Goal: Task Accomplishment & Management: Use online tool/utility

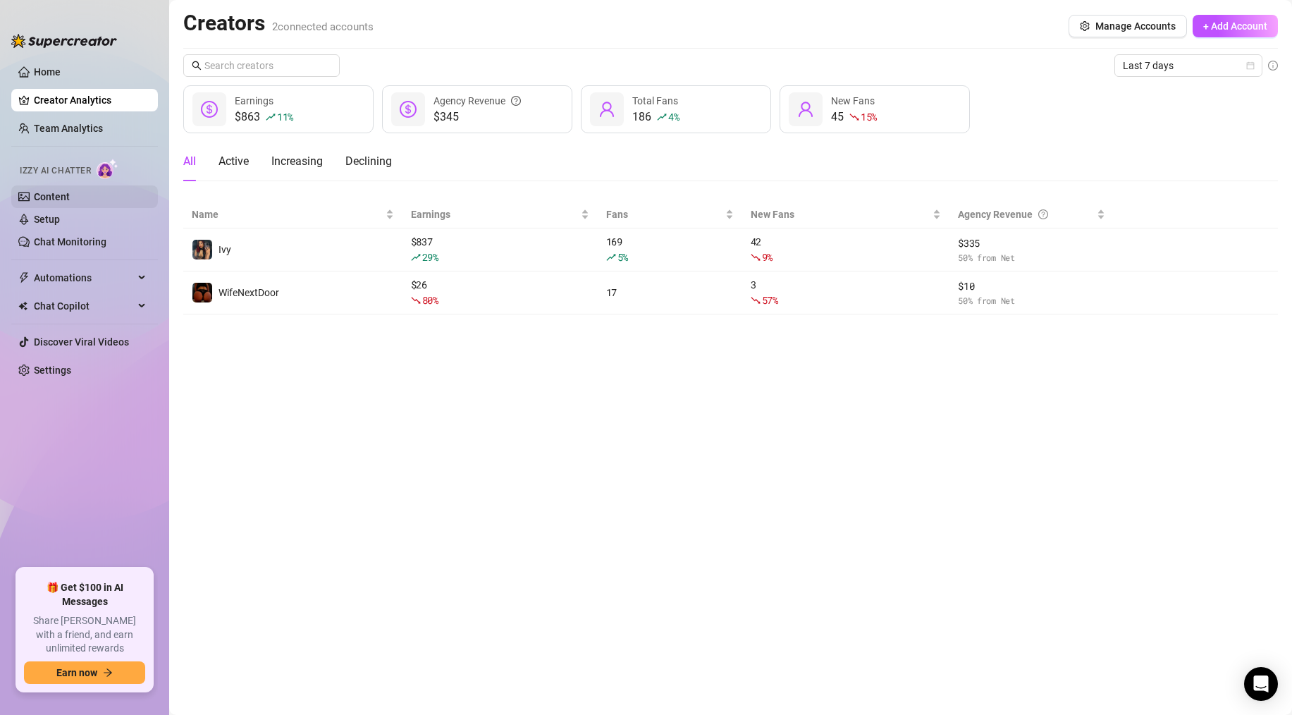
click at [61, 197] on link "Content" at bounding box center [52, 196] width 36 height 11
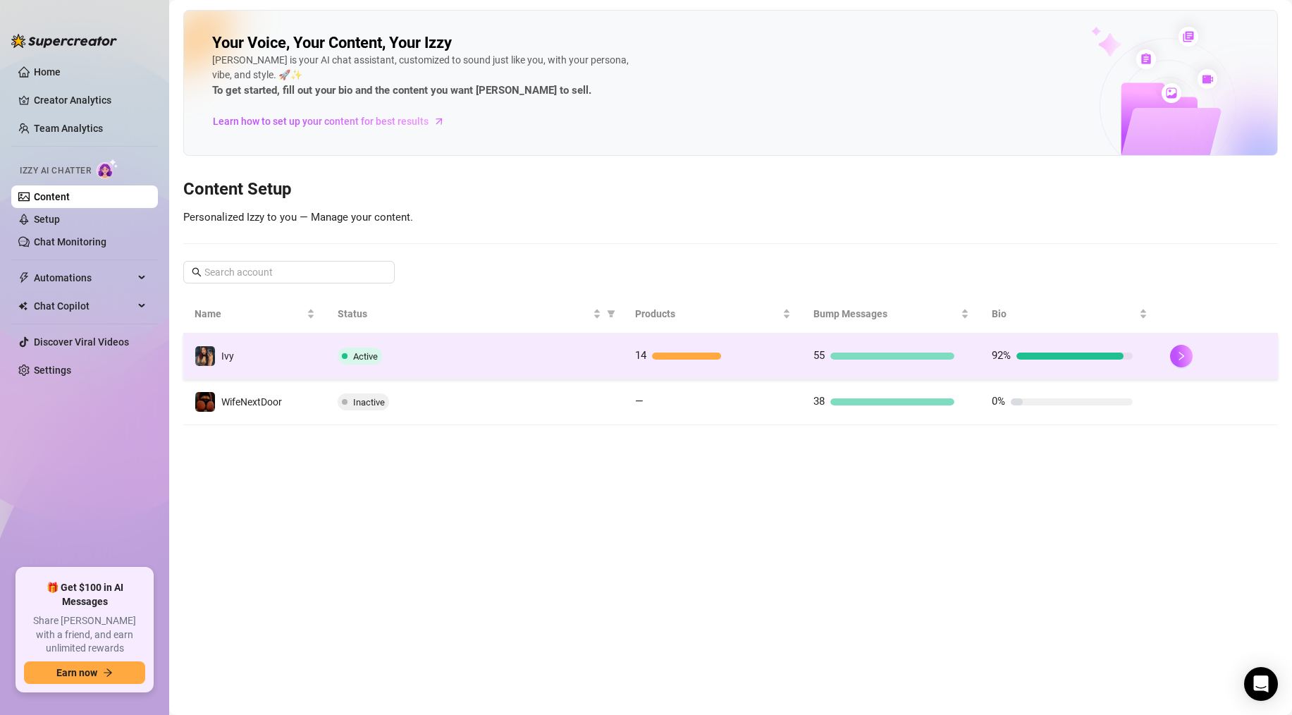
click at [400, 359] on div "Active" at bounding box center [475, 355] width 275 height 17
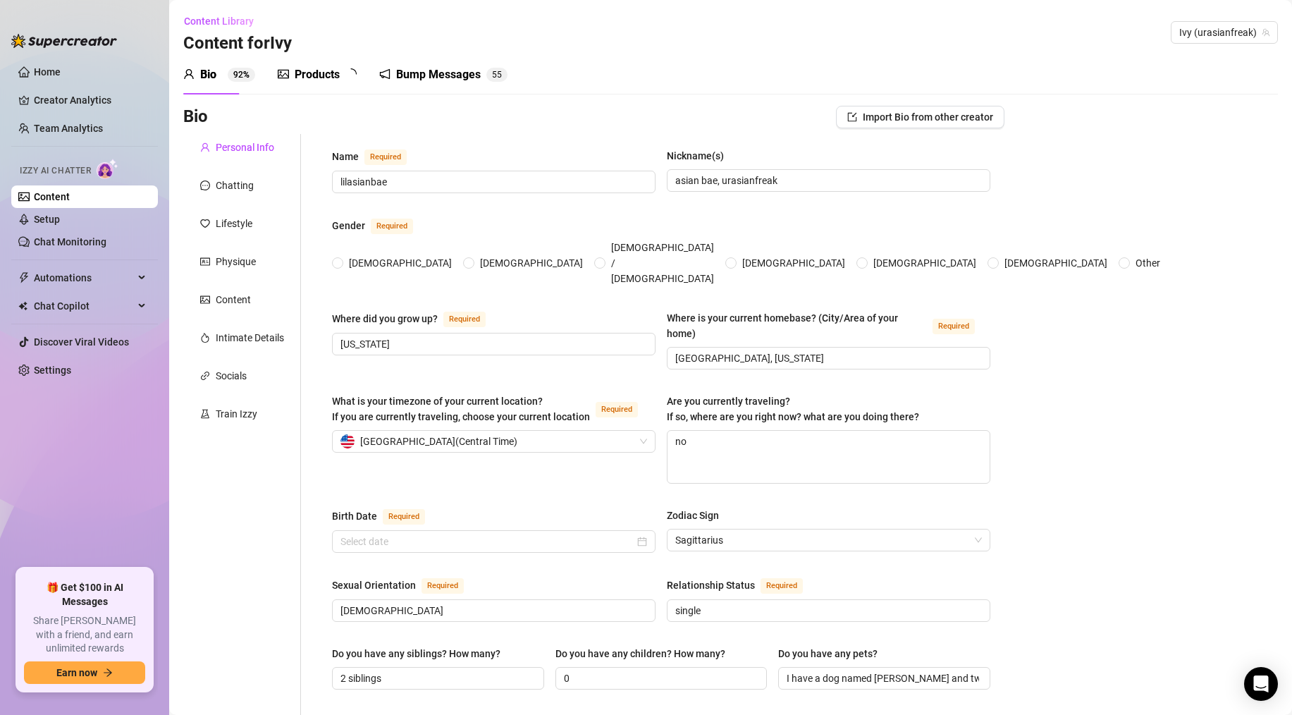
radio input "true"
type input "[DATE]"
click at [54, 201] on link "Content" at bounding box center [52, 196] width 36 height 11
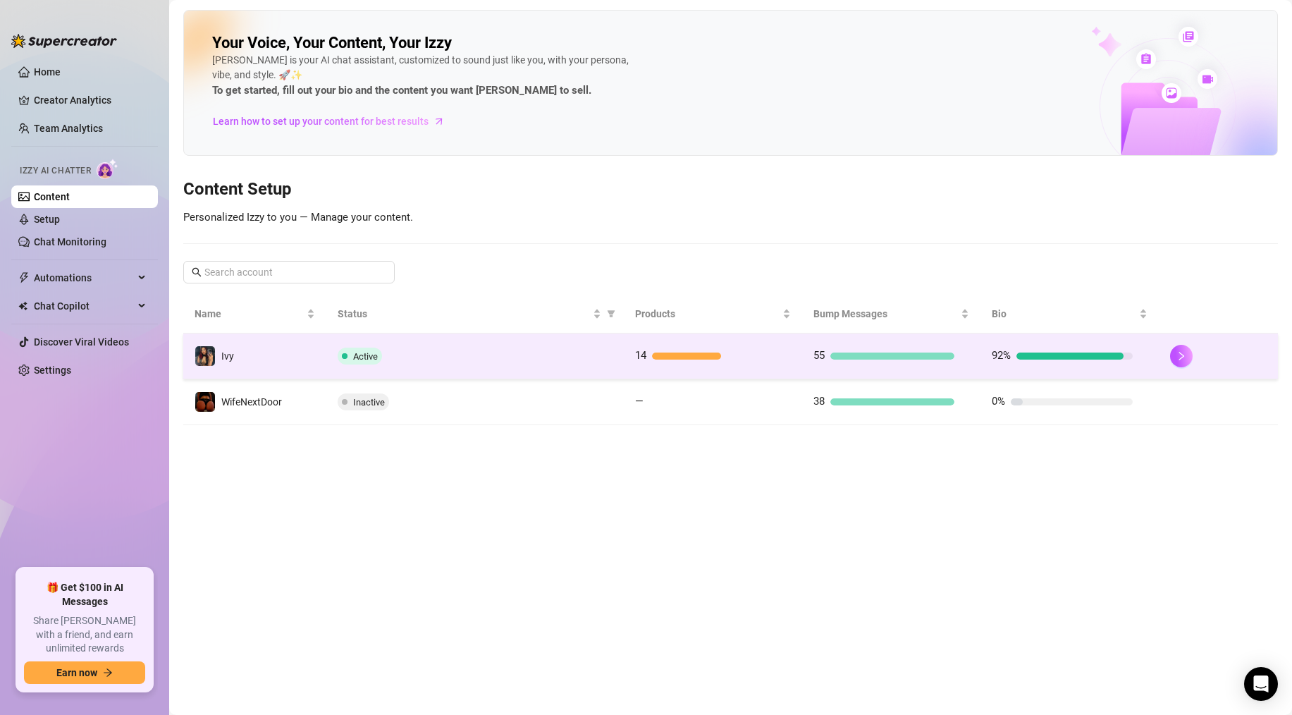
click at [477, 355] on div "Active" at bounding box center [475, 355] width 275 height 17
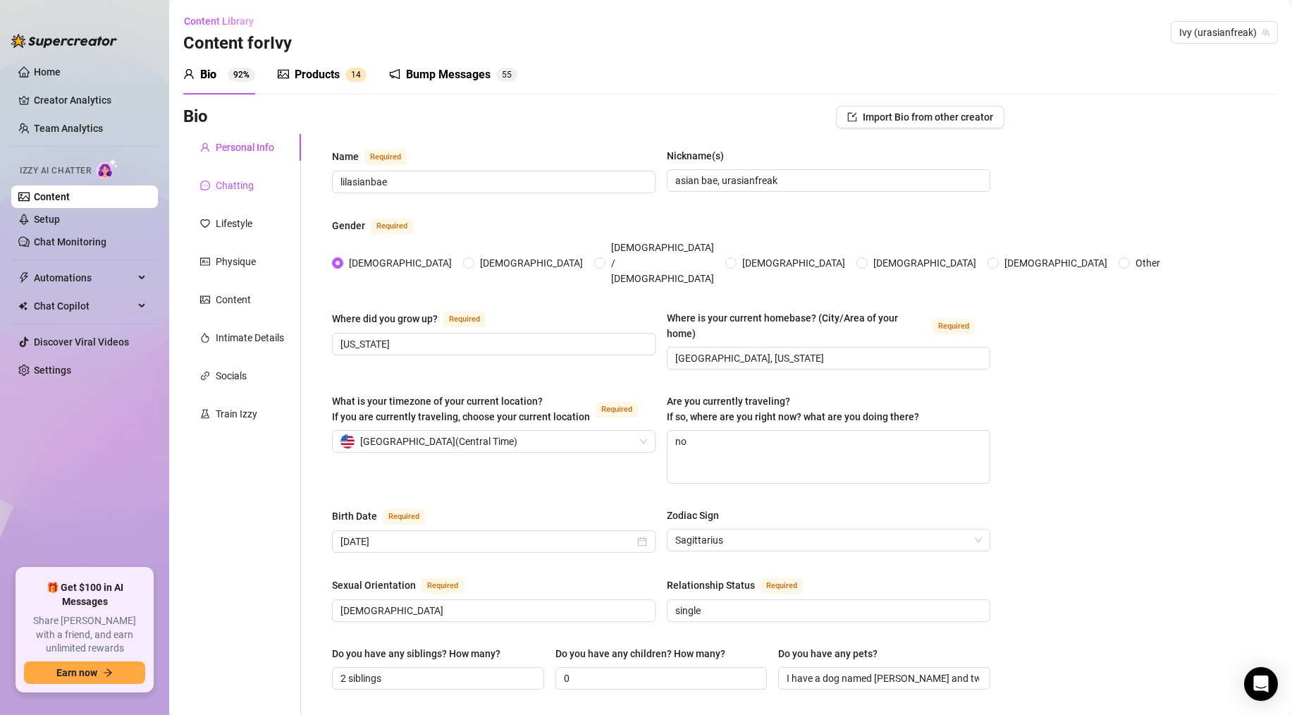
click at [231, 188] on div "Chatting" at bounding box center [235, 186] width 38 height 16
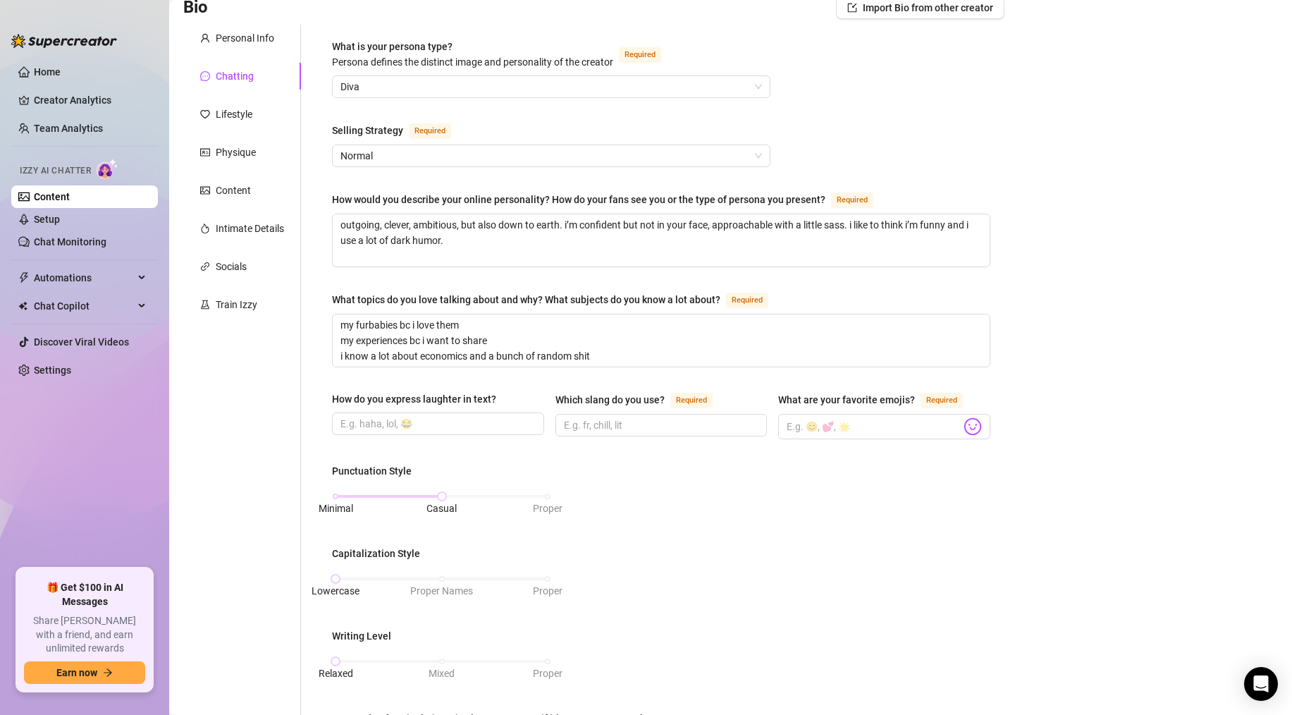
scroll to position [100, 0]
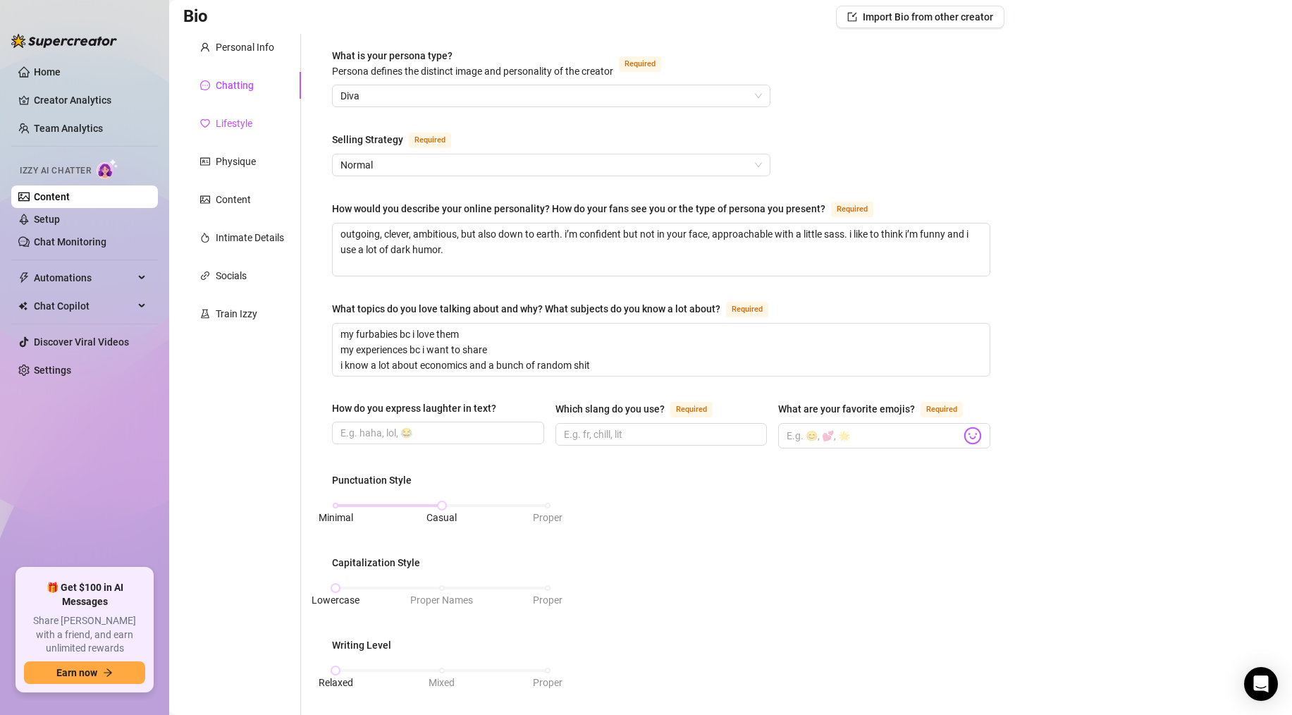
click at [230, 118] on div "Lifestyle" at bounding box center [234, 124] width 37 height 16
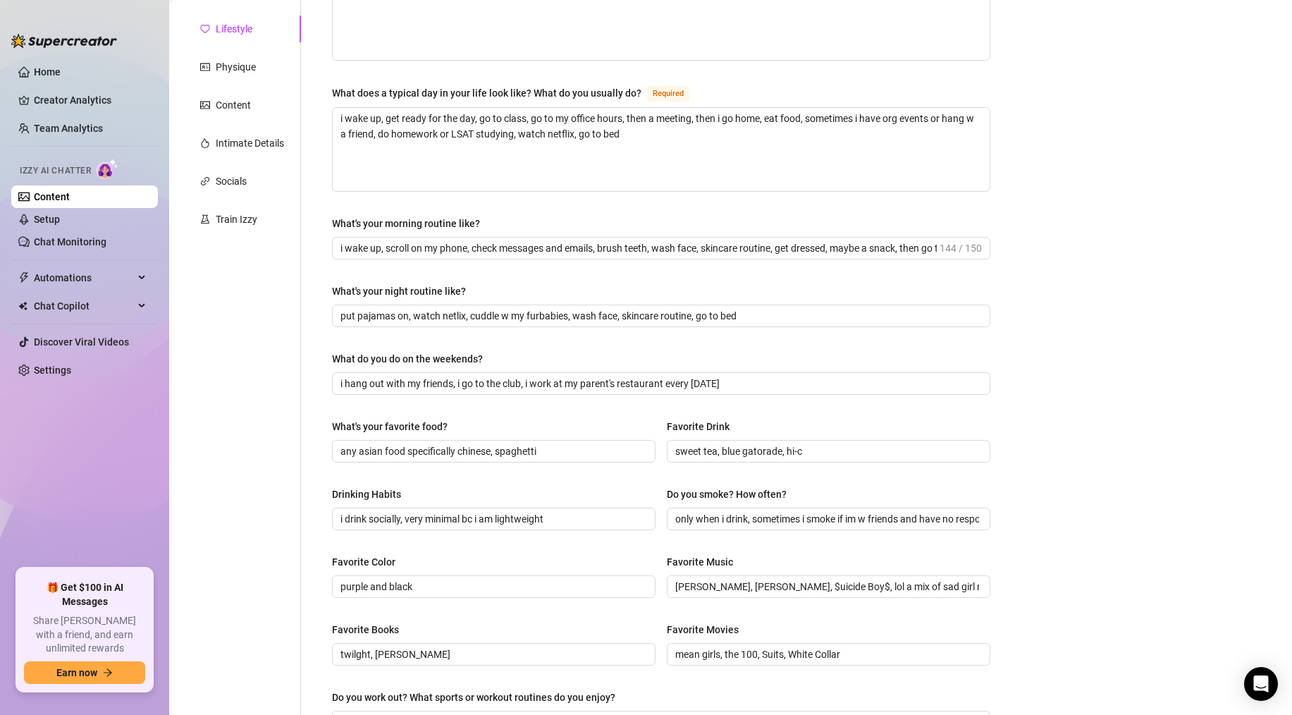
scroll to position [201, 0]
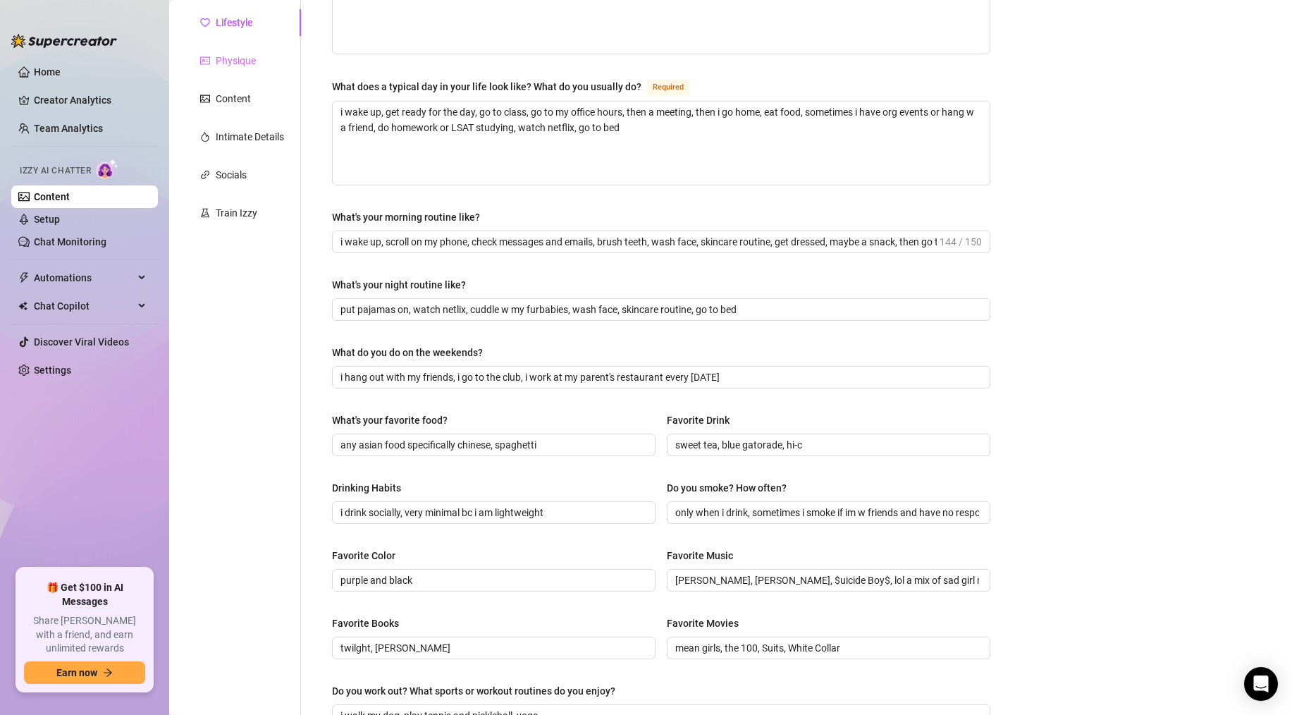
click at [236, 68] on div "Physique" at bounding box center [242, 60] width 118 height 27
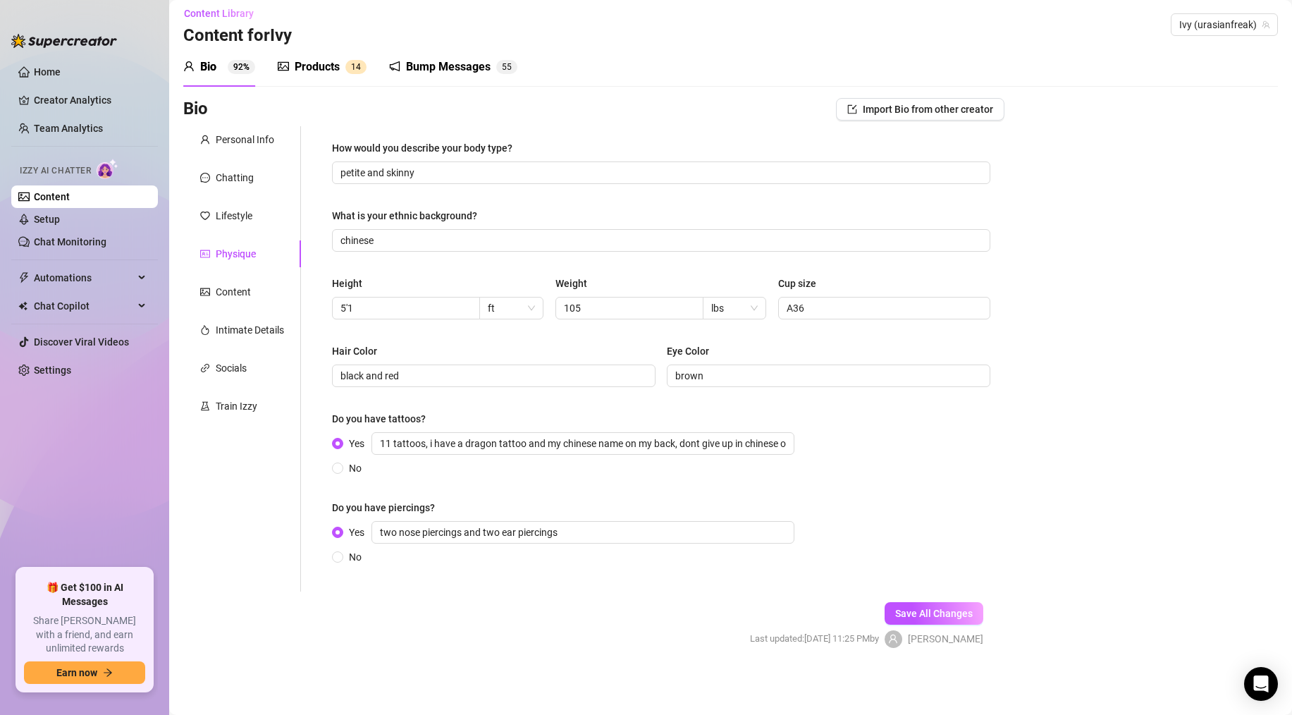
click at [217, 305] on div "Personal Info Chatting Lifestyle Physique Content Intimate Details Socials Trai…" at bounding box center [242, 358] width 118 height 465
click at [218, 282] on div "Content" at bounding box center [242, 291] width 118 height 27
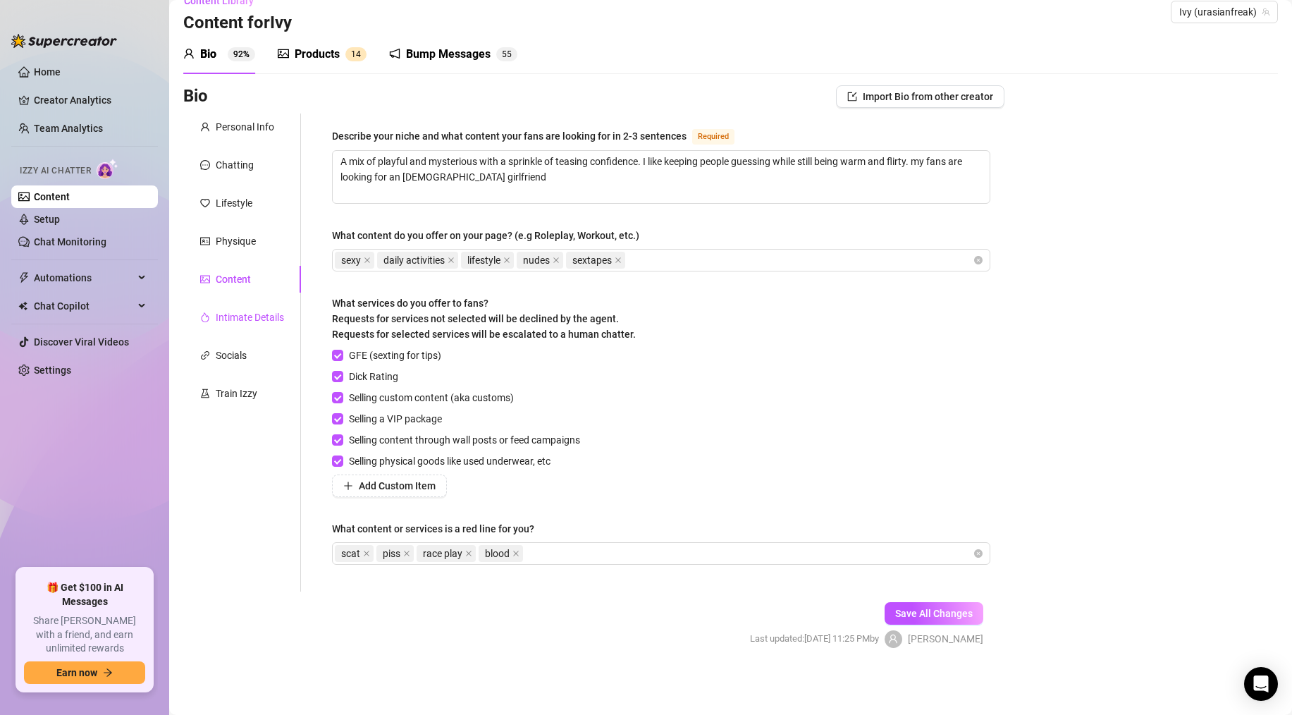
click at [232, 321] on div "Intimate Details" at bounding box center [250, 317] width 68 height 16
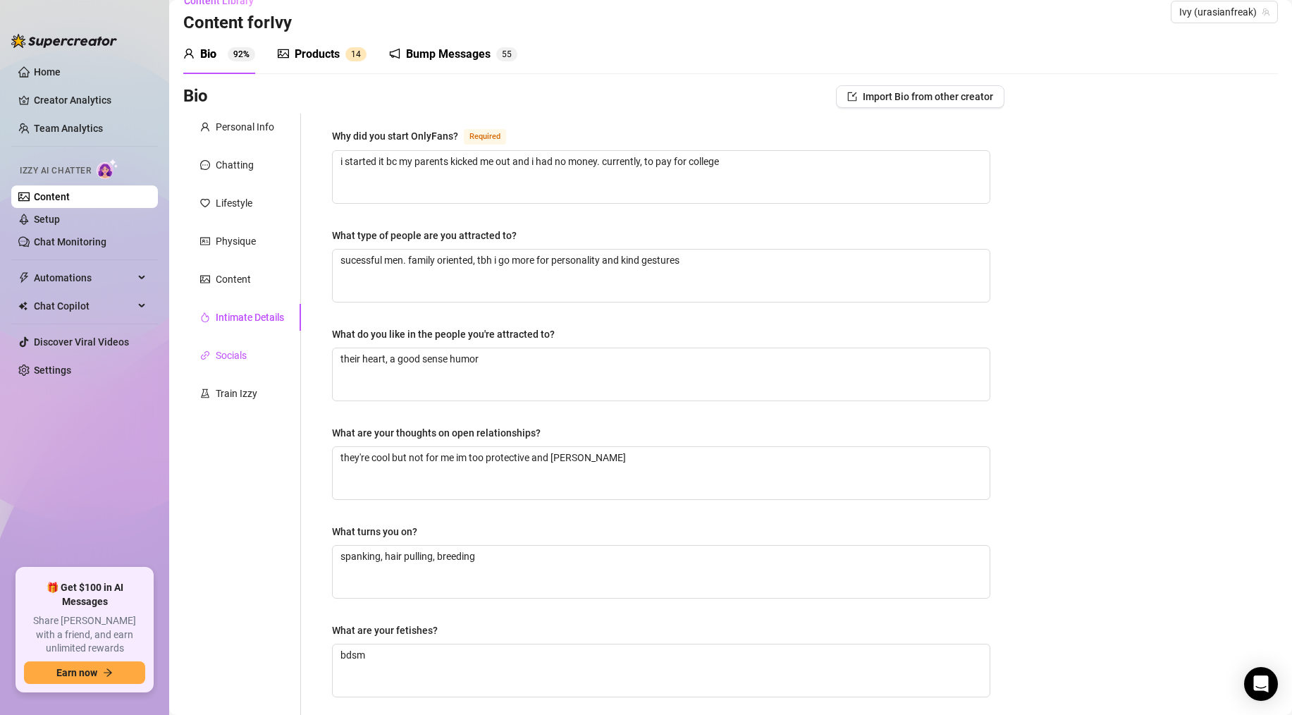
click at [228, 356] on div "Socials" at bounding box center [231, 355] width 31 height 16
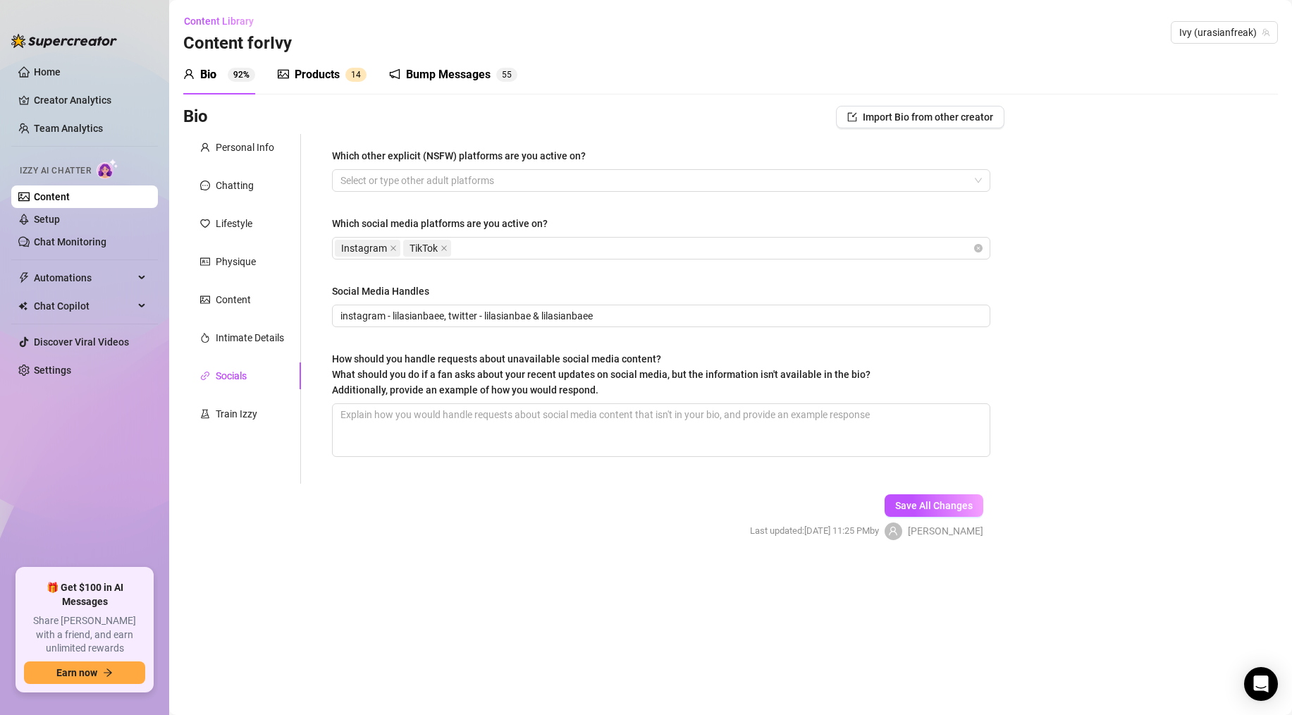
scroll to position [0, 0]
click at [218, 427] on div "Personal Info Chatting Lifestyle Physique Content Intimate Details Socials Trai…" at bounding box center [242, 309] width 118 height 350
click at [231, 410] on div "Train Izzy" at bounding box center [237, 414] width 42 height 16
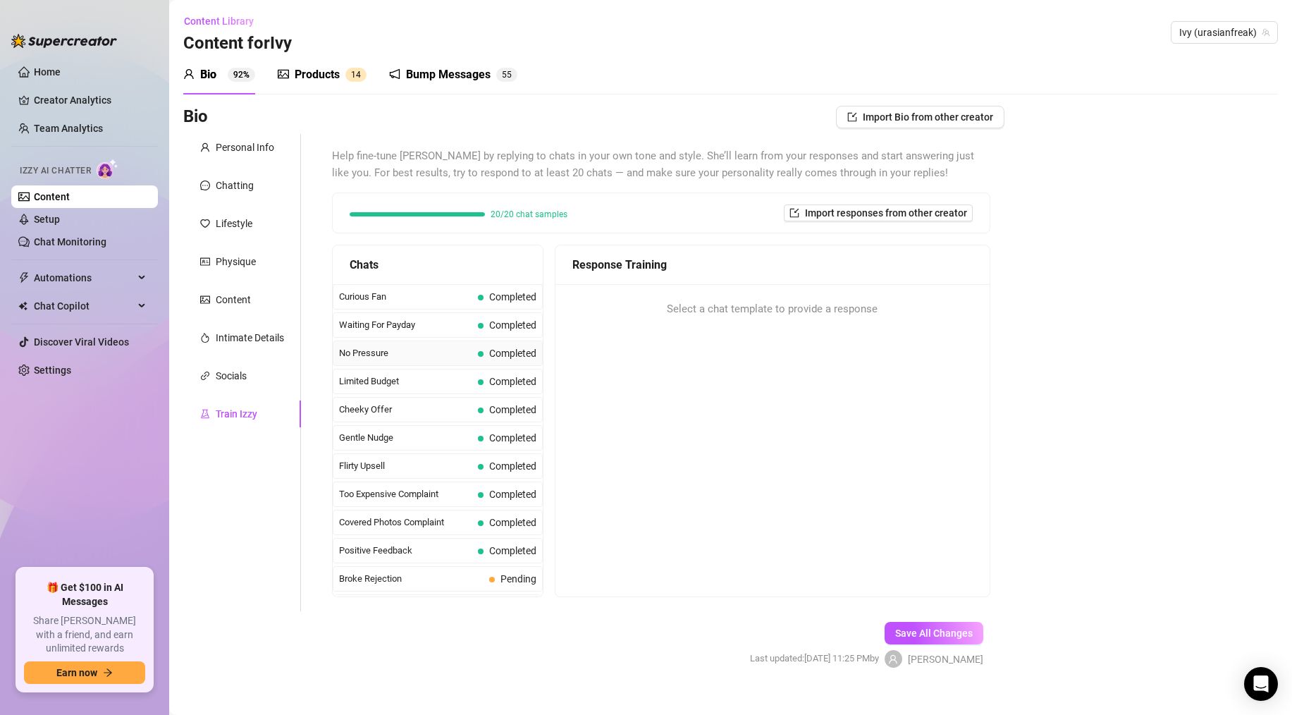
click at [401, 355] on span "No Pressure" at bounding box center [405, 353] width 133 height 14
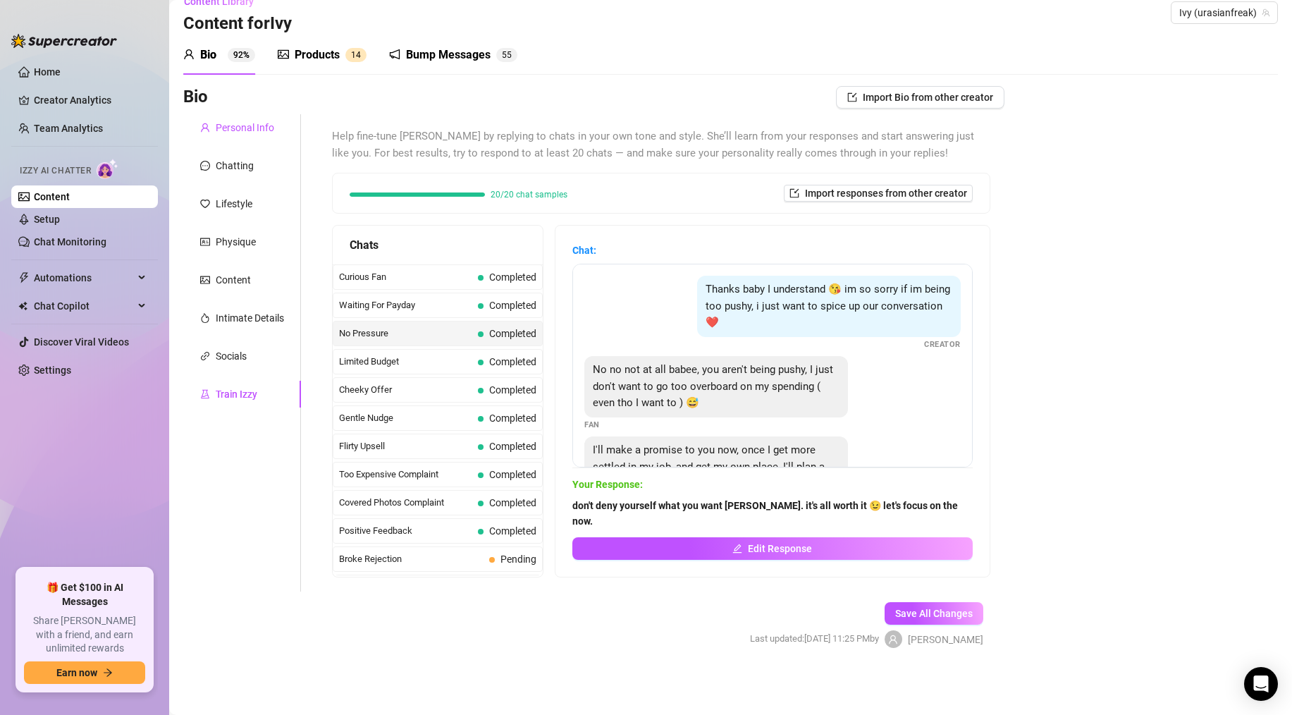
click at [228, 132] on div "Personal Info" at bounding box center [245, 128] width 58 height 16
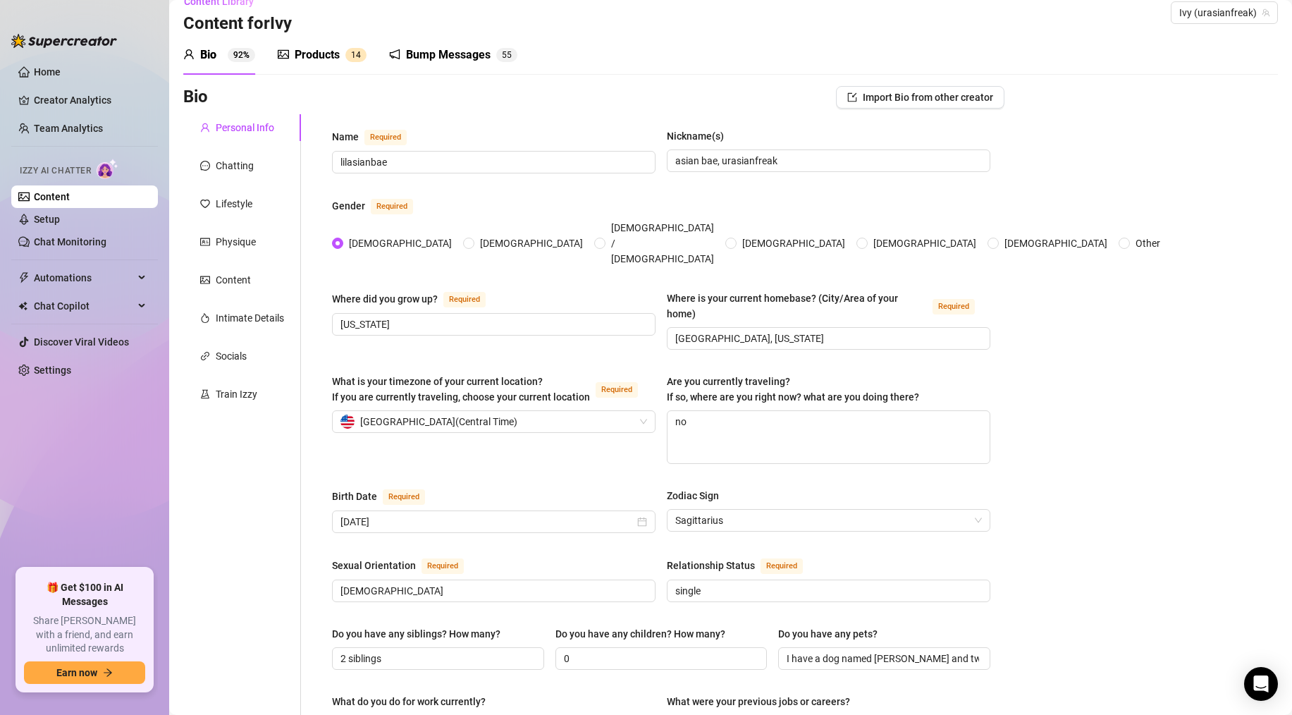
click at [219, 53] on div "Bio 92%" at bounding box center [219, 55] width 72 height 17
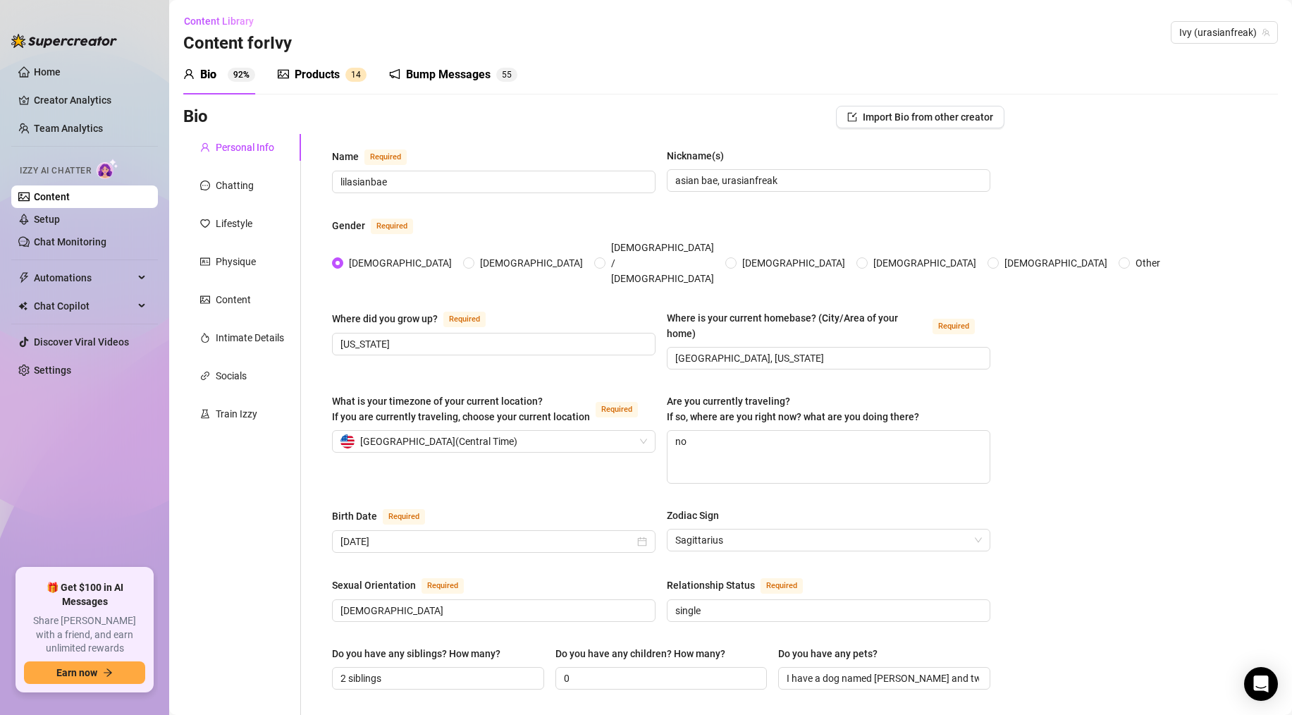
click at [332, 69] on div "Products" at bounding box center [317, 74] width 45 height 17
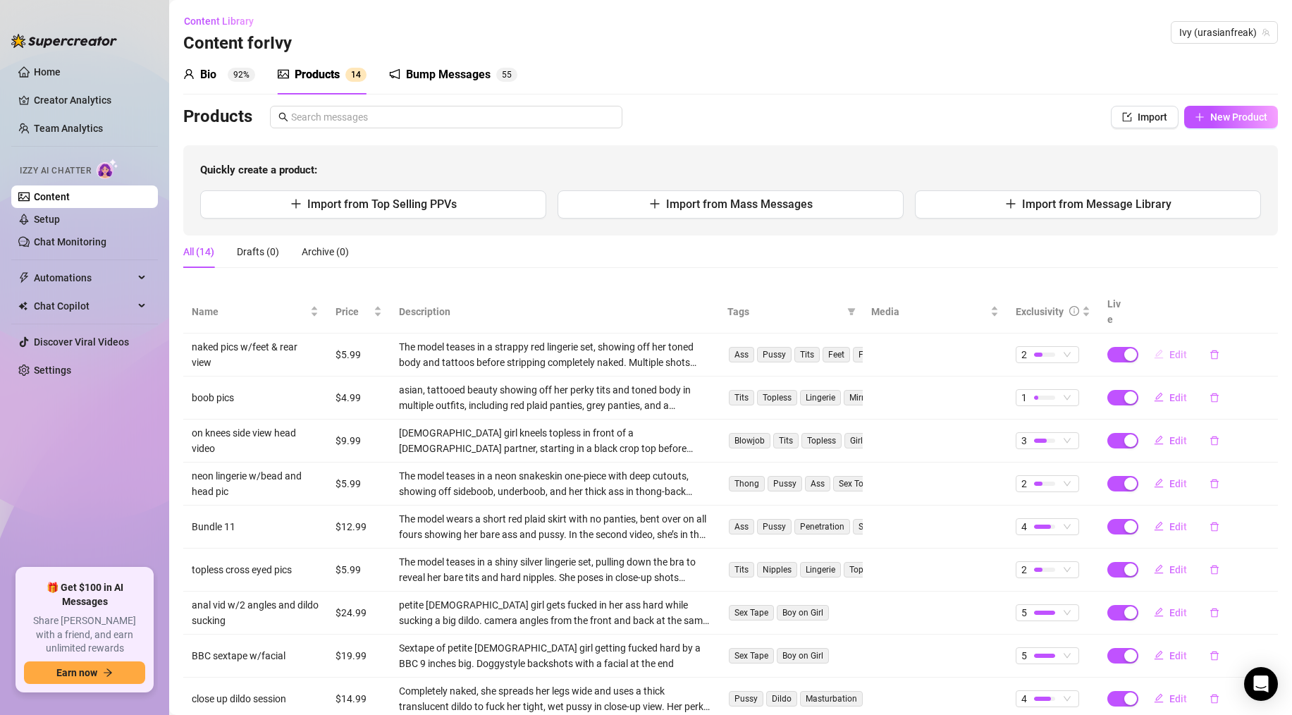
click at [1174, 349] on span "Edit" at bounding box center [1178, 354] width 18 height 11
type textarea "feeling dangerous tonight ❤️🔥 i’m bent over, spread wide, and showing you every…"
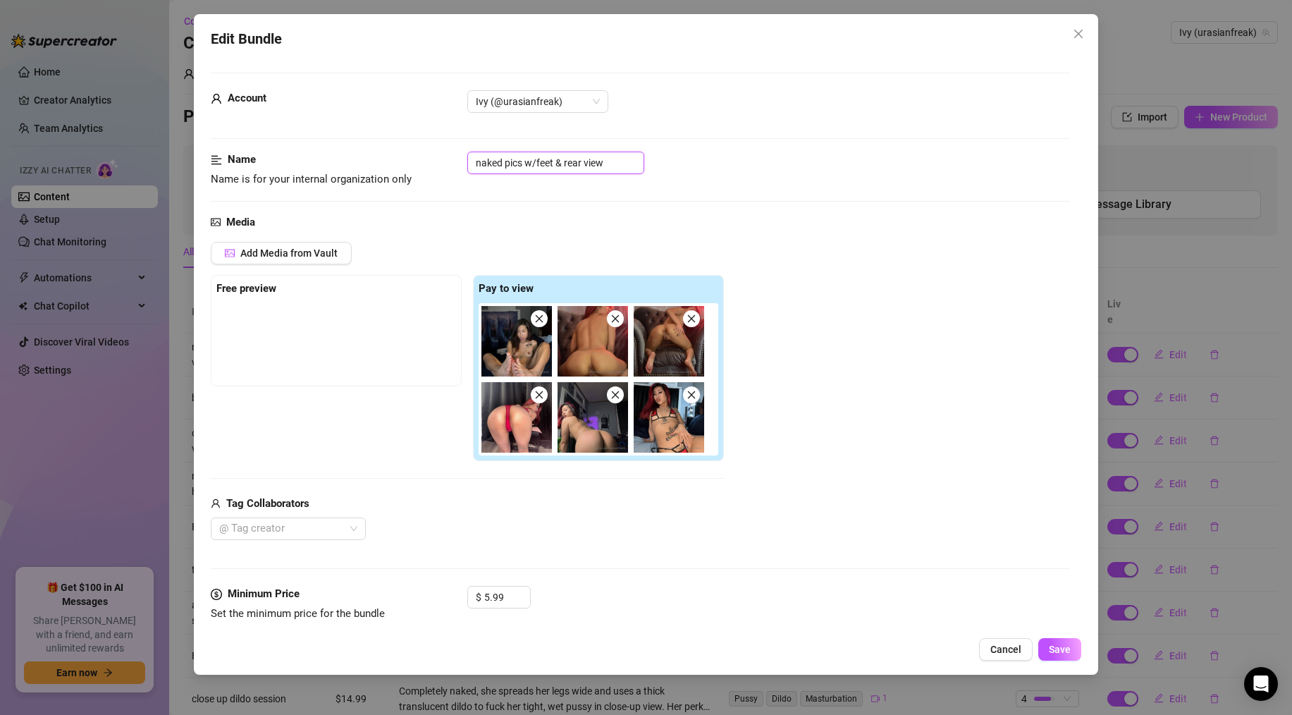
click at [502, 161] on input "naked pics w/feet & rear view" at bounding box center [555, 163] width 177 height 23
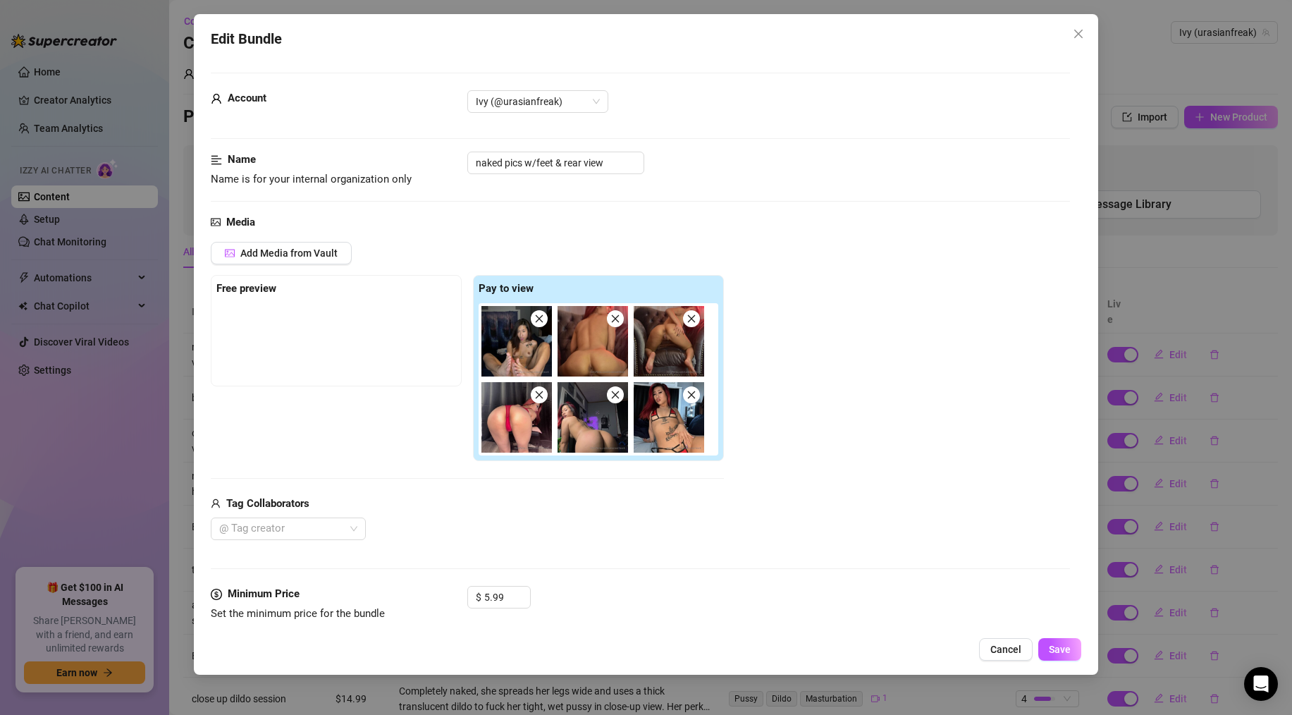
click at [657, 138] on div at bounding box center [640, 138] width 859 height 1
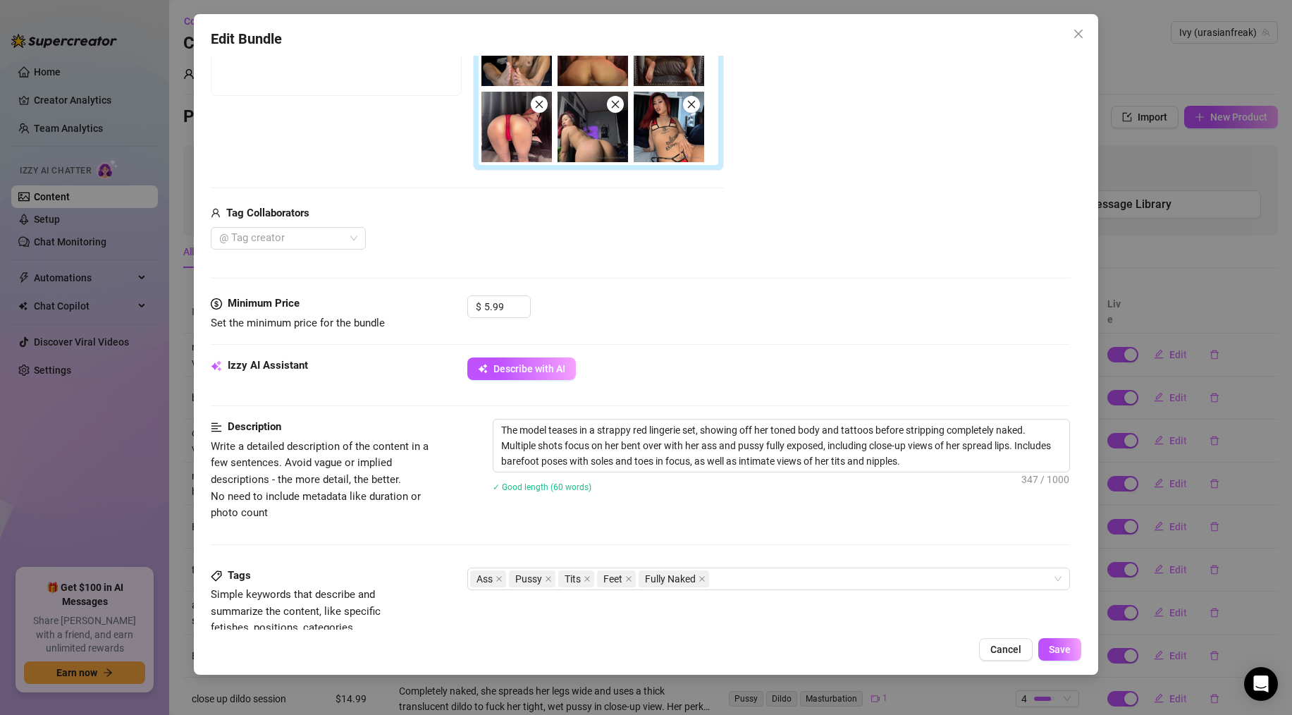
scroll to position [300, 0]
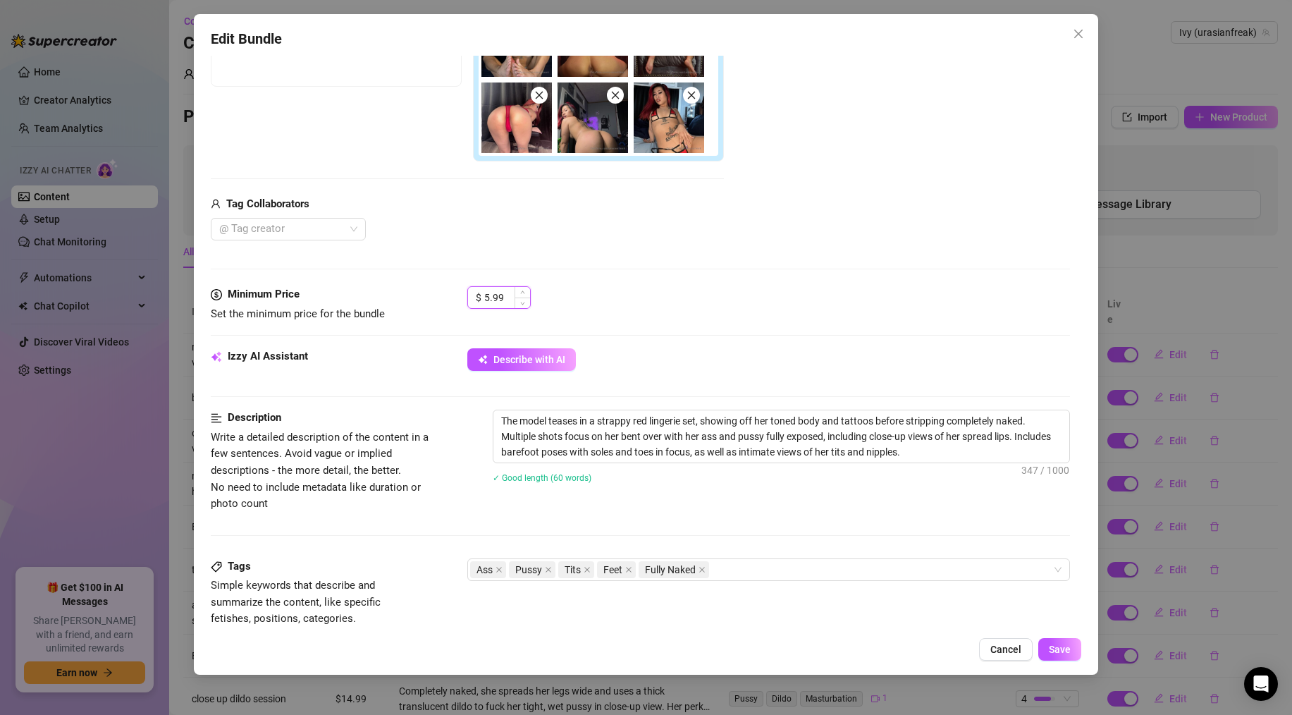
click at [511, 294] on input "5.99" at bounding box center [507, 297] width 46 height 21
click at [596, 295] on div "$ 5.99" at bounding box center [768, 303] width 603 height 35
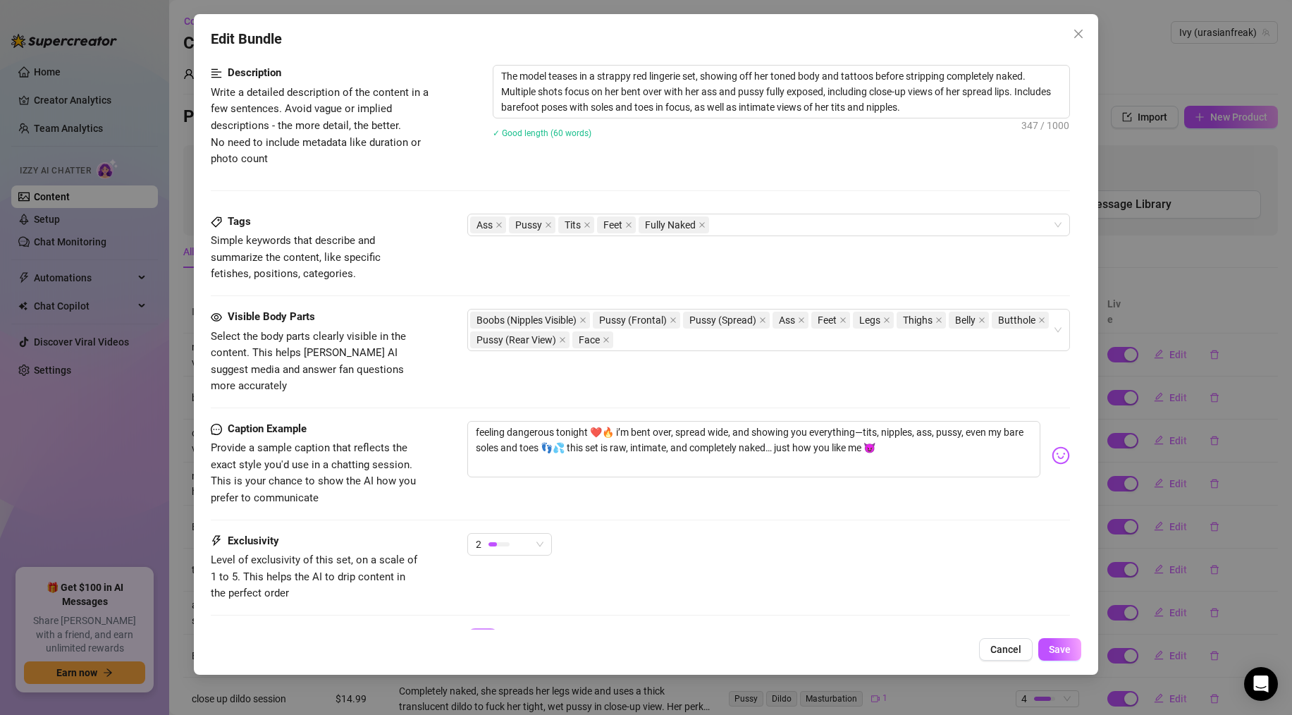
scroll to position [705, 0]
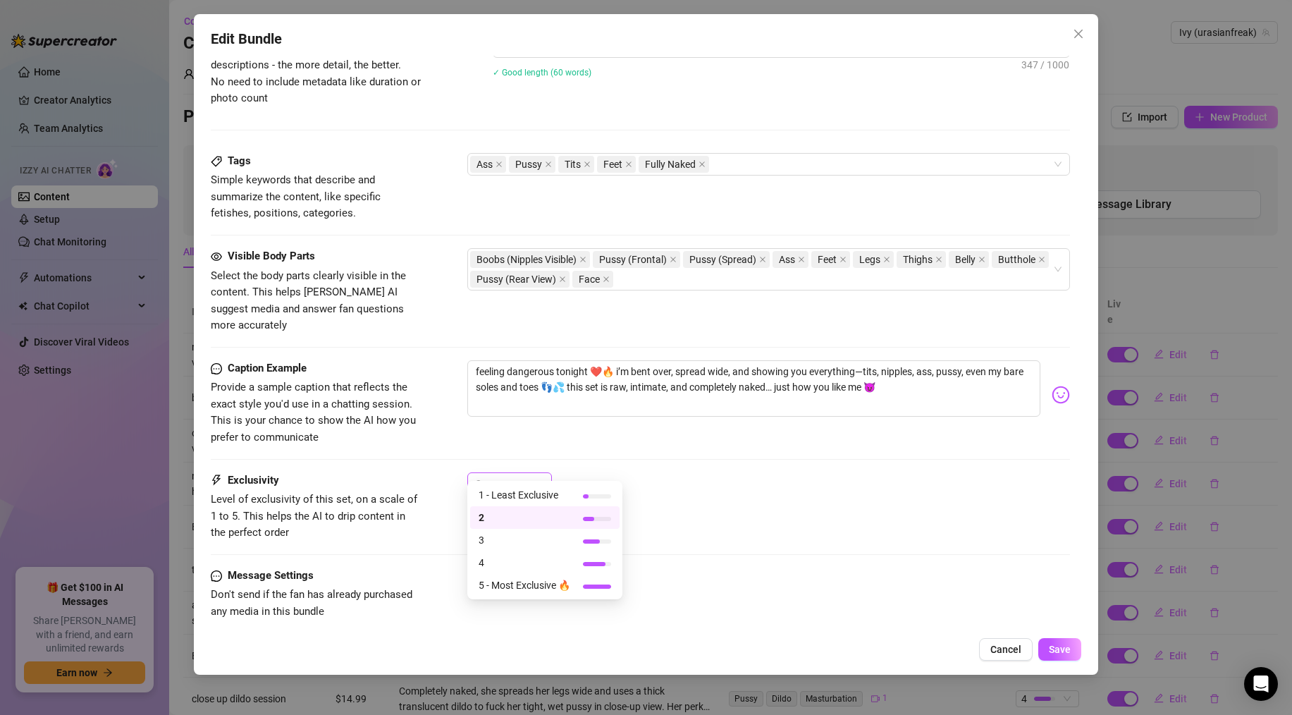
click at [543, 473] on span "2" at bounding box center [510, 483] width 68 height 21
click at [1008, 649] on span "Cancel" at bounding box center [1005, 648] width 31 height 11
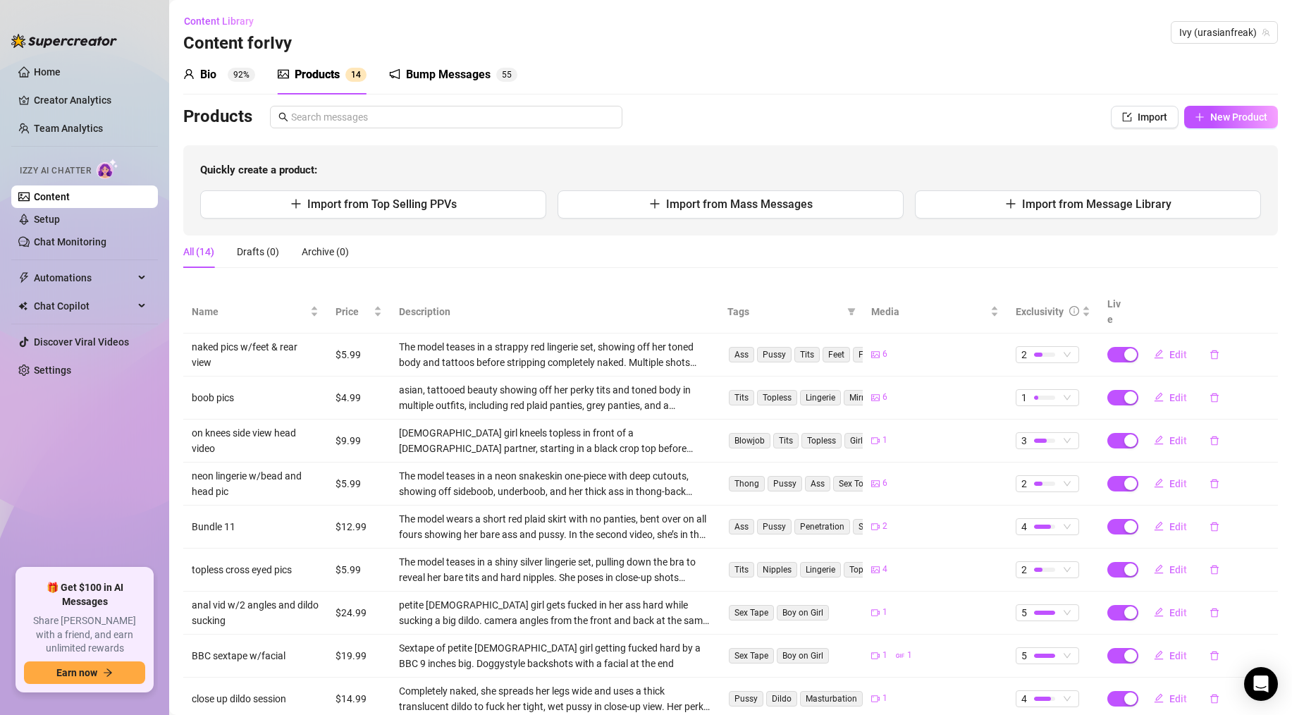
click at [452, 72] on div "Bump Messages" at bounding box center [448, 74] width 85 height 17
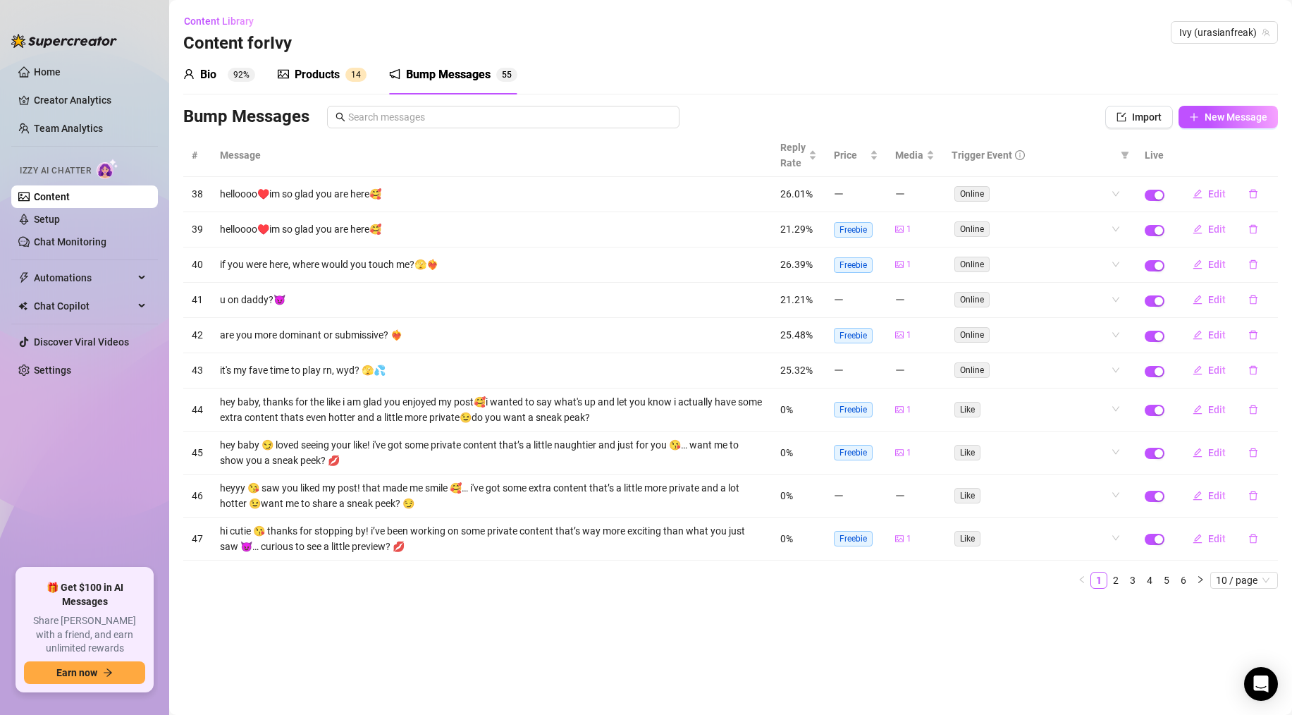
click at [320, 85] on div "Products 1 4" at bounding box center [322, 74] width 89 height 39
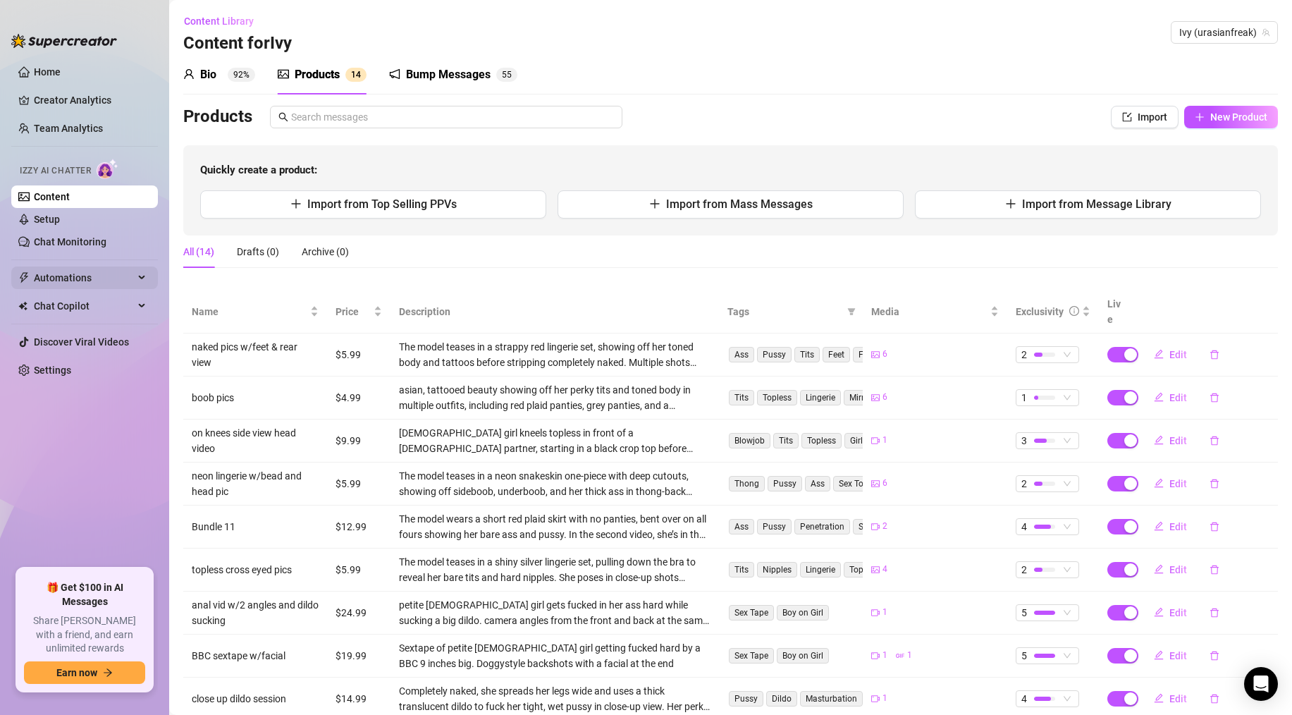
click at [73, 273] on span "Automations" at bounding box center [84, 277] width 100 height 23
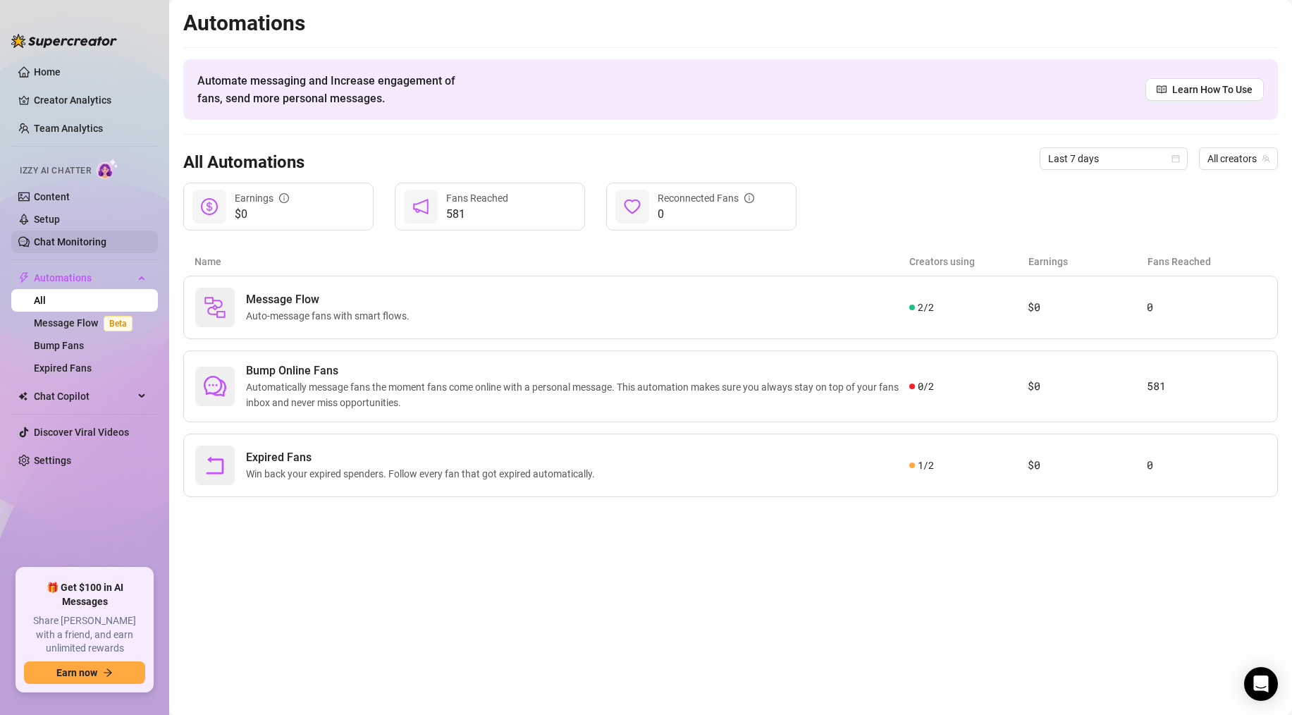
click at [84, 236] on link "Chat Monitoring" at bounding box center [70, 241] width 73 height 11
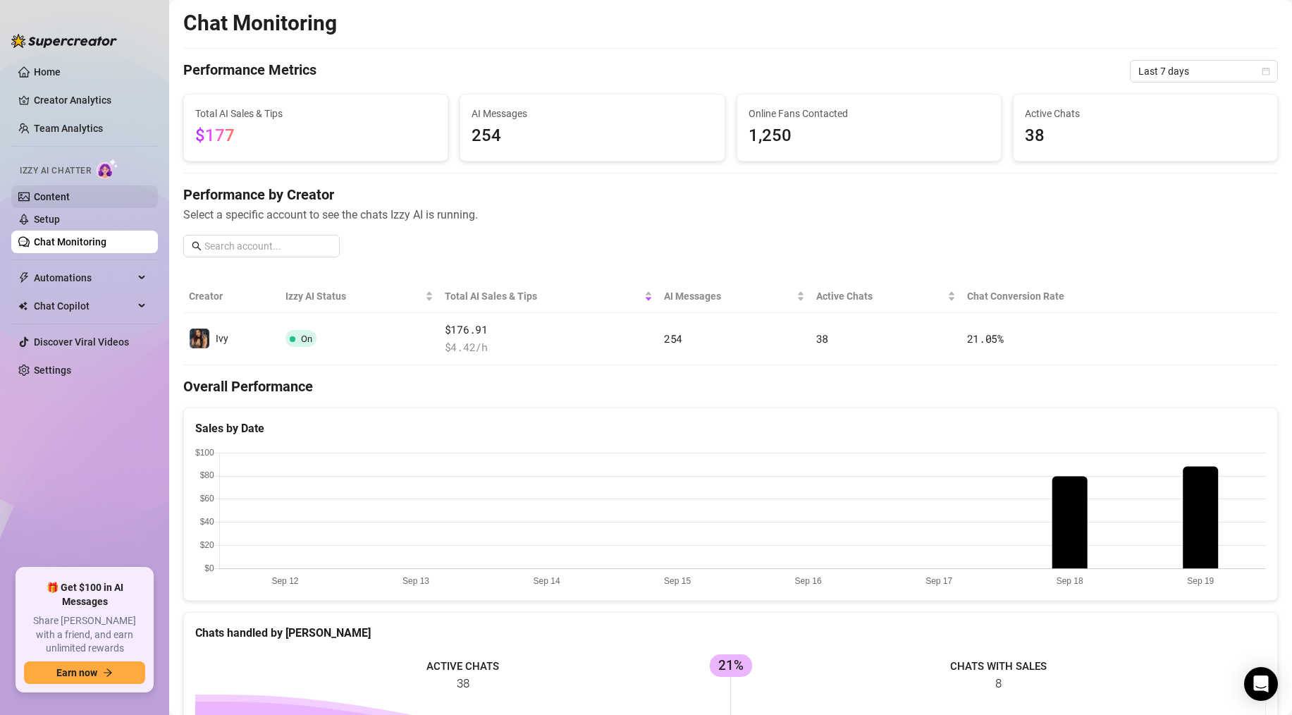
click at [63, 192] on link "Content" at bounding box center [52, 196] width 36 height 11
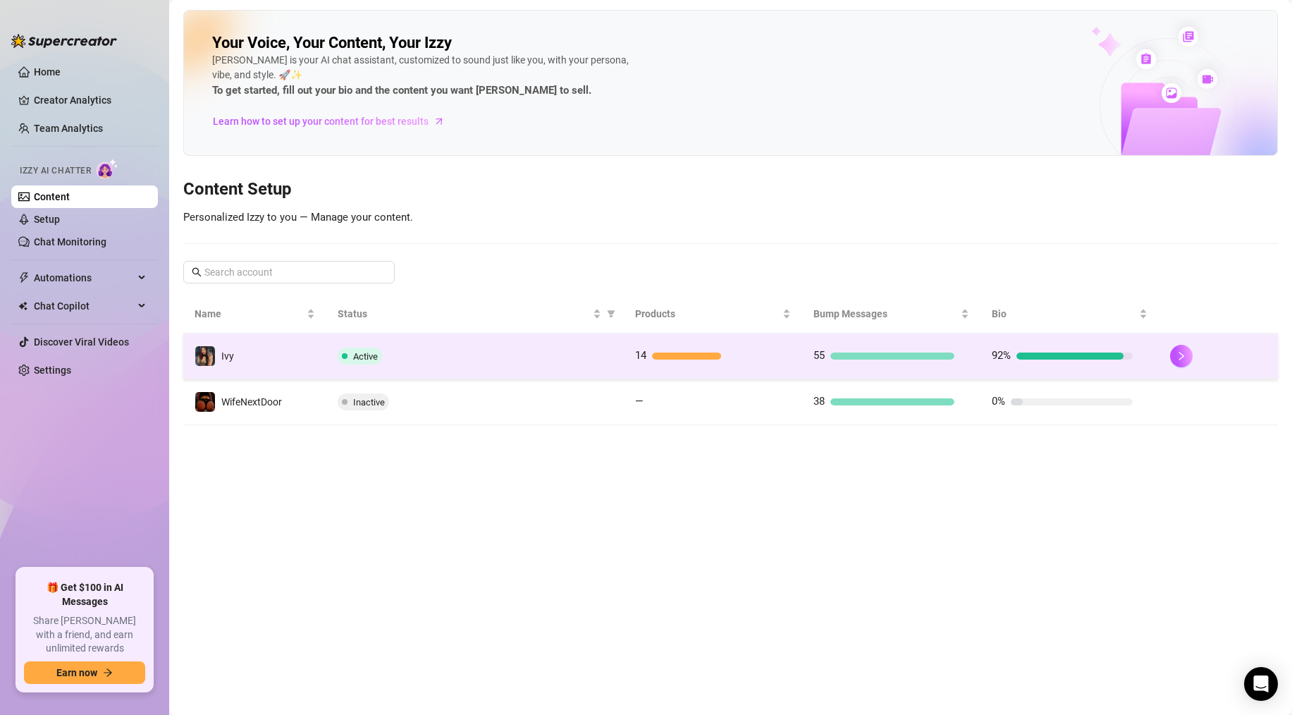
click at [572, 353] on div "Active" at bounding box center [475, 355] width 275 height 17
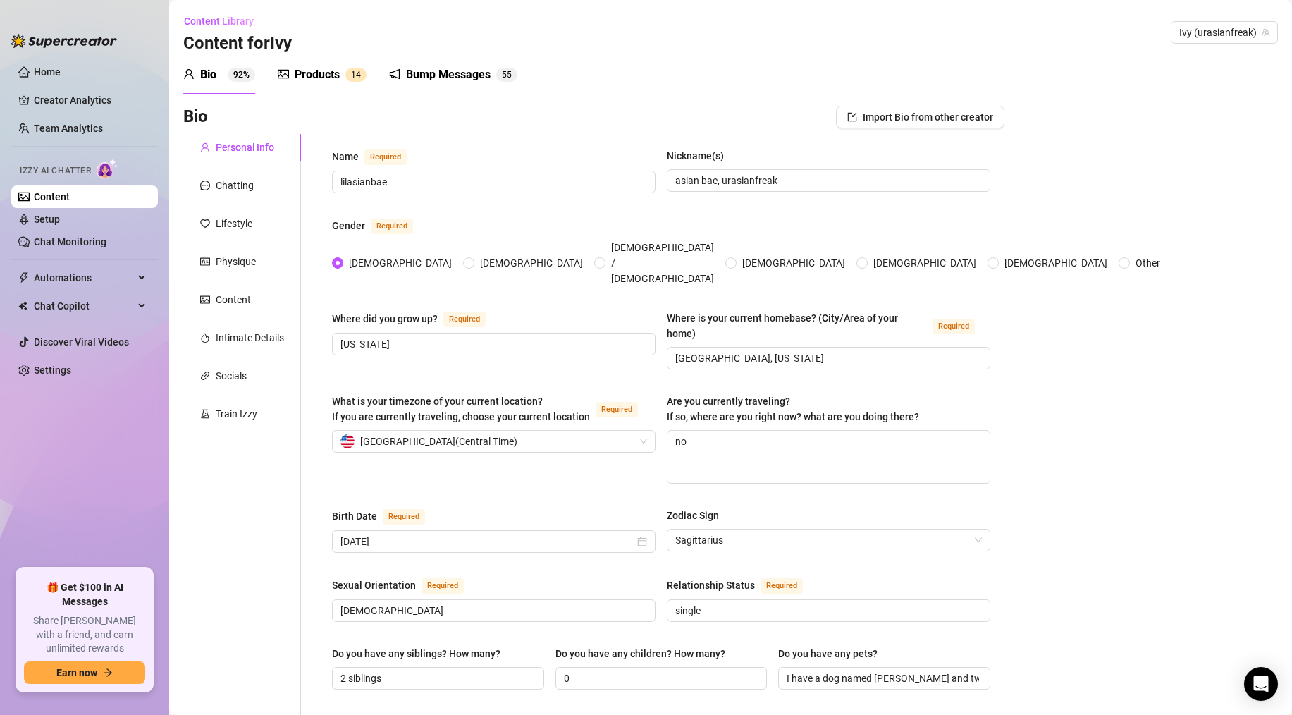
click at [364, 78] on sup "1 4" at bounding box center [355, 75] width 21 height 14
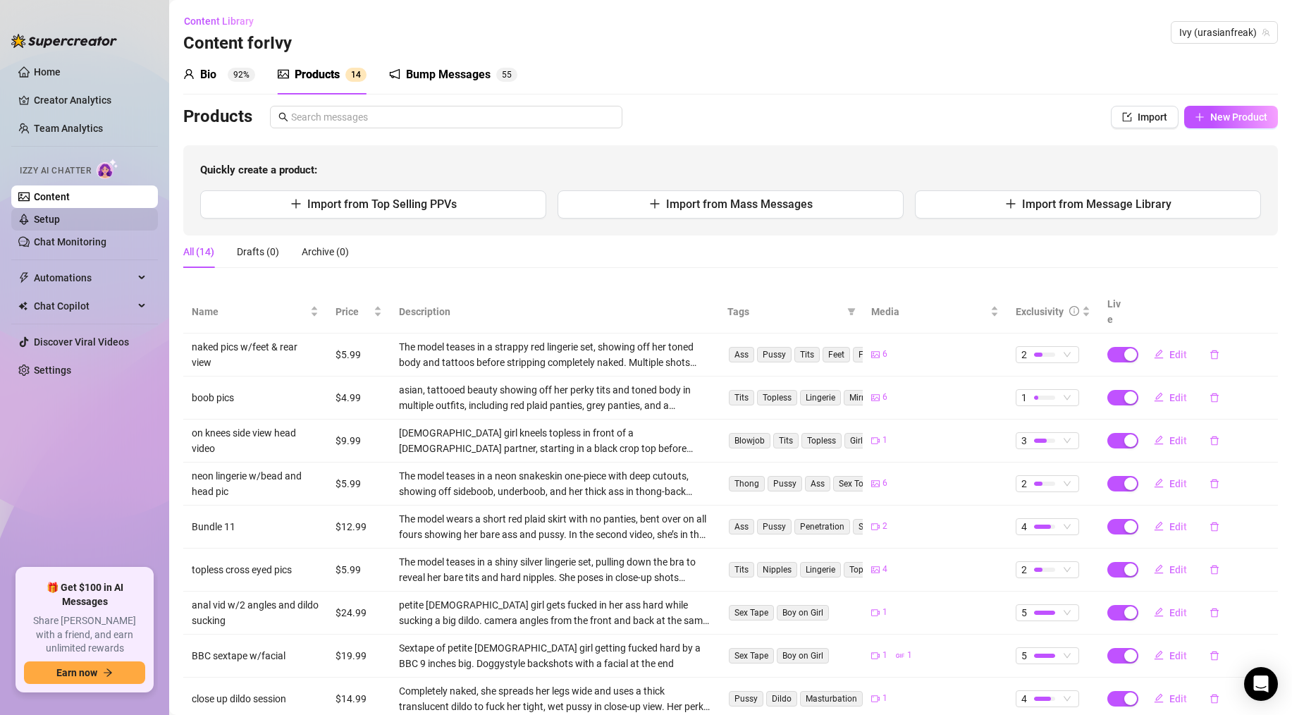
click at [56, 225] on link "Setup" at bounding box center [47, 219] width 26 height 11
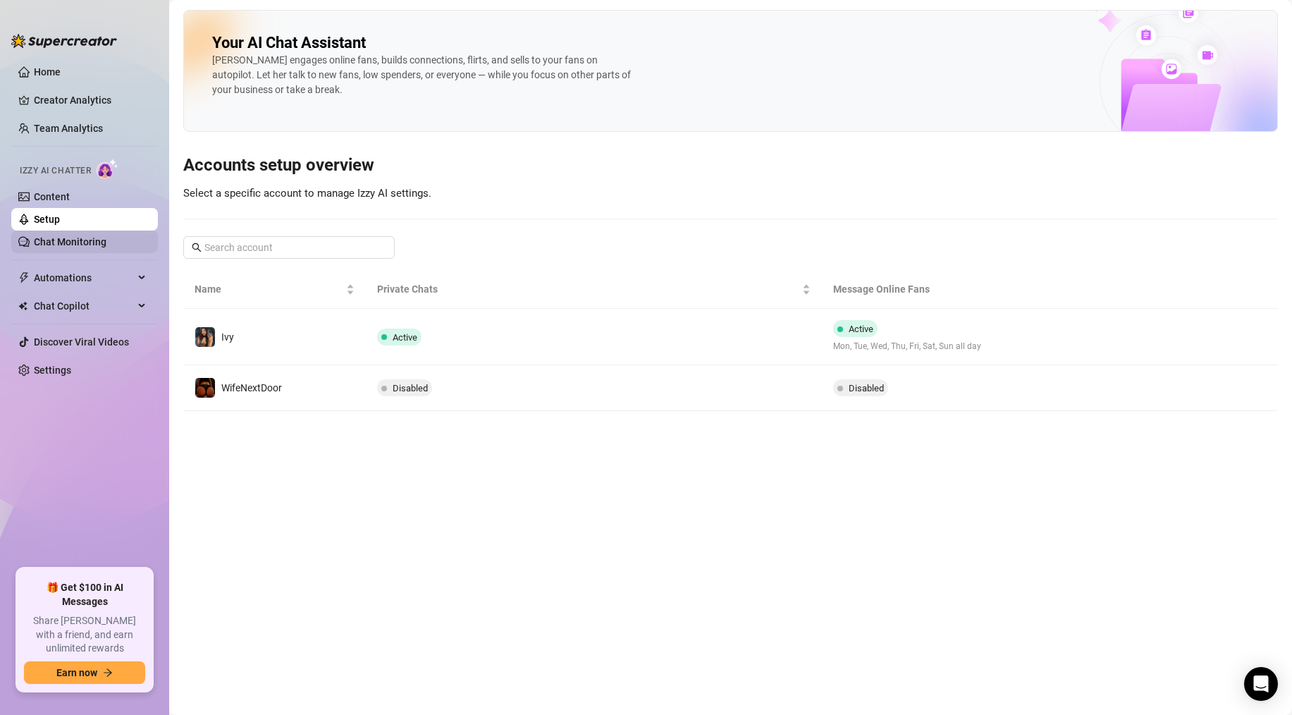
click at [67, 247] on link "Chat Monitoring" at bounding box center [70, 241] width 73 height 11
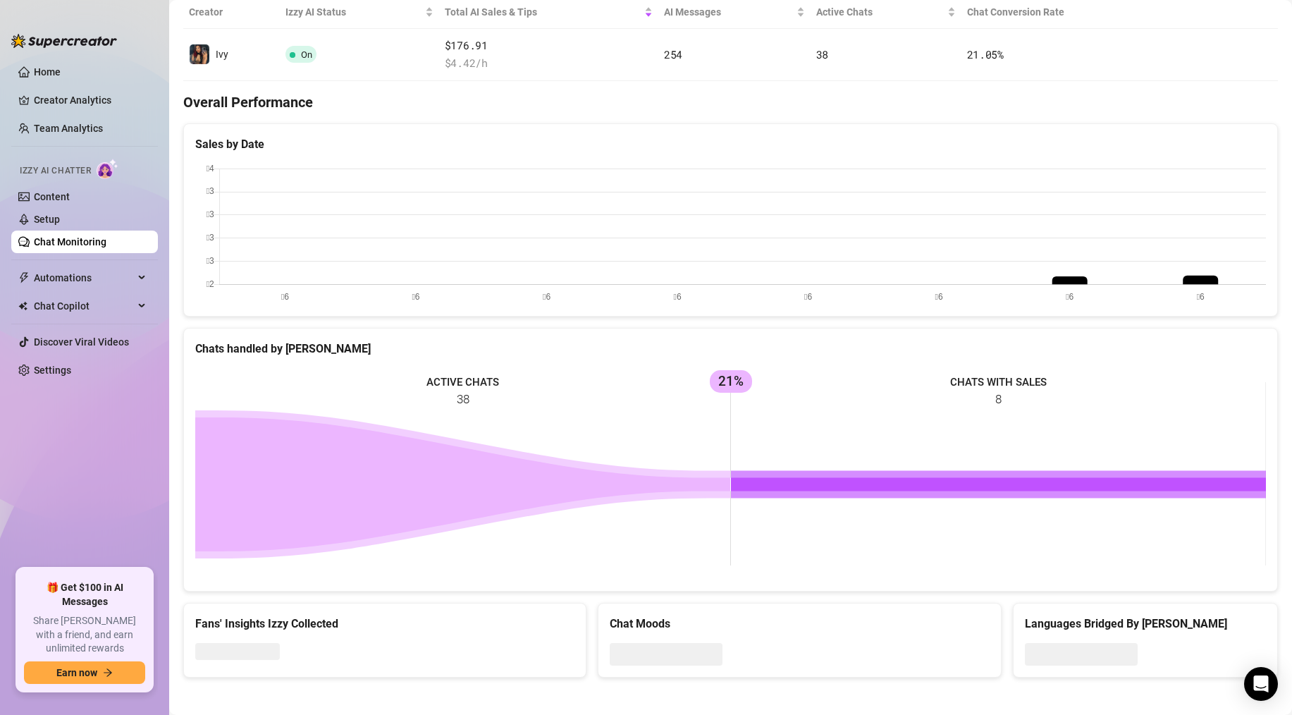
scroll to position [289, 0]
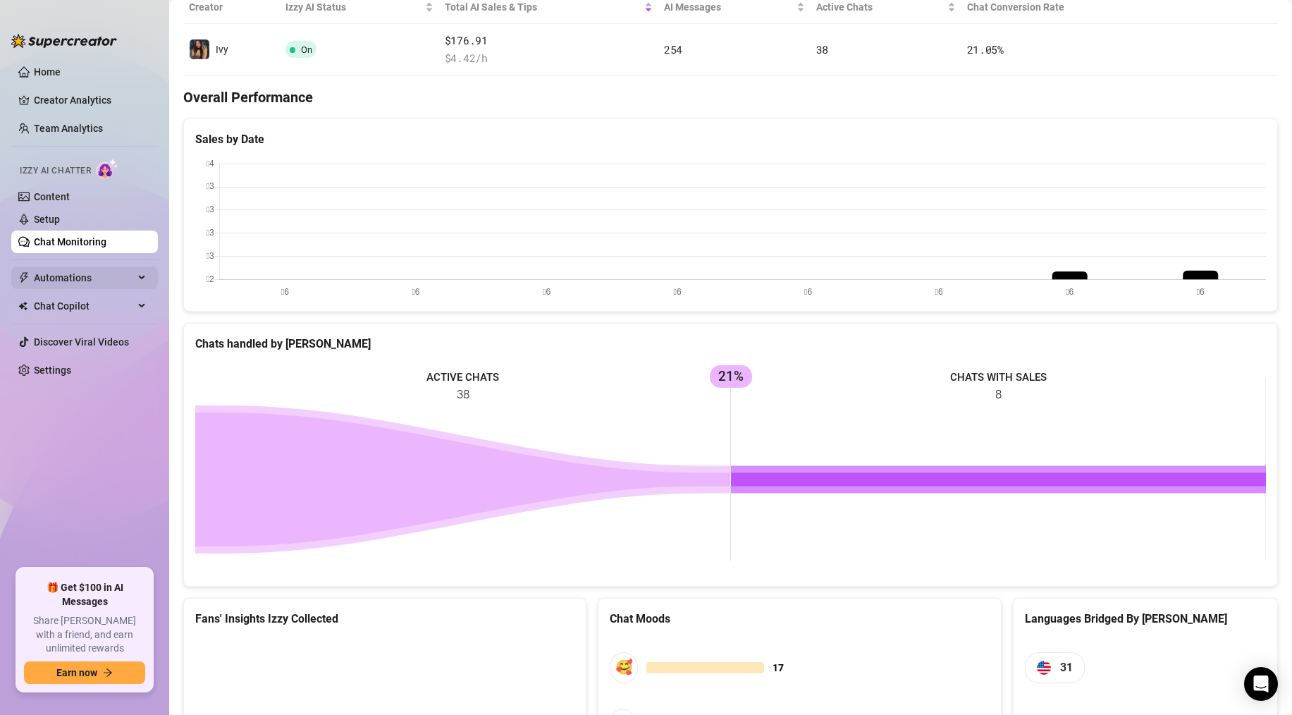
click at [61, 272] on span "Automations" at bounding box center [84, 277] width 100 height 23
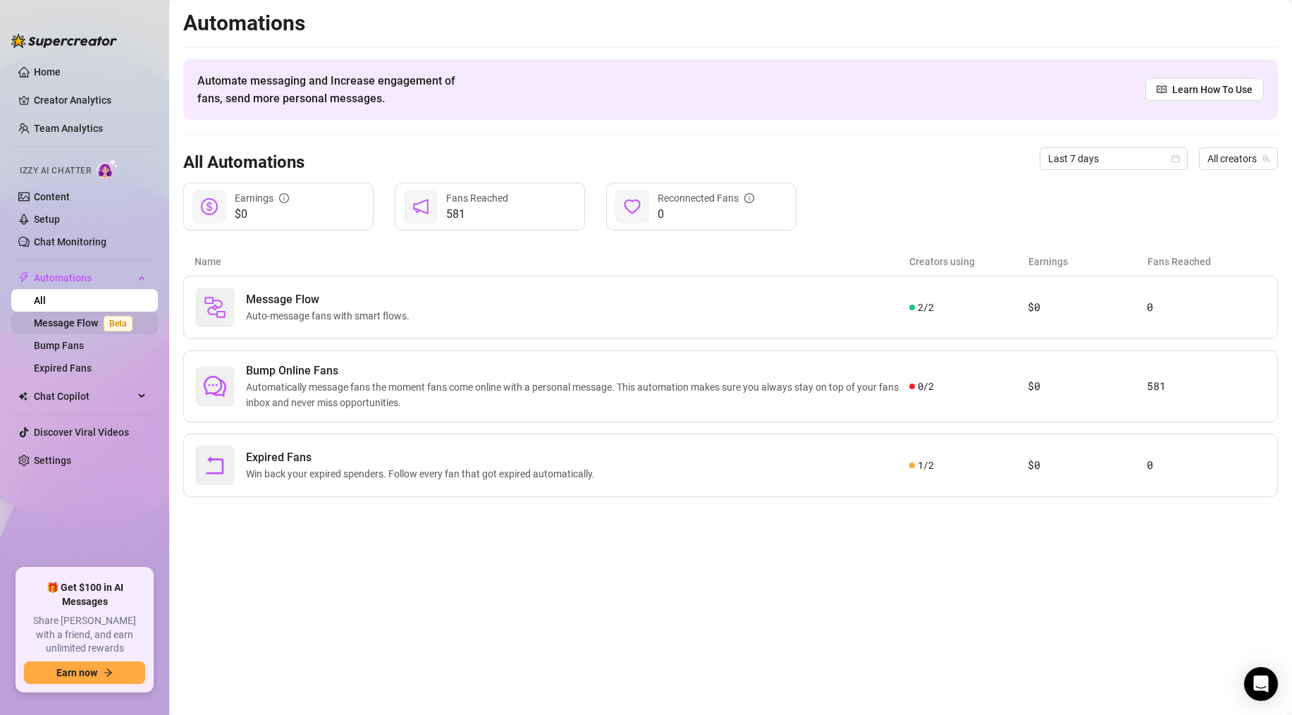
click at [68, 327] on link "Message Flow Beta" at bounding box center [86, 322] width 104 height 11
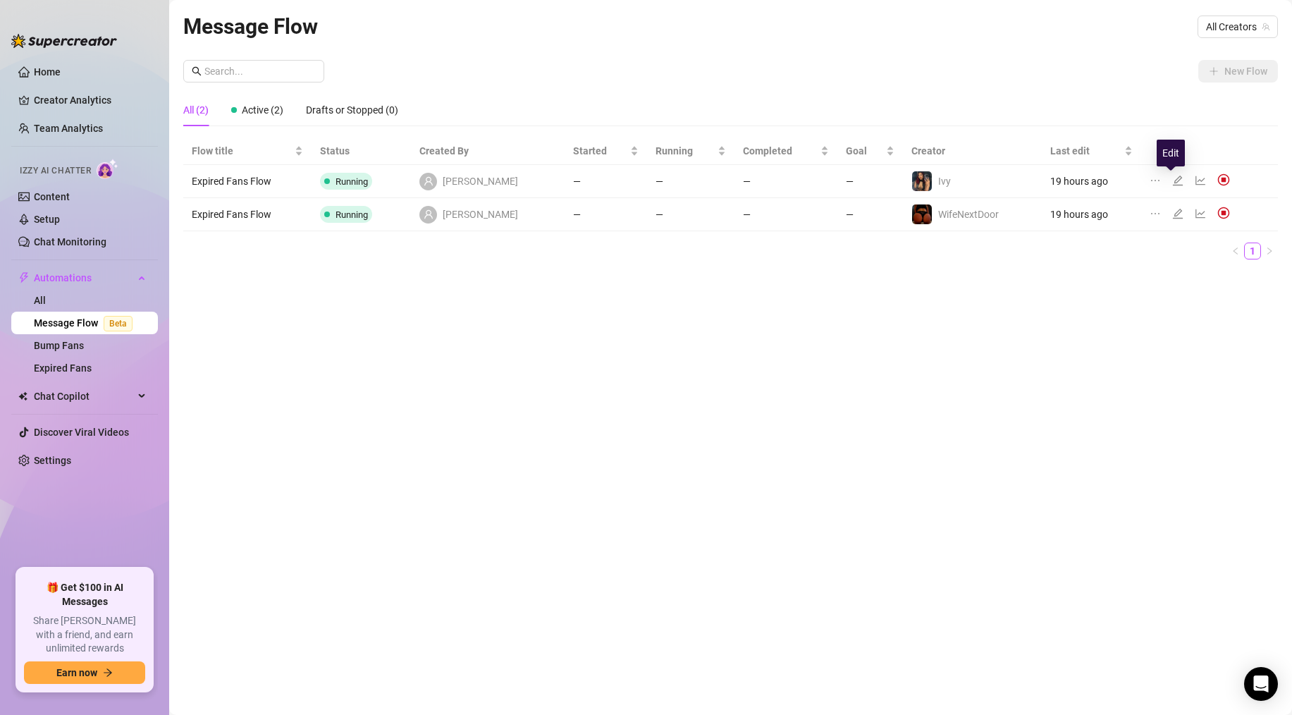
click at [1173, 180] on icon "edit" at bounding box center [1178, 180] width 10 height 10
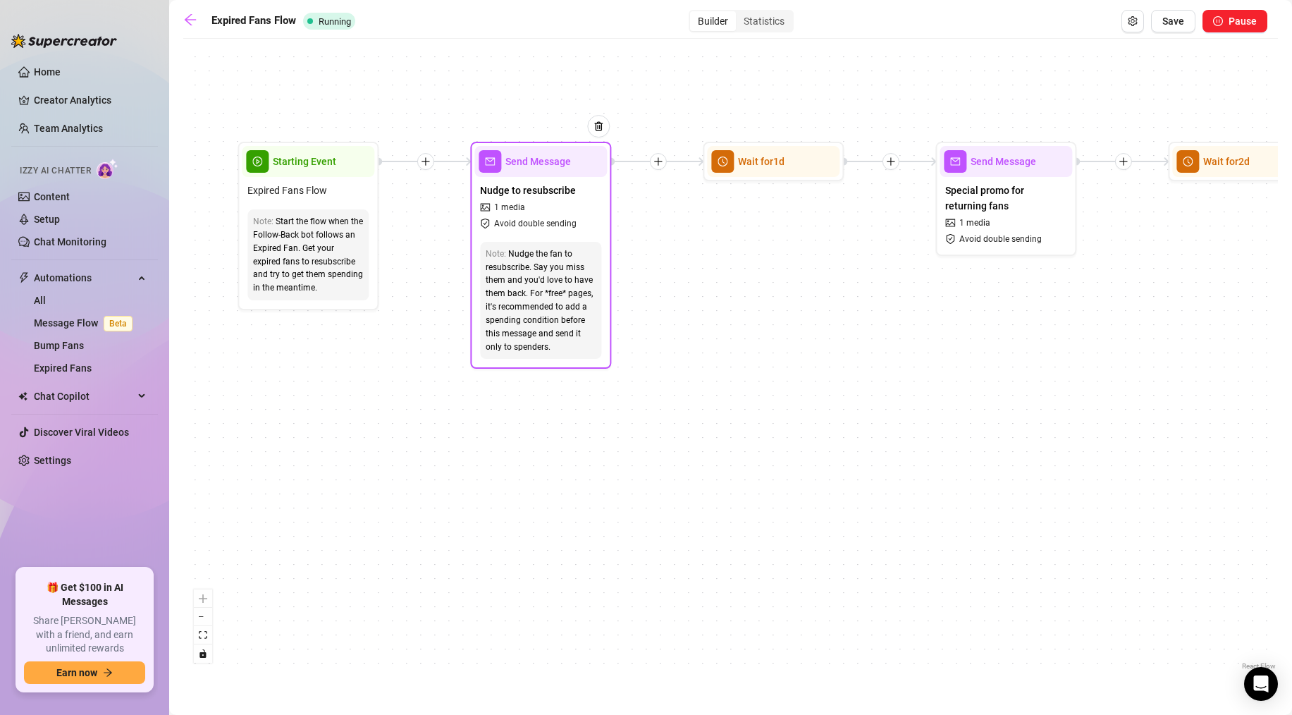
click at [530, 169] on div "Send Message" at bounding box center [540, 161] width 133 height 31
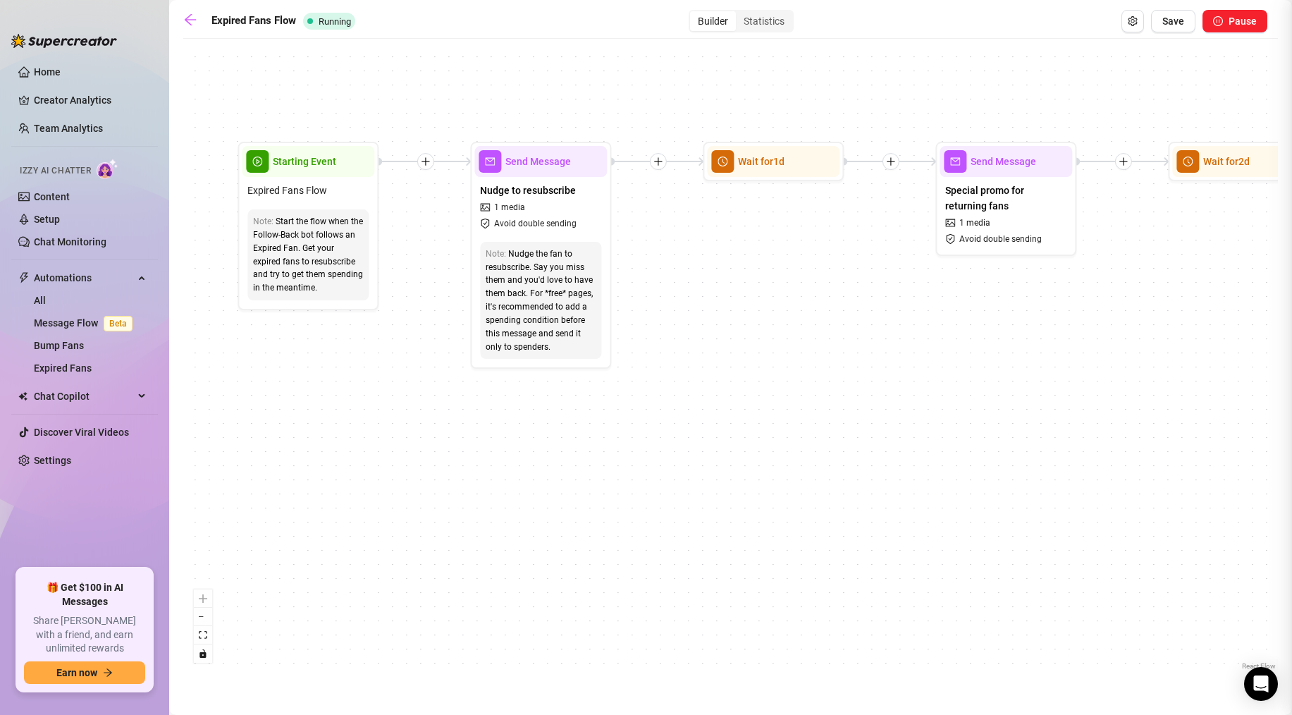
type textarea "hey you 😘 i noticed you haven’t been around lately… ive been teasing myself thi…"
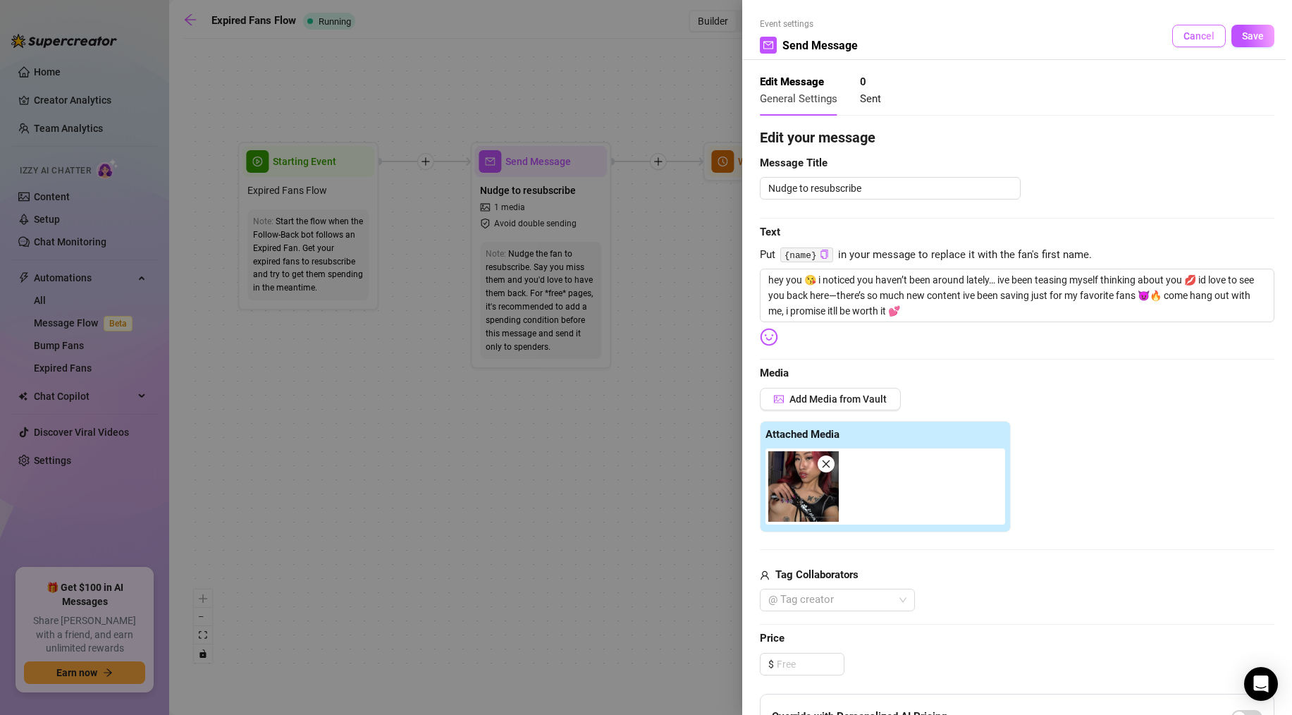
click at [1214, 41] on span "Cancel" at bounding box center [1198, 35] width 31 height 11
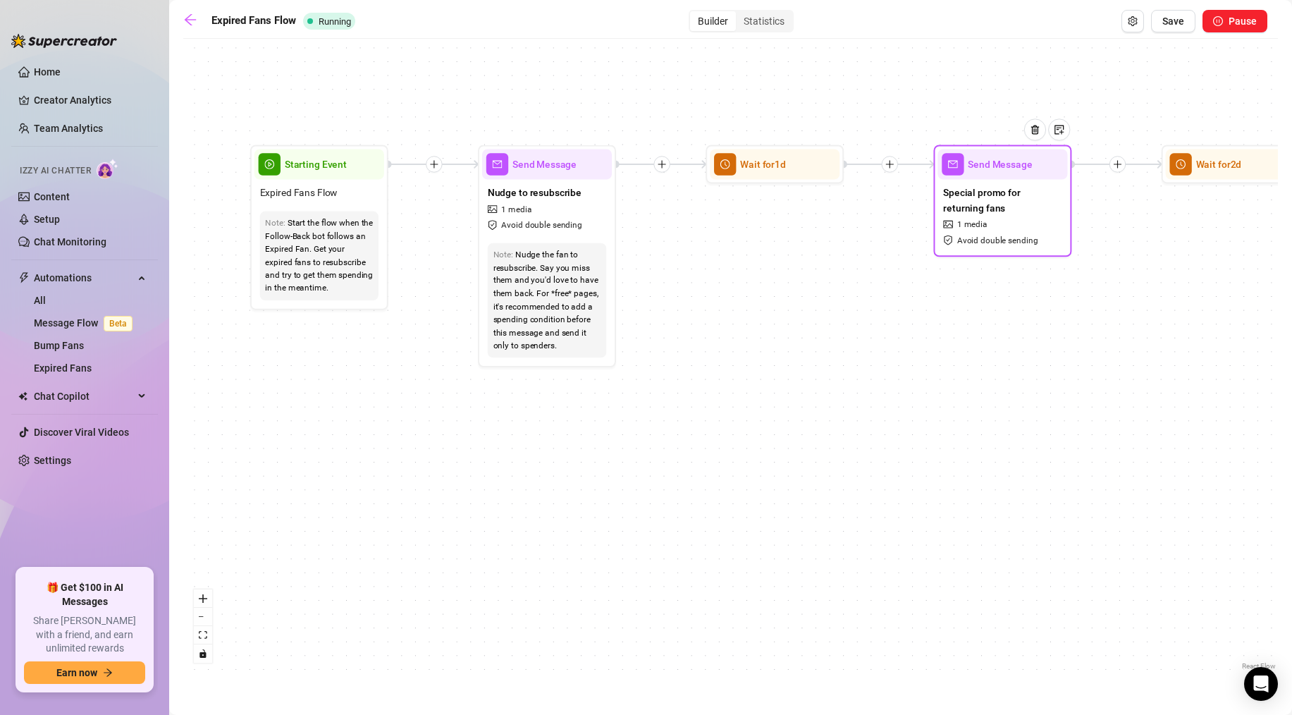
click at [973, 226] on span "1 media" at bounding box center [972, 224] width 30 height 13
type textarea "since i really want you back 😏 ive set up a little surprise just for my returni…"
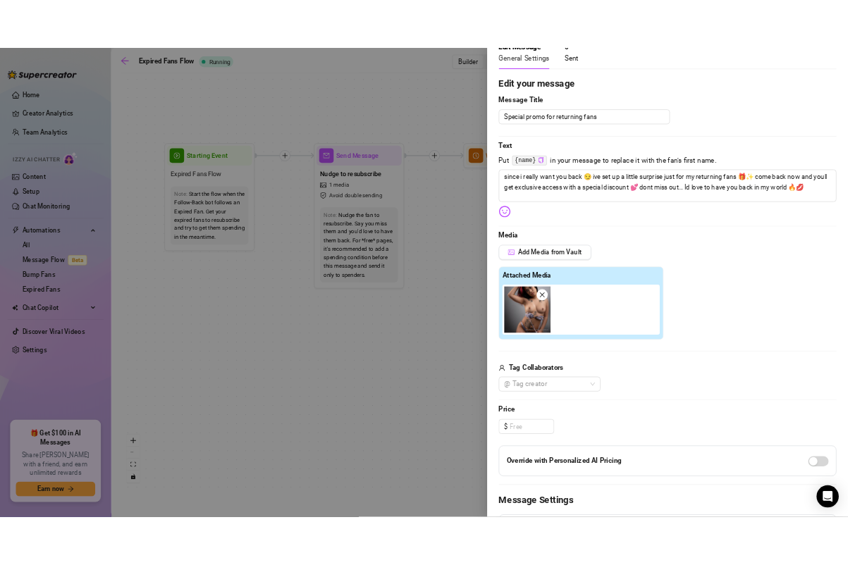
scroll to position [71, 0]
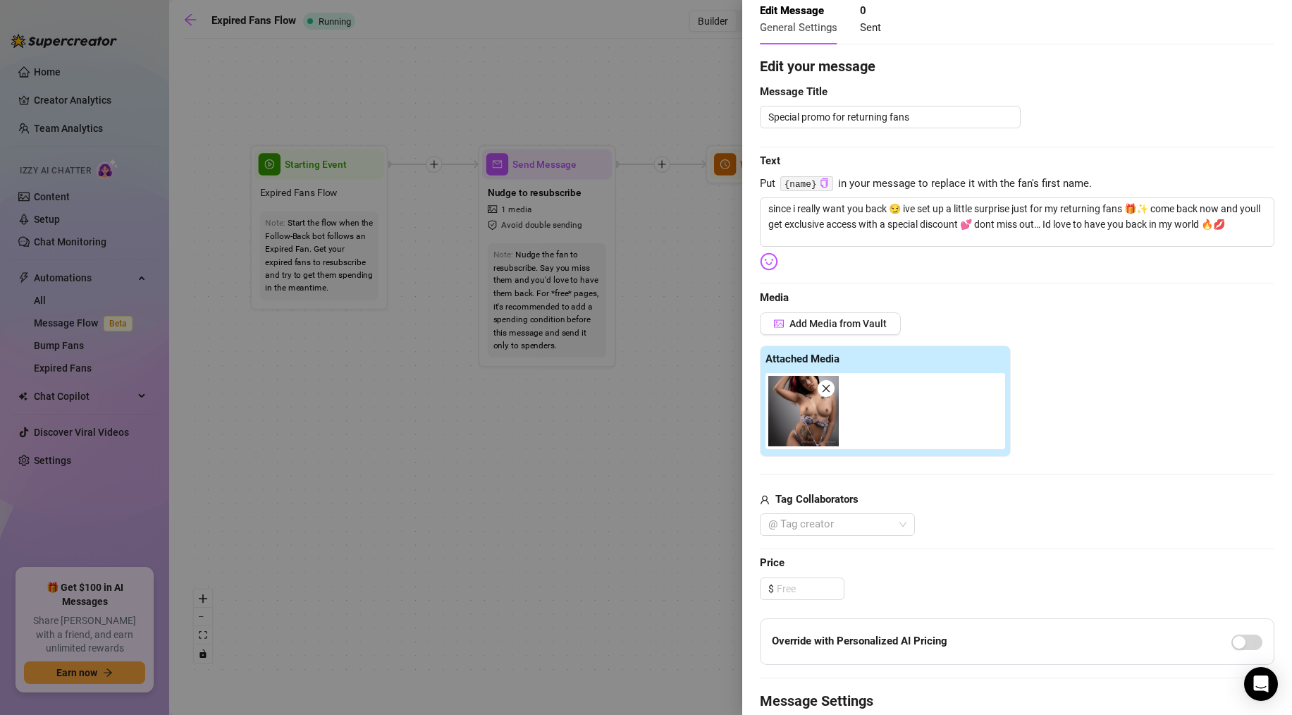
click at [643, 92] on div at bounding box center [646, 357] width 1292 height 715
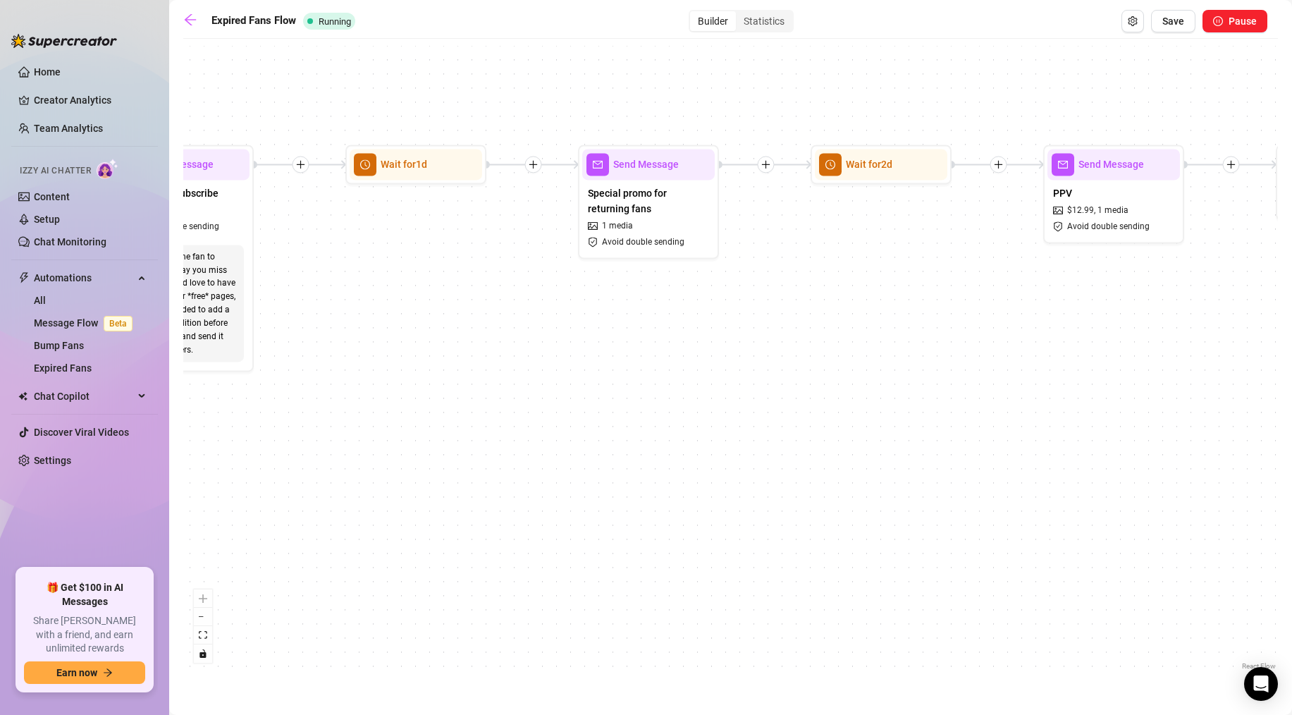
drag, startPoint x: 975, startPoint y: 377, endPoint x: 498, endPoint y: 459, distance: 484.8
click at [500, 457] on div "If True If False Send Message Send Message 1 media Avoid double sending Wait fo…" at bounding box center [730, 359] width 1095 height 627
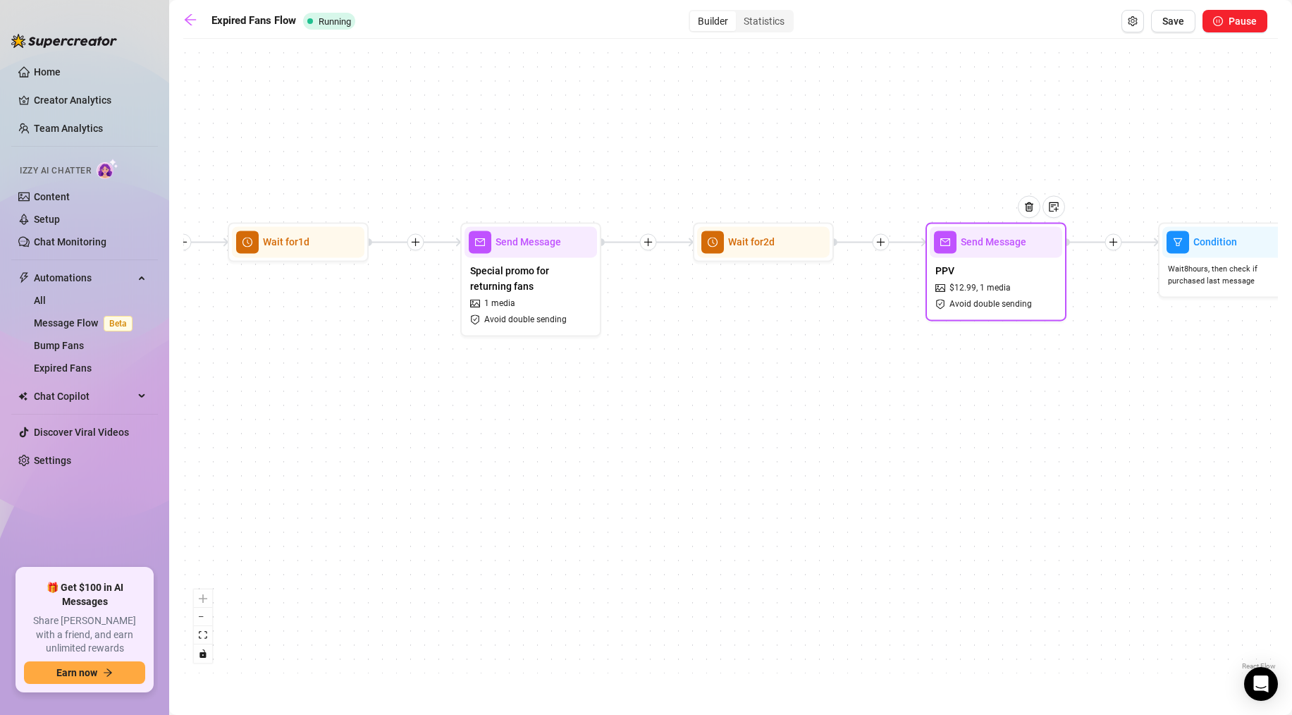
click at [988, 255] on div "Send Message" at bounding box center [996, 241] width 133 height 31
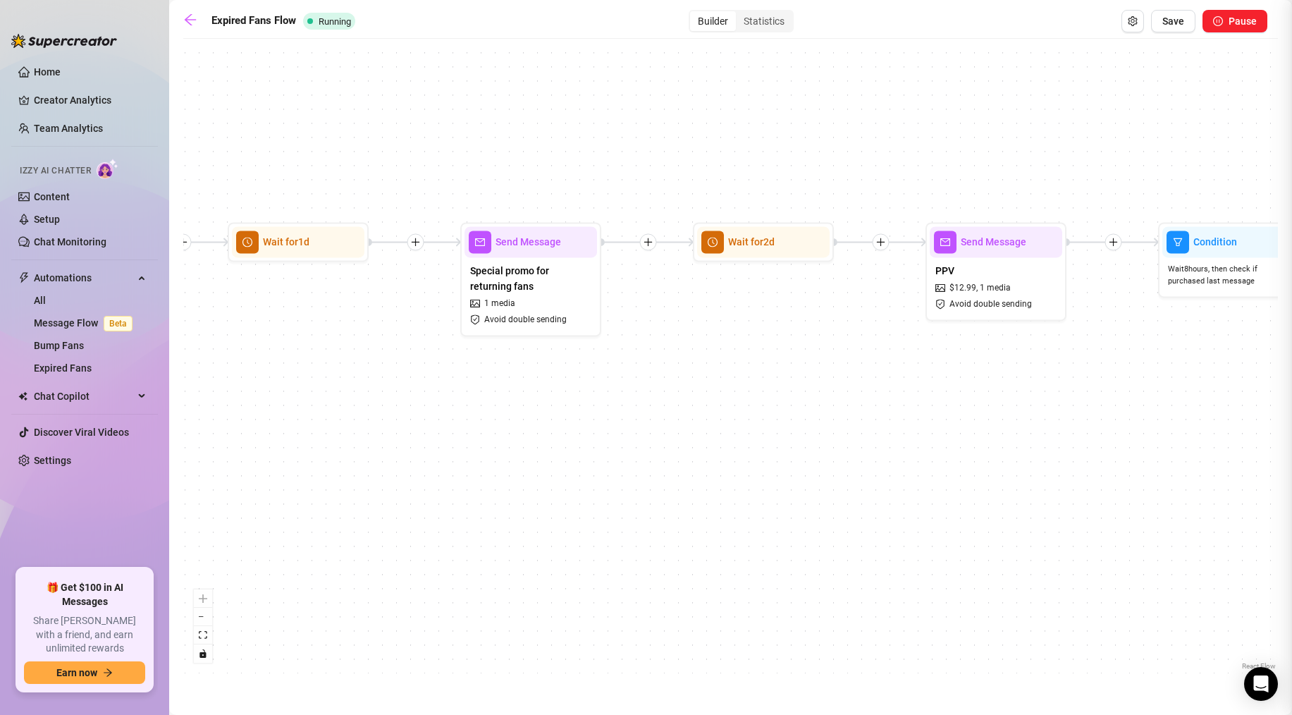
type textarea "hey 😘 did you get a chance to check out my latest? its super naughty and ive be…"
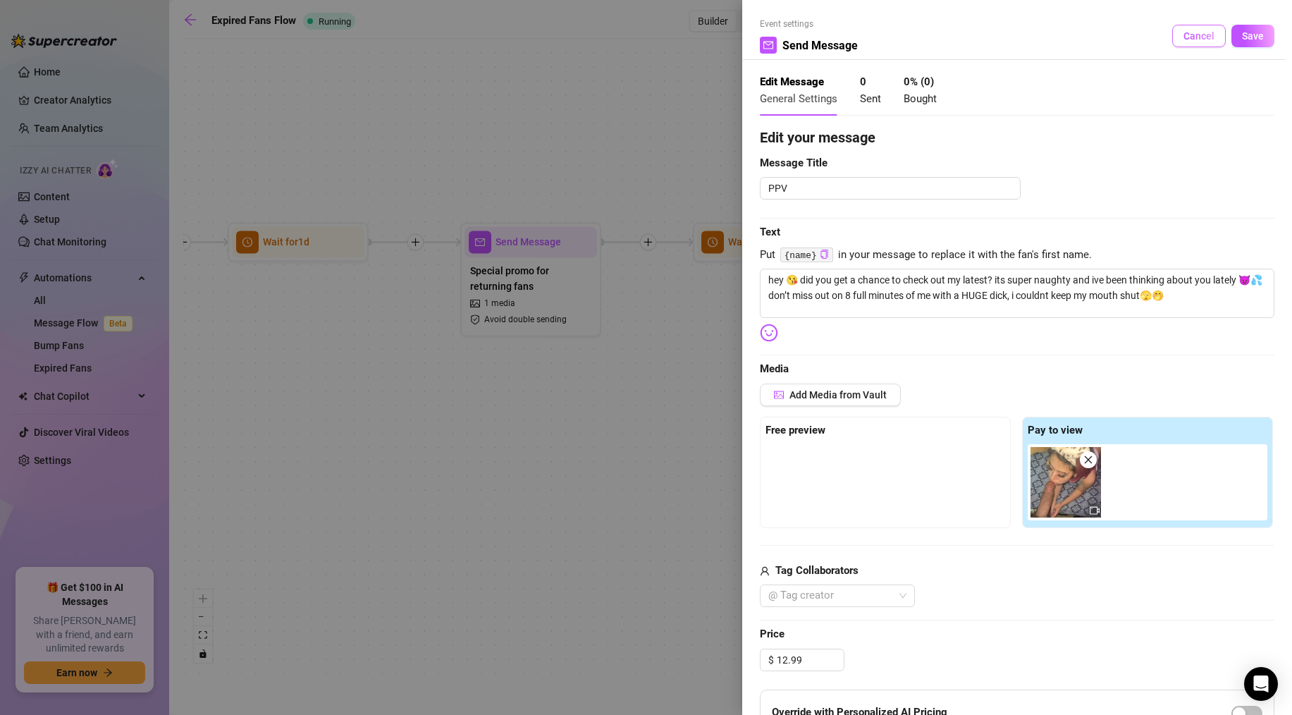
click at [1214, 37] on span "Cancel" at bounding box center [1198, 35] width 31 height 11
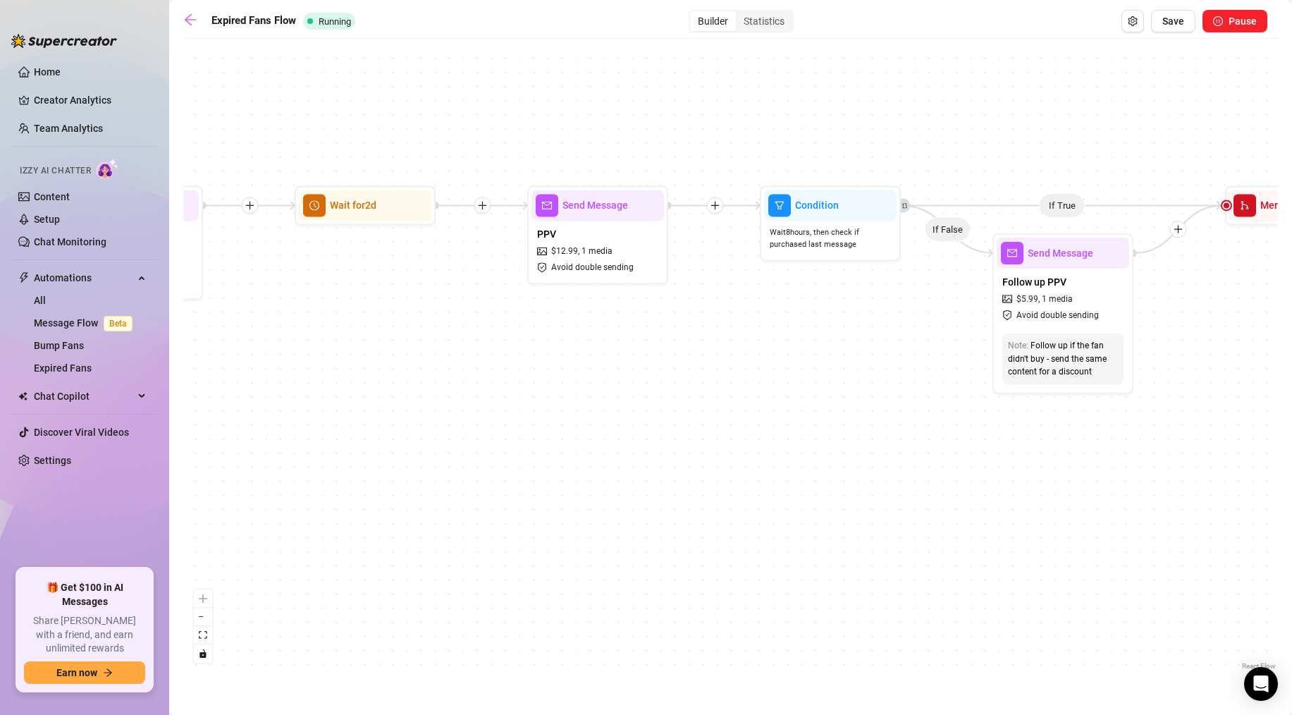
drag, startPoint x: 1009, startPoint y: 403, endPoint x: 594, endPoint y: 366, distance: 416.0
click at [594, 366] on div "If True If False Send Message Send Message 1 media Avoid double sending Wait fo…" at bounding box center [730, 359] width 1095 height 627
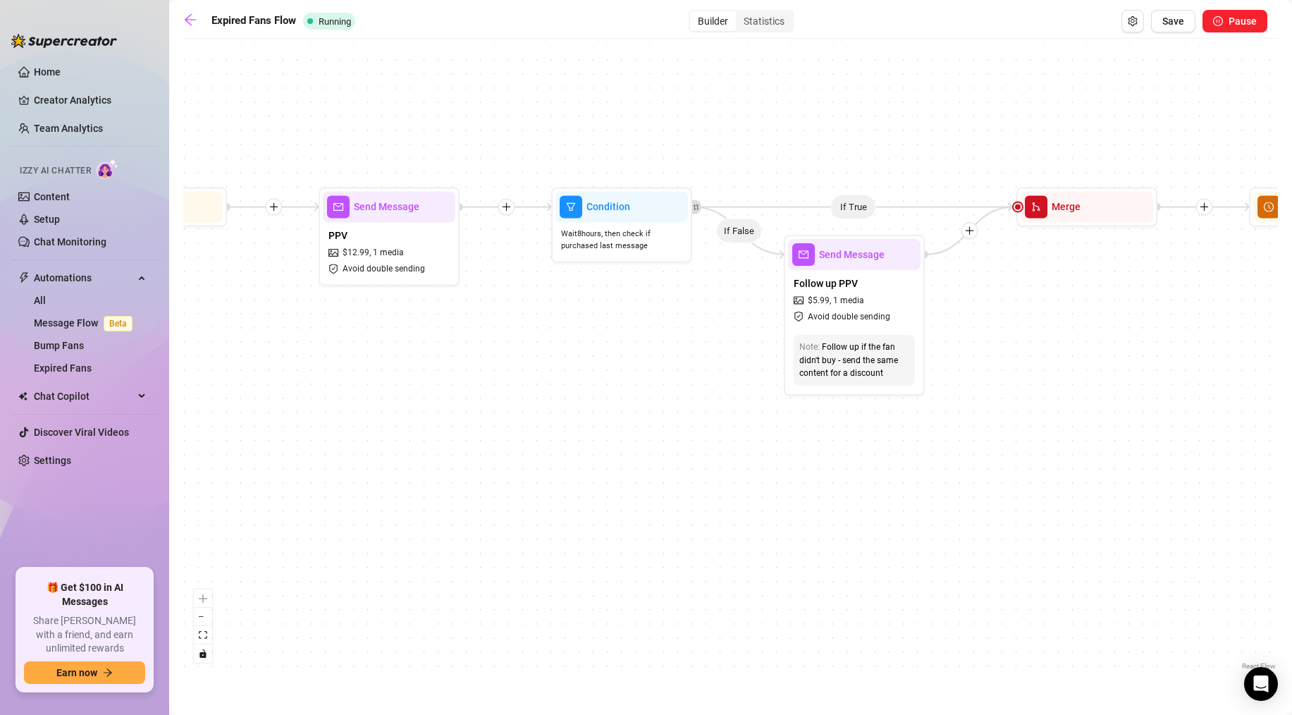
drag, startPoint x: 1027, startPoint y: 470, endPoint x: 739, endPoint y: 473, distance: 287.6
click at [739, 472] on div "If True If False Send Message Send Message 1 media Avoid double sending Wait fo…" at bounding box center [730, 359] width 1095 height 627
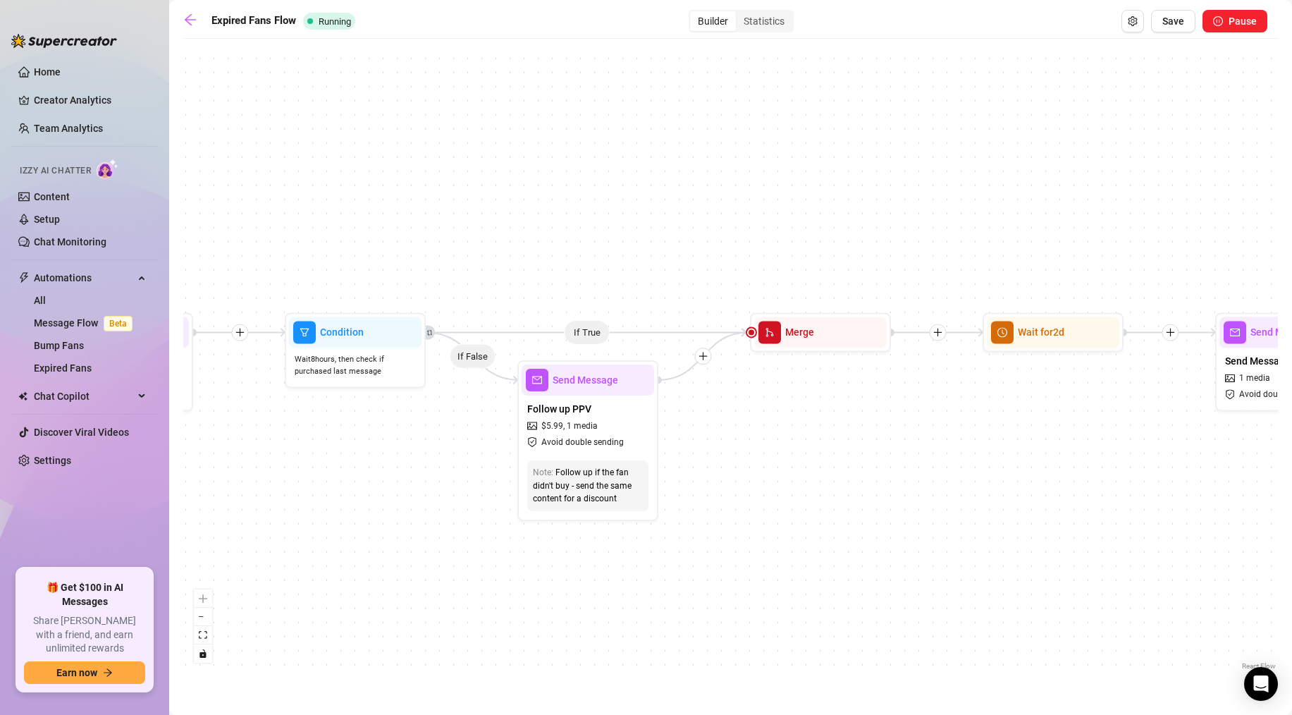
drag, startPoint x: 907, startPoint y: 383, endPoint x: 727, endPoint y: 512, distance: 221.4
click at [728, 512] on div "If True If False Send Message Send Message 1 media Avoid double sending Wait fo…" at bounding box center [730, 359] width 1095 height 627
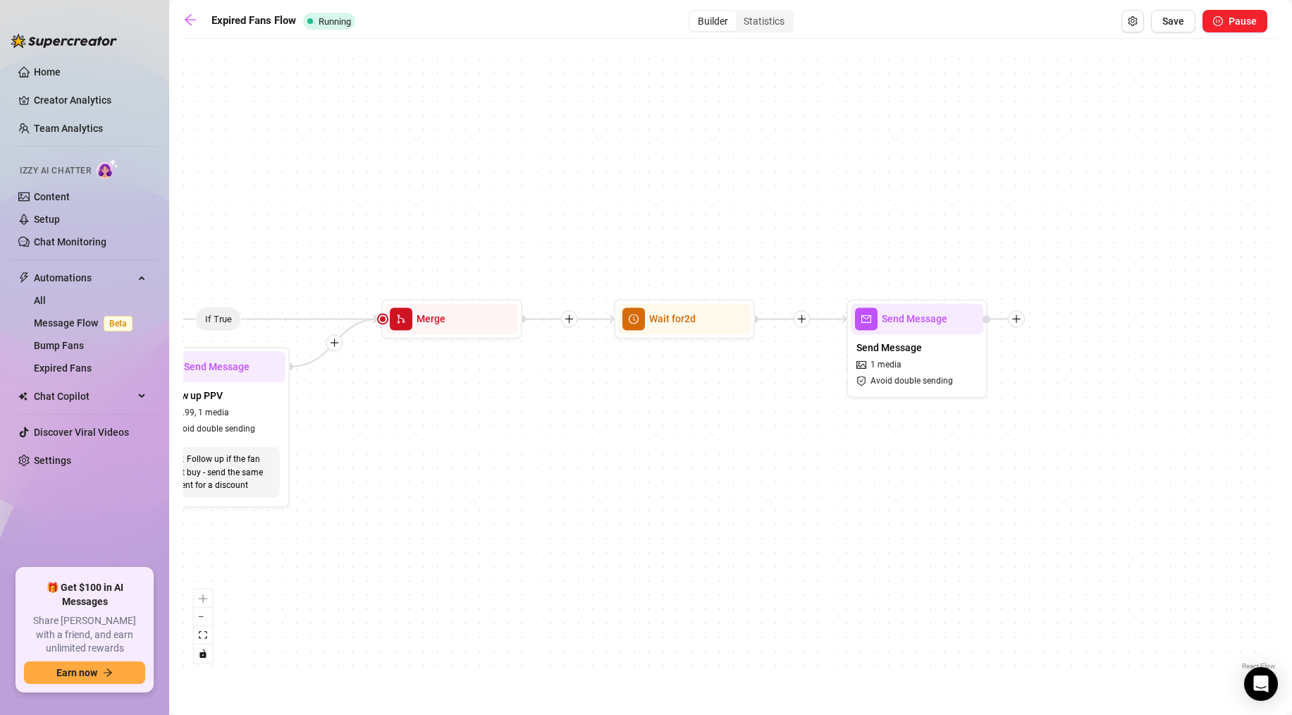
drag, startPoint x: 1018, startPoint y: 500, endPoint x: 639, endPoint y: 467, distance: 380.6
click at [639, 467] on div "If True If False Send Message Send Message 1 media Avoid double sending Wait fo…" at bounding box center [730, 359] width 1095 height 627
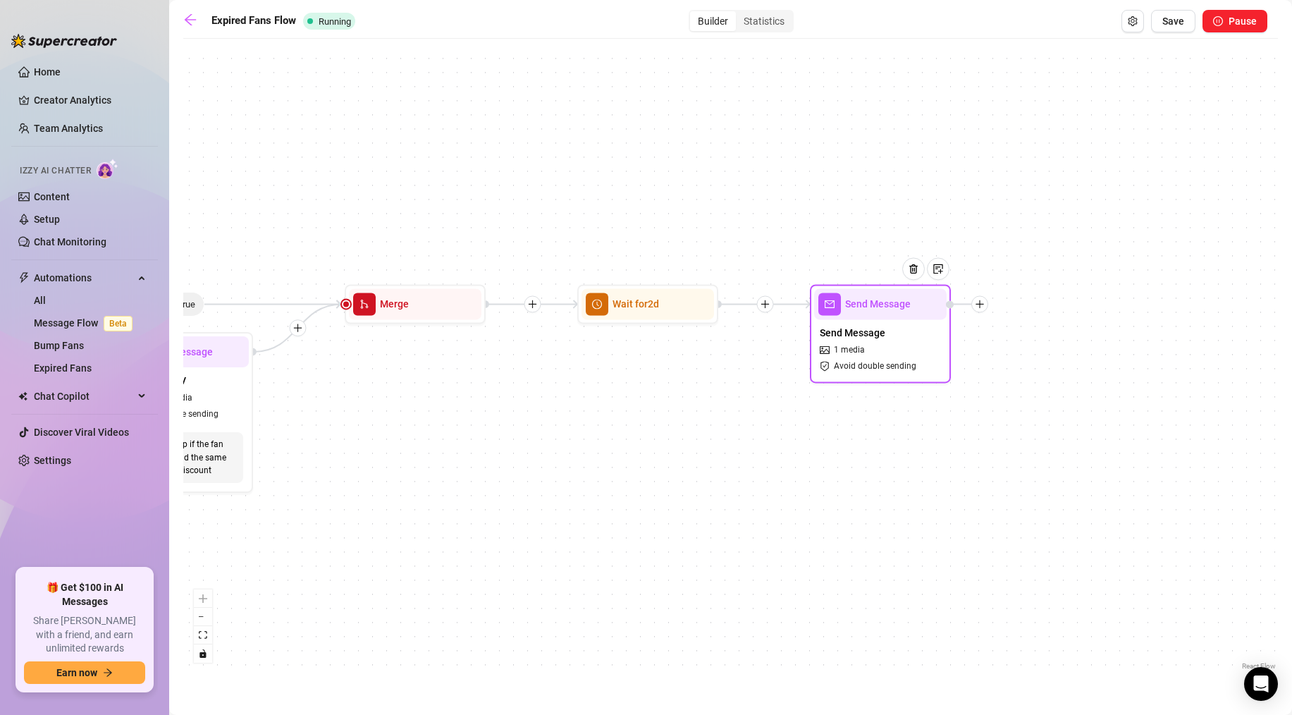
click at [882, 301] on span "Send Message" at bounding box center [878, 304] width 66 height 16
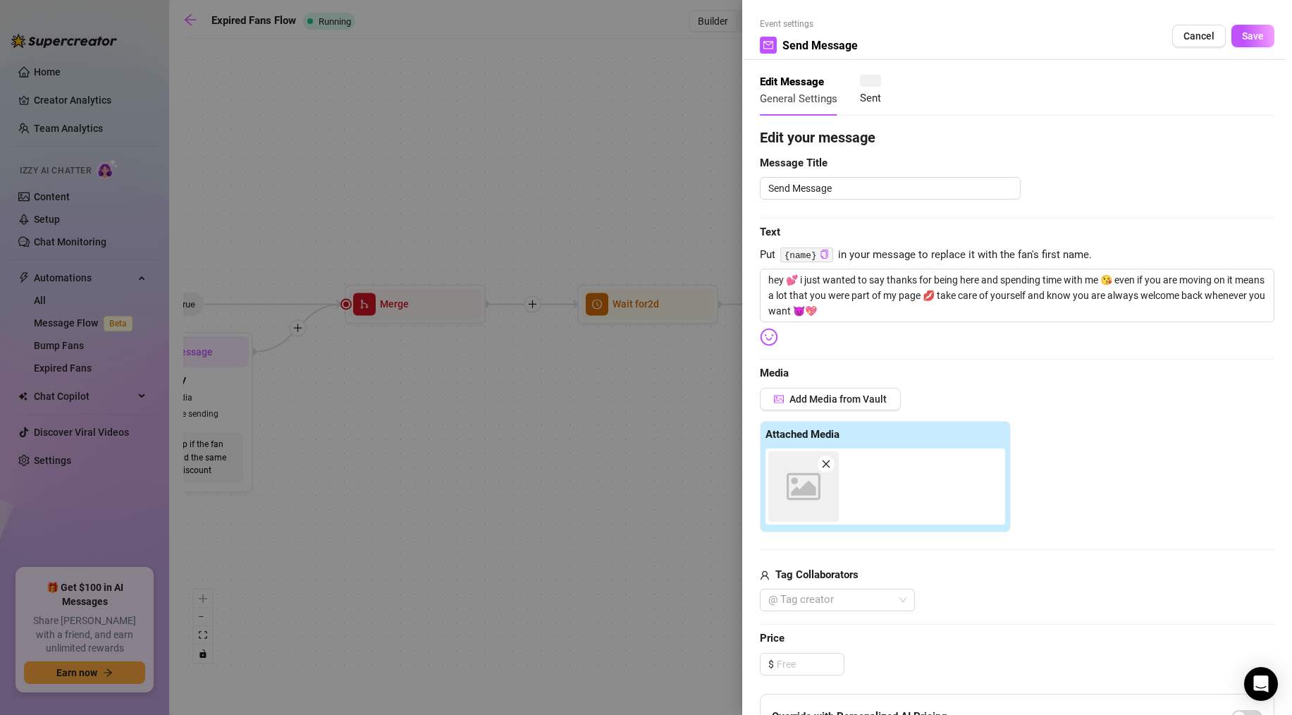
type textarea "hey 💕 i just wanted to say thanks for being here and spending time with me 😘 ev…"
click at [1199, 33] on span "Cancel" at bounding box center [1198, 35] width 31 height 11
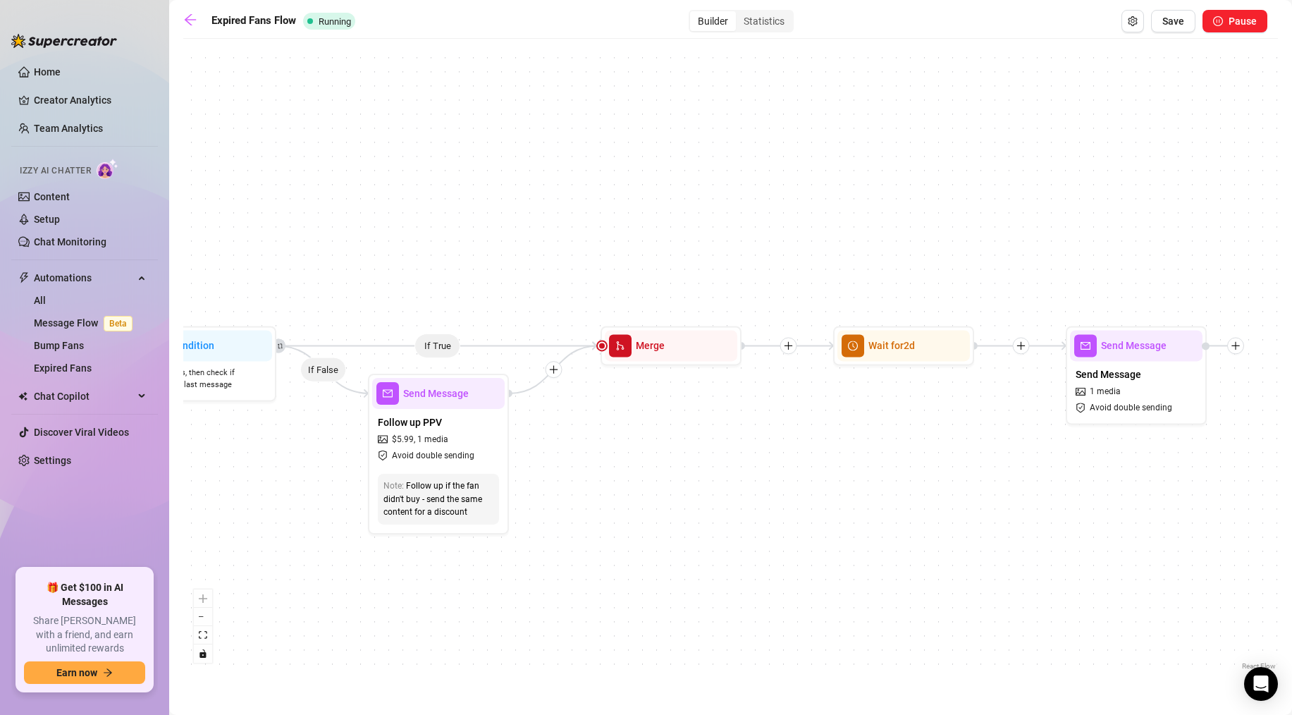
drag, startPoint x: 430, startPoint y: 429, endPoint x: 703, endPoint y: 473, distance: 276.9
click at [703, 473] on div "If True If False Send Message Send Message 1 media Avoid double sending Wait fo…" at bounding box center [730, 359] width 1095 height 627
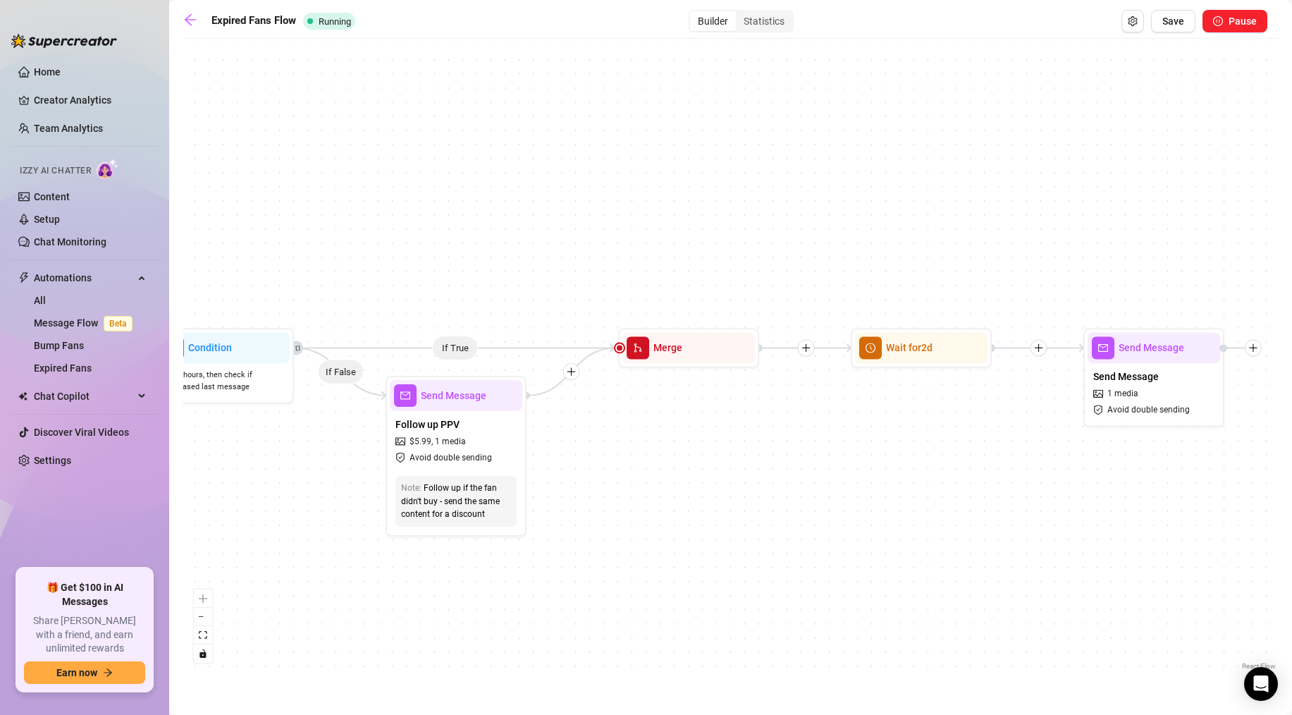
drag, startPoint x: 885, startPoint y: 443, endPoint x: 878, endPoint y: 440, distance: 7.6
click at [939, 436] on div "If True If False Send Message Send Message 1 media Avoid double sending Wait fo…" at bounding box center [730, 359] width 1095 height 627
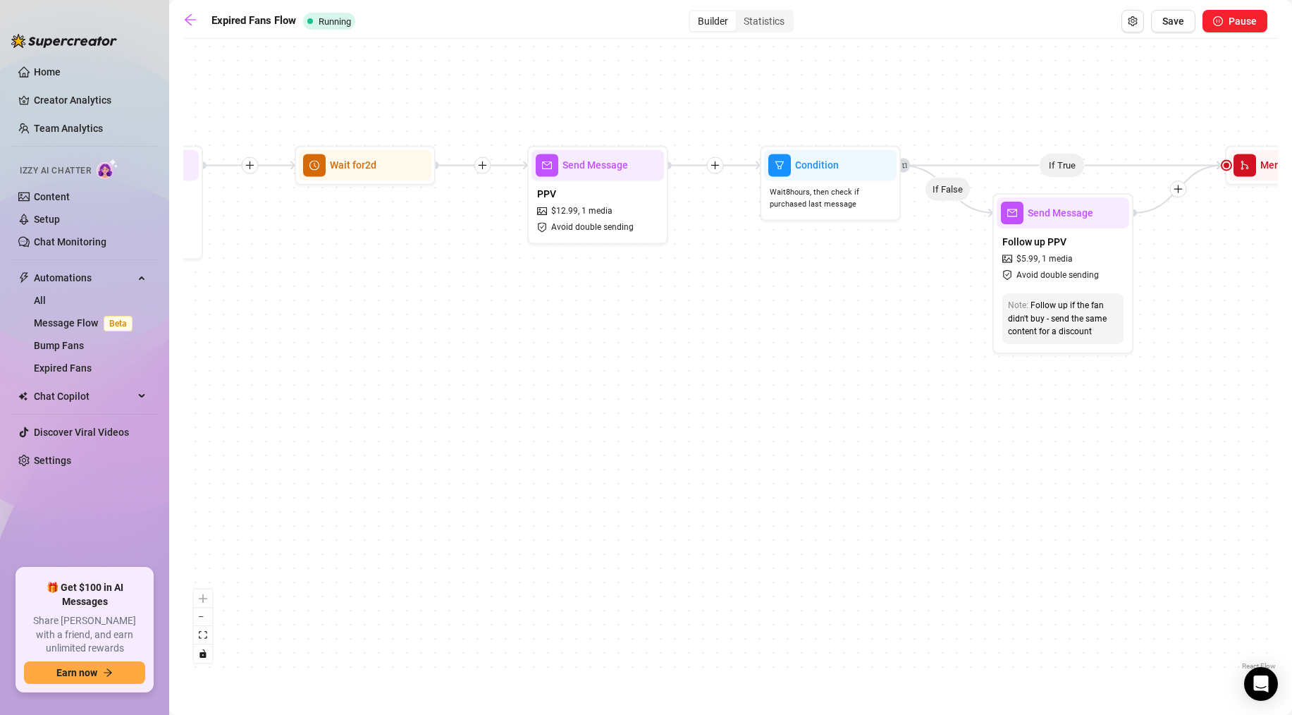
drag, startPoint x: 395, startPoint y: 483, endPoint x: 827, endPoint y: 324, distance: 460.0
click at [831, 323] on div "If True If False Send Message Send Message 1 media Avoid double sending Wait fo…" at bounding box center [730, 359] width 1095 height 627
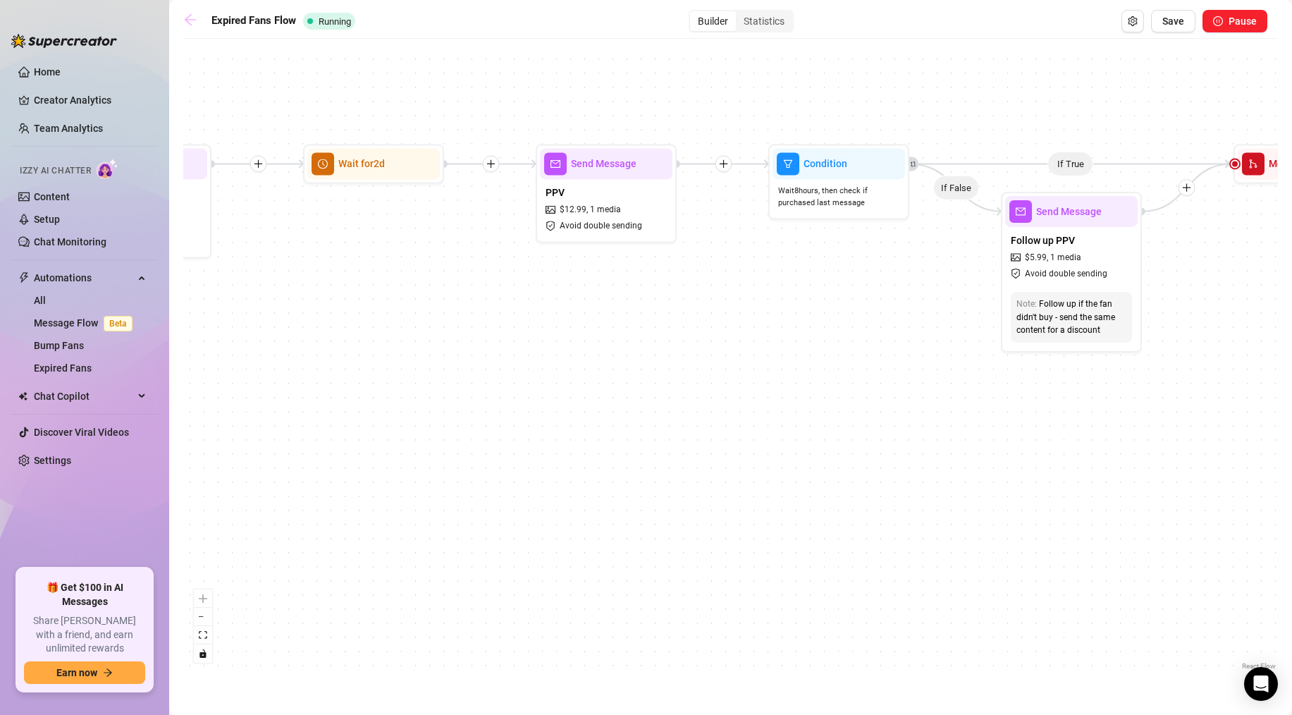
click at [183, 16] on icon "arrow-left" at bounding box center [190, 20] width 14 height 14
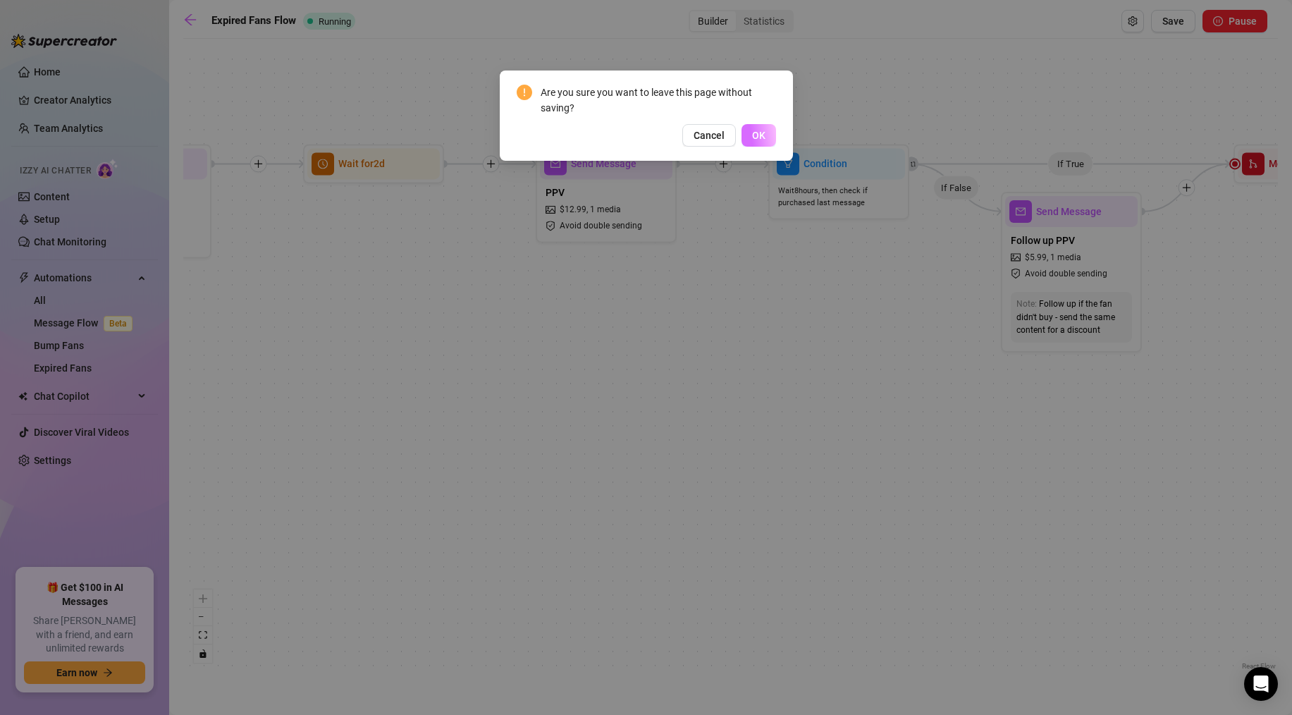
click at [753, 137] on span "OK" at bounding box center [758, 135] width 13 height 11
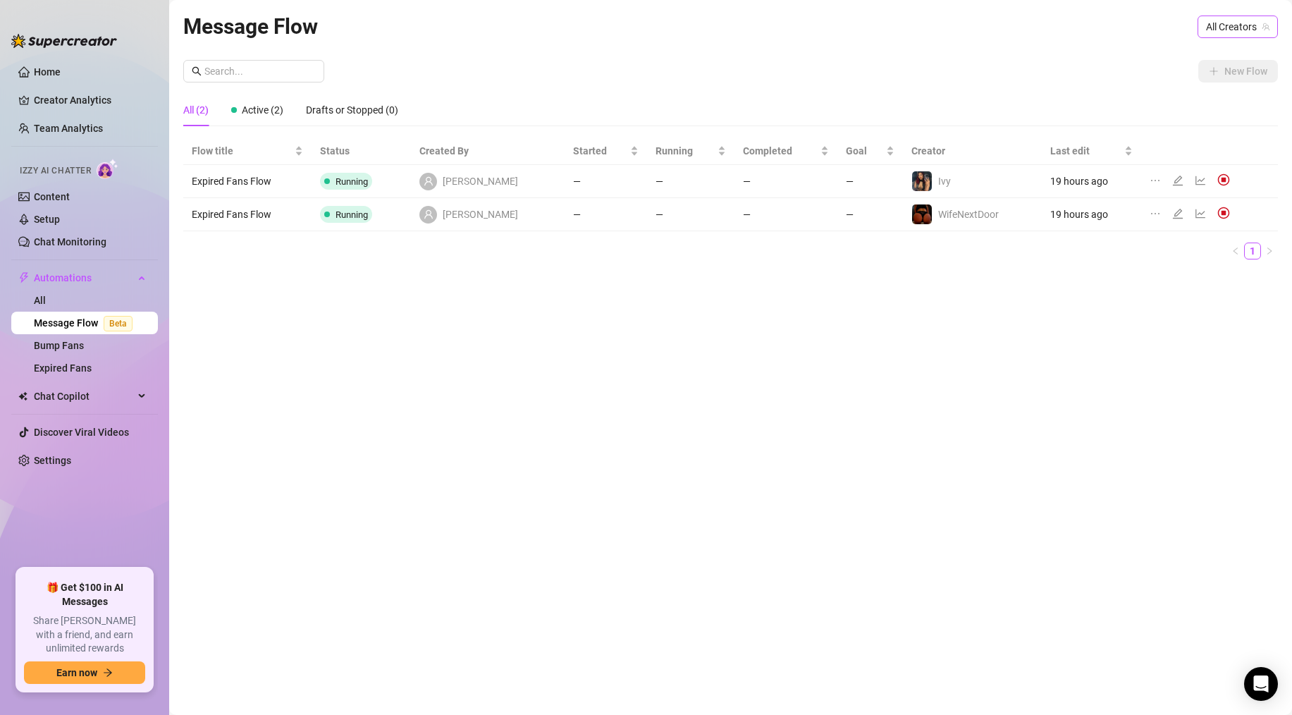
click at [1207, 32] on span "All Creators" at bounding box center [1237, 26] width 63 height 21
click at [1020, 54] on div "Message Flow All Creators New Flow All (2) Active (2) Drafts or Stopped (0) Flo…" at bounding box center [730, 341] width 1095 height 663
click at [1245, 17] on span "All Creators" at bounding box center [1237, 26] width 63 height 21
click at [1193, 76] on span "( urasianfreak )" at bounding box center [1184, 78] width 63 height 16
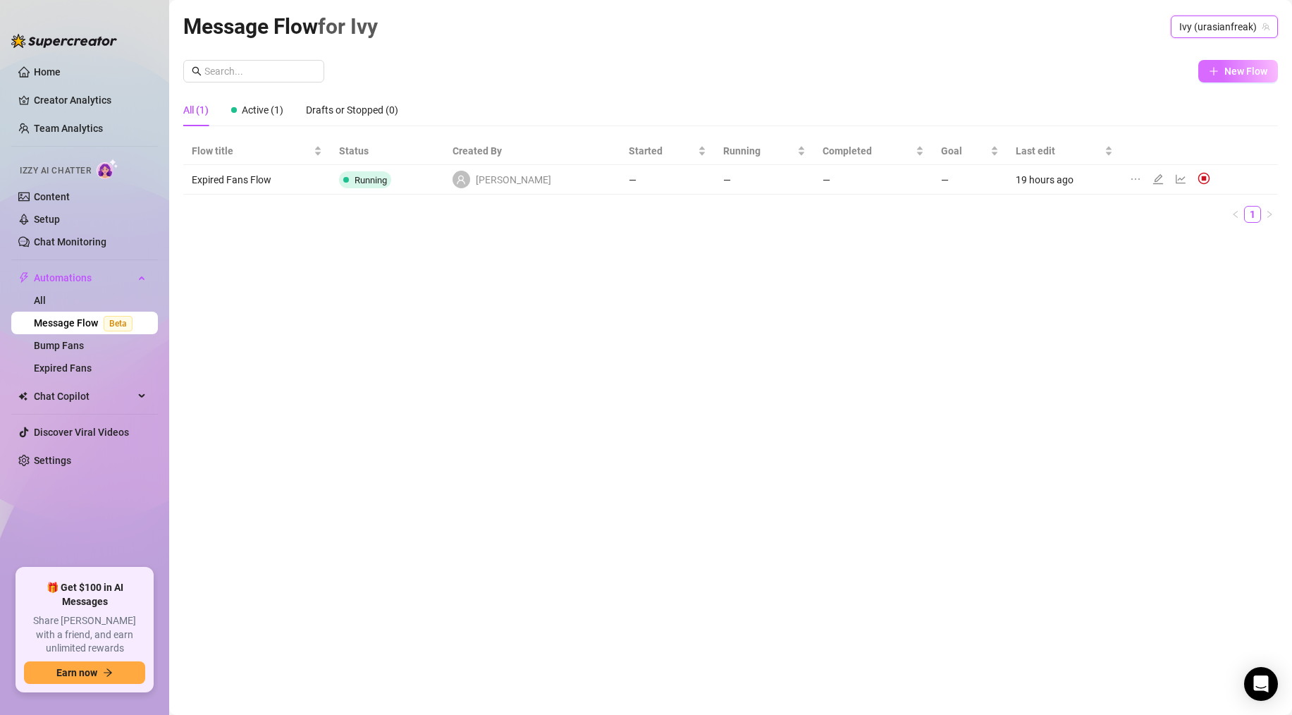
click at [1225, 72] on span "New Flow" at bounding box center [1245, 71] width 43 height 11
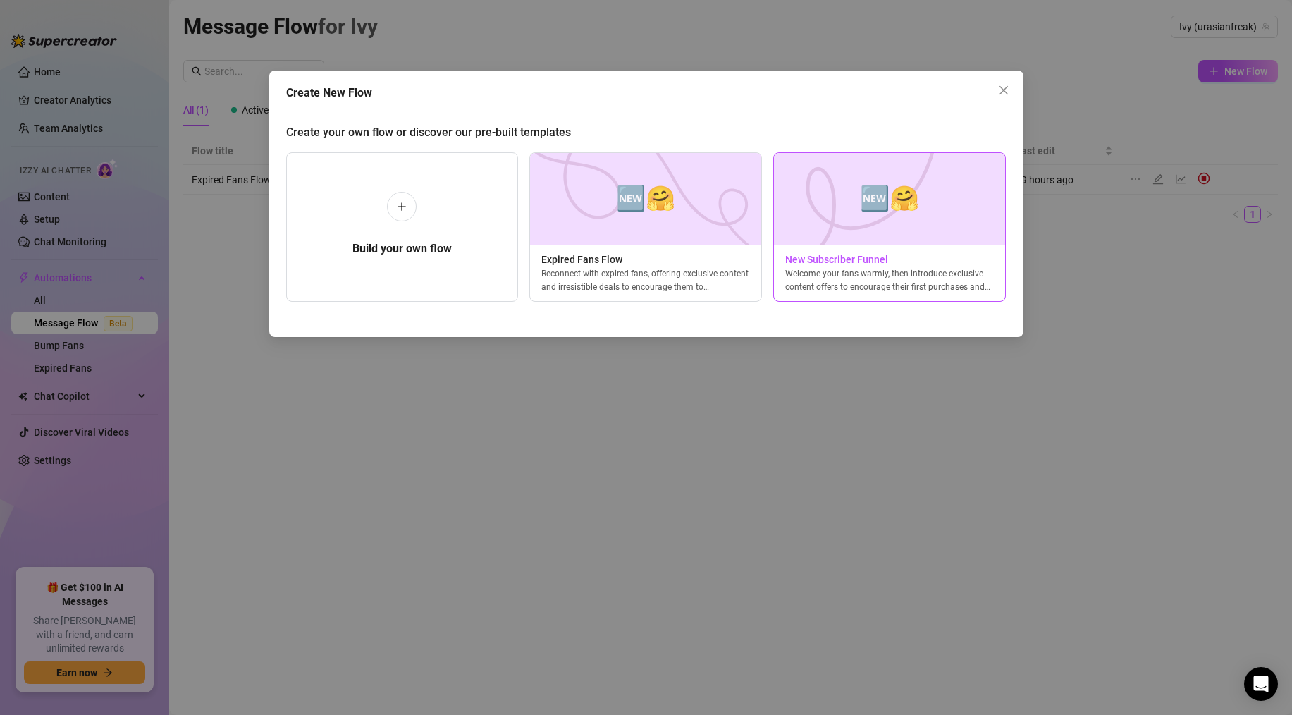
click at [863, 202] on img at bounding box center [889, 199] width 233 height 92
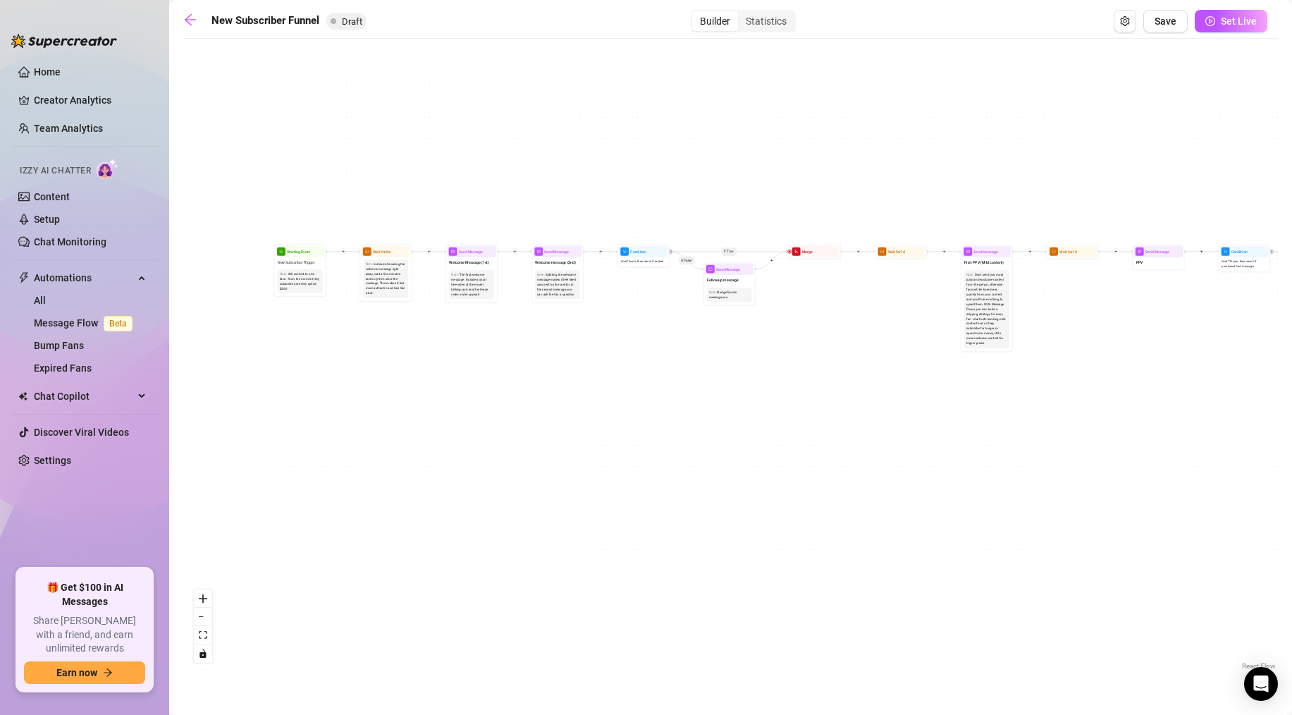
drag, startPoint x: 271, startPoint y: 370, endPoint x: 281, endPoint y: 503, distance: 133.6
click at [281, 503] on div "If True If True If True If False If False If False If True If False Merge Merge…" at bounding box center [730, 359] width 1095 height 627
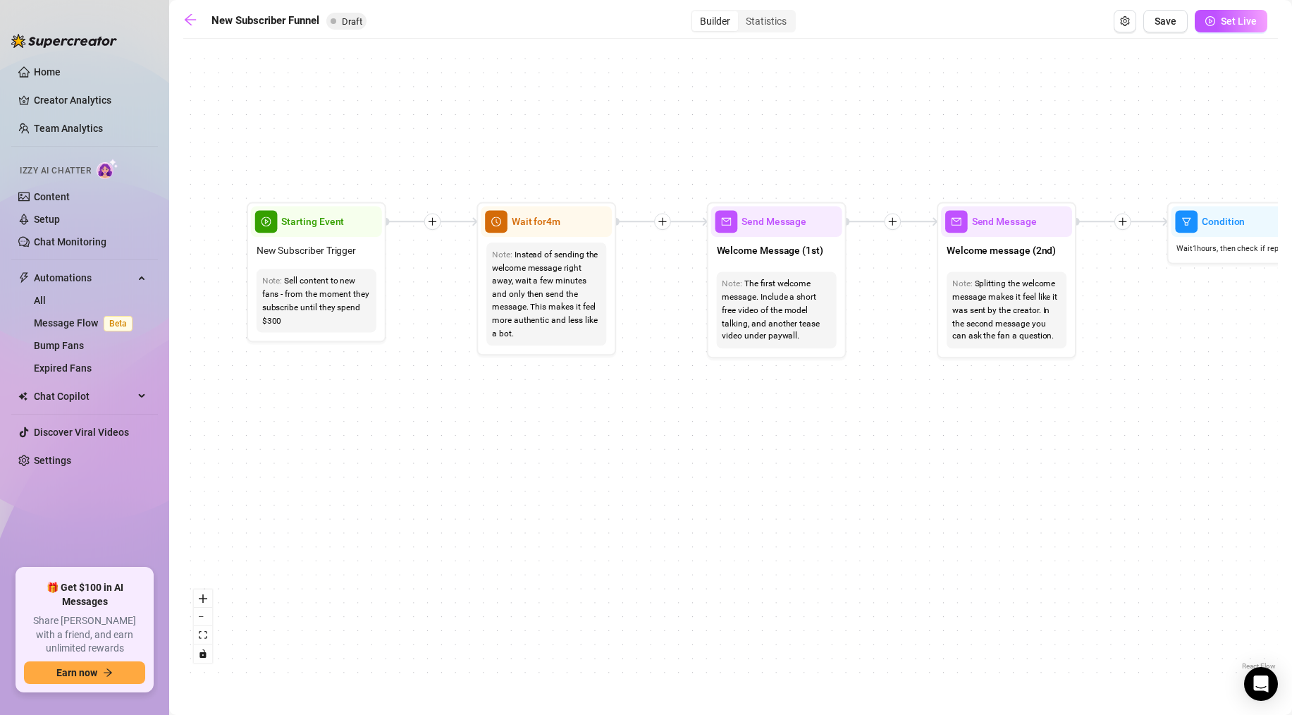
drag, startPoint x: 345, startPoint y: 352, endPoint x: 329, endPoint y: 518, distance: 167.1
click at [330, 517] on div "If True If True If True If False If False If False If True If False Merge Merge…" at bounding box center [730, 359] width 1095 height 627
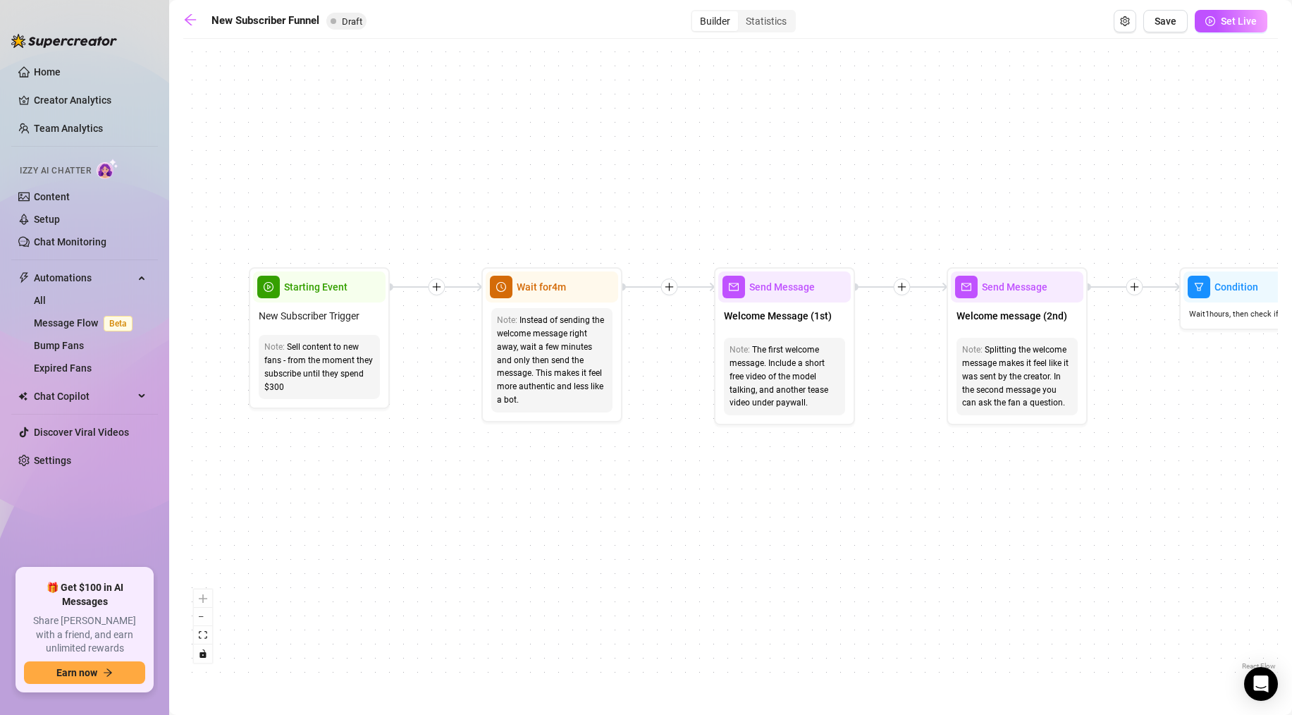
drag, startPoint x: 318, startPoint y: 417, endPoint x: 324, endPoint y: 491, distance: 73.6
click at [324, 491] on div "If True If True If True If False If False If False If True If False Merge Merge…" at bounding box center [730, 359] width 1095 height 627
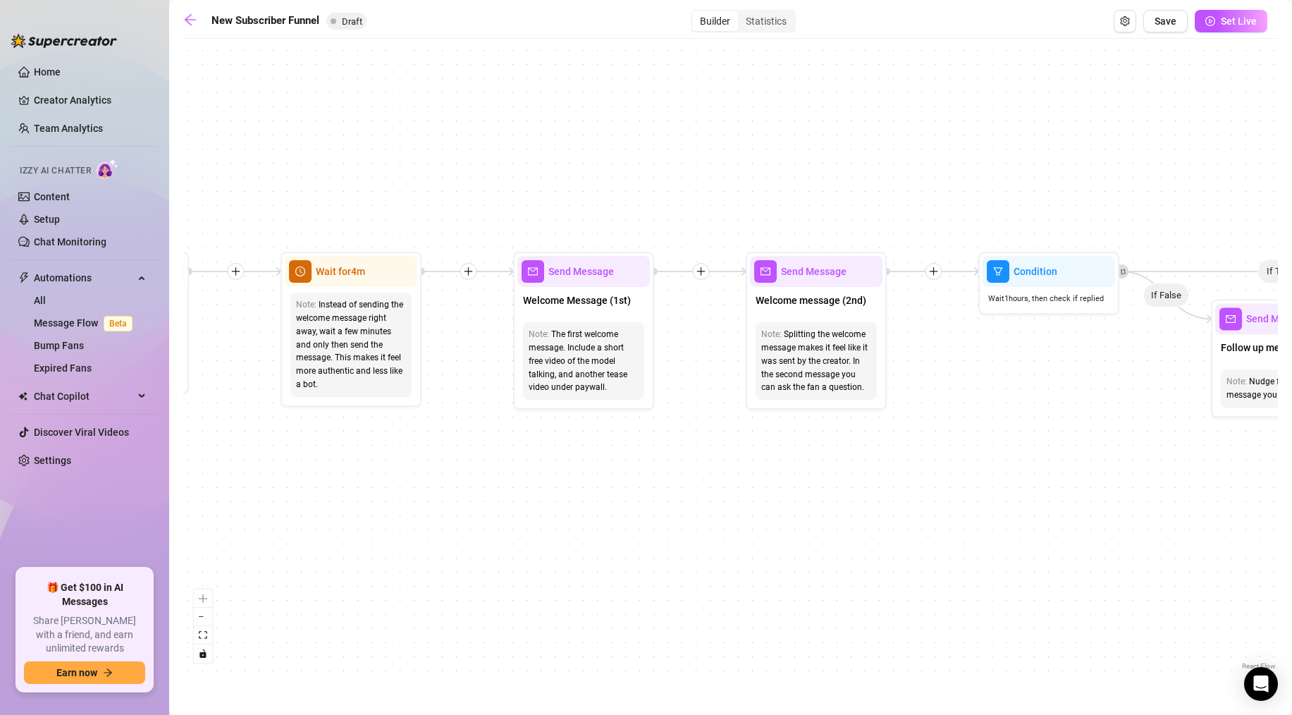
drag, startPoint x: 510, startPoint y: 508, endPoint x: 303, endPoint y: 486, distance: 208.4
click at [303, 486] on div "If True If True If True If False If False If False If True If False Merge Merge…" at bounding box center [730, 359] width 1095 height 627
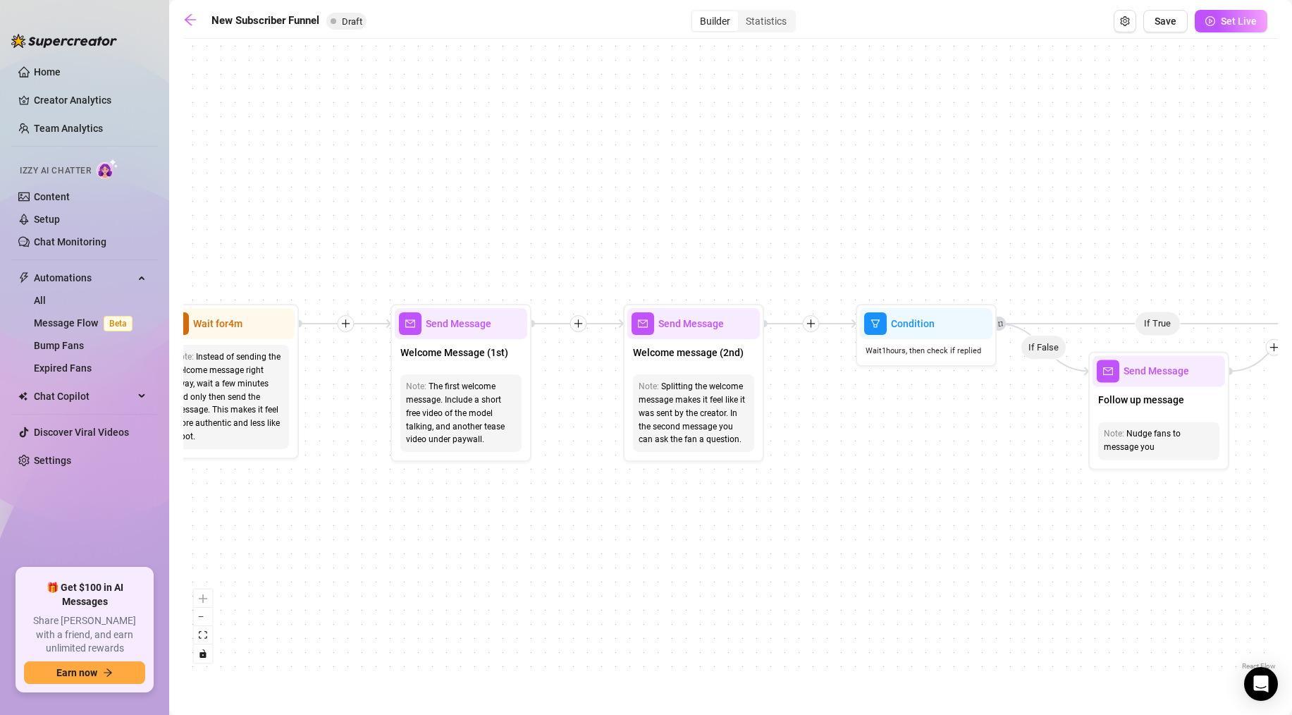
drag, startPoint x: 938, startPoint y: 361, endPoint x: 676, endPoint y: 443, distance: 274.6
click at [677, 443] on div "If True If True If True If False If False If False If True If False Merge Merge…" at bounding box center [730, 359] width 1095 height 627
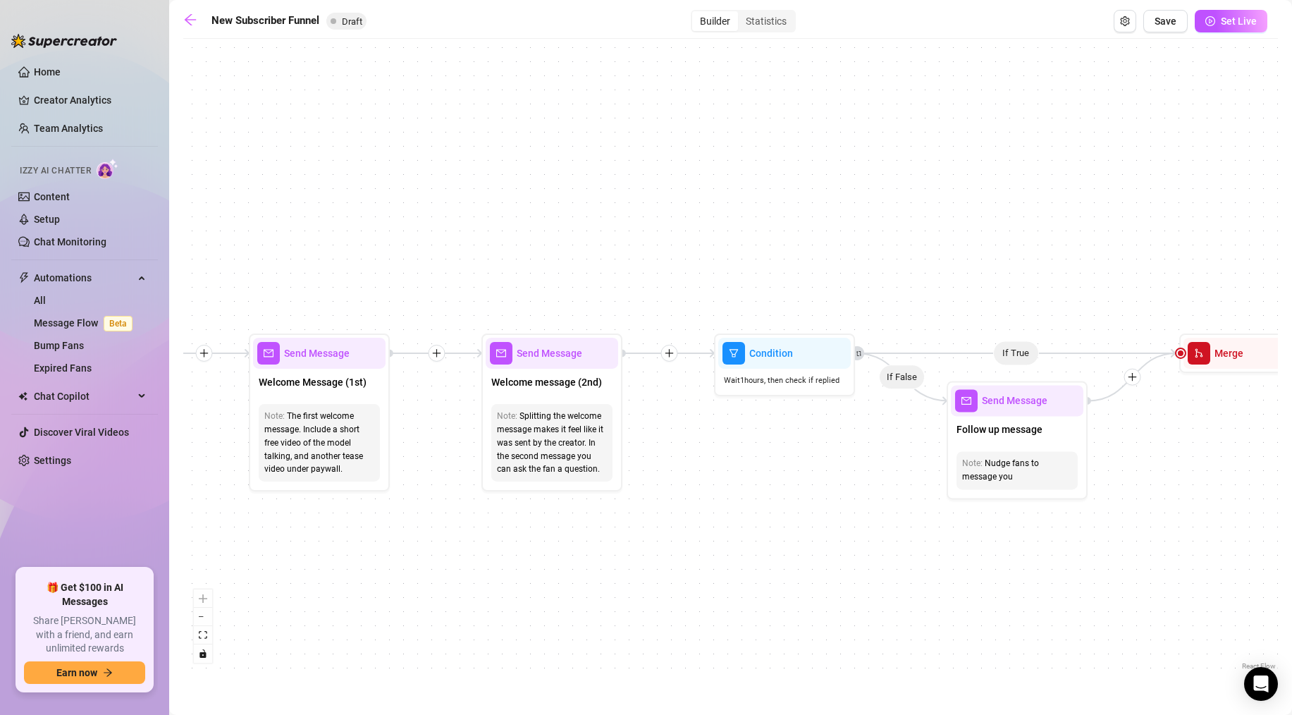
drag, startPoint x: 825, startPoint y: 498, endPoint x: 709, endPoint y: 438, distance: 130.8
click at [709, 438] on div "If True If True If True If False If False If False If True If False Merge Merge…" at bounding box center [730, 359] width 1095 height 627
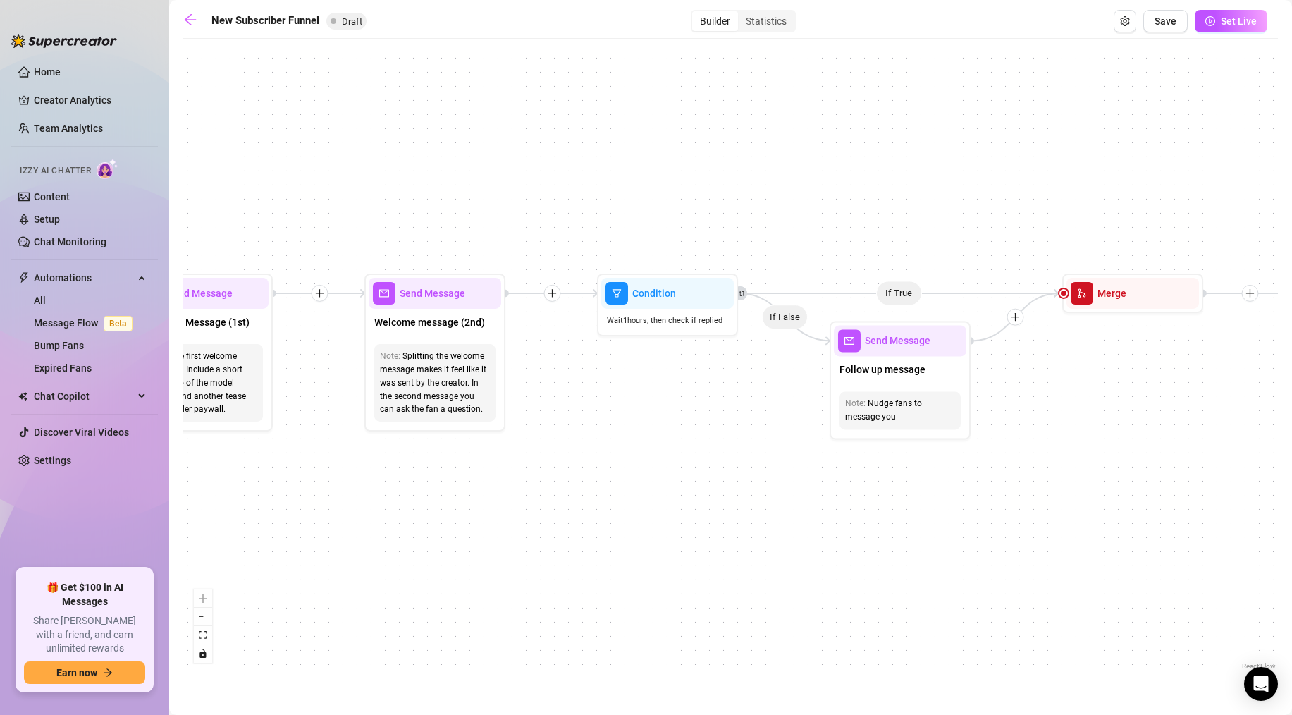
drag, startPoint x: 831, startPoint y: 524, endPoint x: 654, endPoint y: 476, distance: 183.3
click at [658, 476] on div "If True If True If True If False If False If False If True If False Merge Merge…" at bounding box center [730, 359] width 1095 height 627
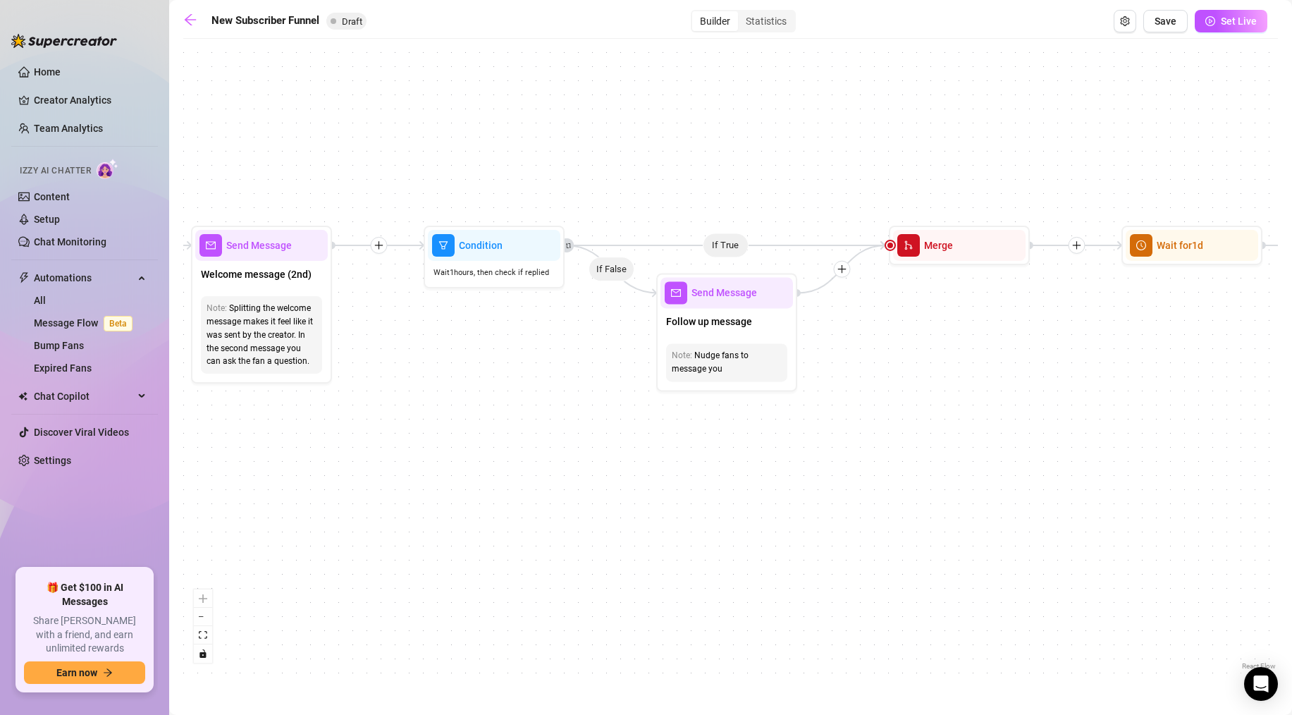
drag, startPoint x: 822, startPoint y: 476, endPoint x: 579, endPoint y: 469, distance: 244.0
click at [579, 469] on div "If True If True If True If False If False If False If True If False Merge Merge…" at bounding box center [730, 359] width 1095 height 627
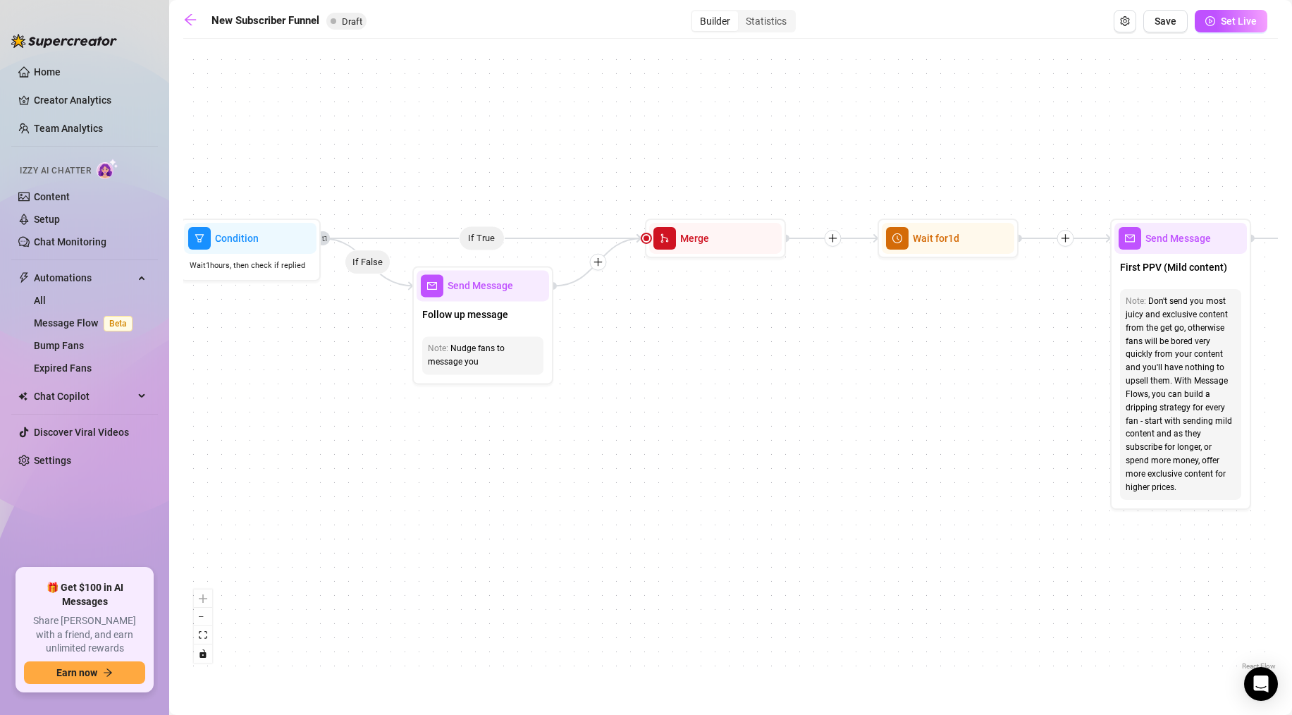
drag, startPoint x: 818, startPoint y: 395, endPoint x: 590, endPoint y: 401, distance: 228.4
click at [597, 401] on div "If True If True If True If False If False If False If True If False Merge Merge…" at bounding box center [730, 359] width 1095 height 627
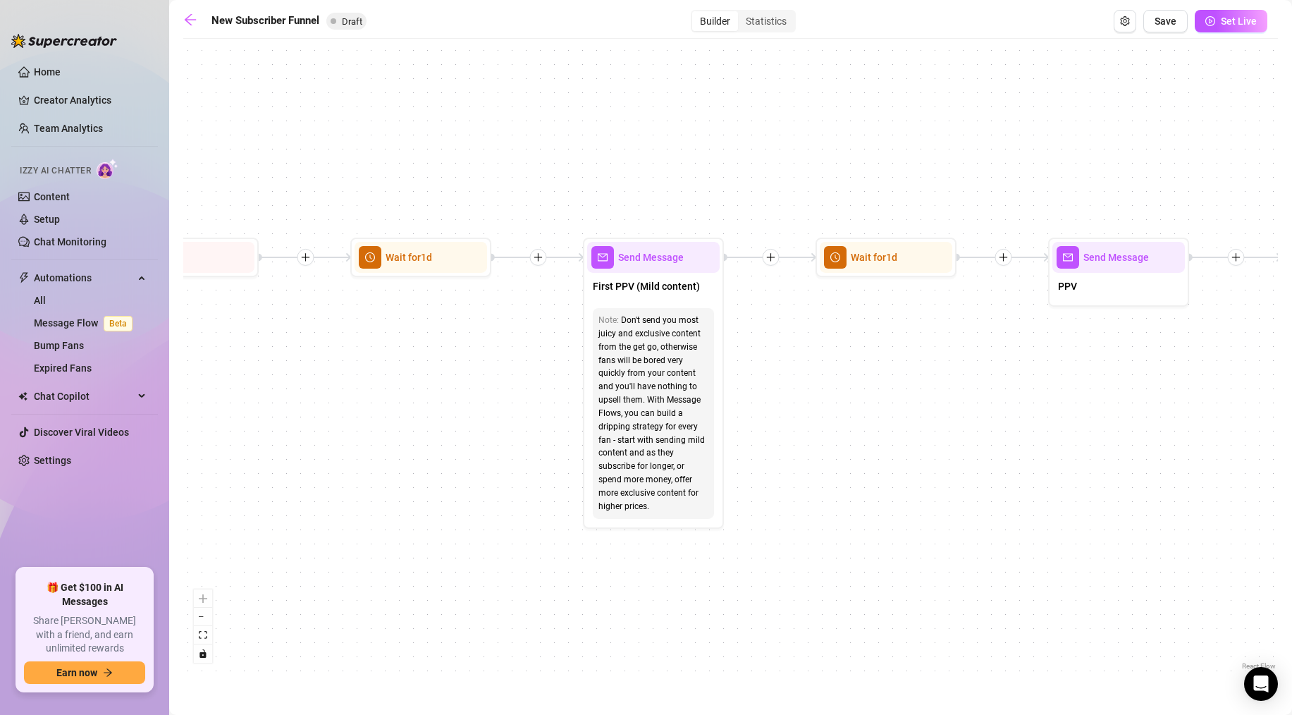
drag, startPoint x: 830, startPoint y: 431, endPoint x: 570, endPoint y: 426, distance: 259.4
click at [485, 451] on div "If True If True If True If False If False If False If True If False Merge Merge…" at bounding box center [730, 359] width 1095 height 627
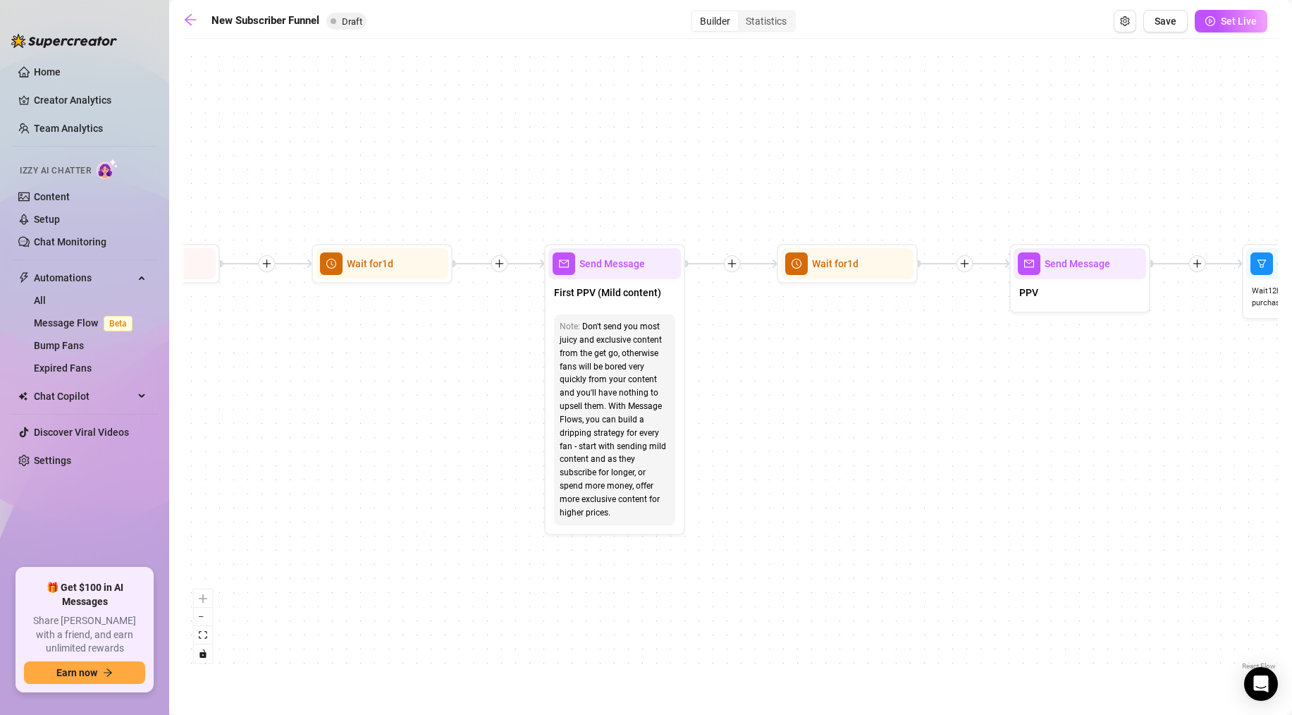
drag, startPoint x: 716, startPoint y: 457, endPoint x: 543, endPoint y: 437, distance: 174.5
click at [543, 437] on div "If True If True If True If False If False If False If True If False Merge Merge…" at bounding box center [730, 359] width 1095 height 627
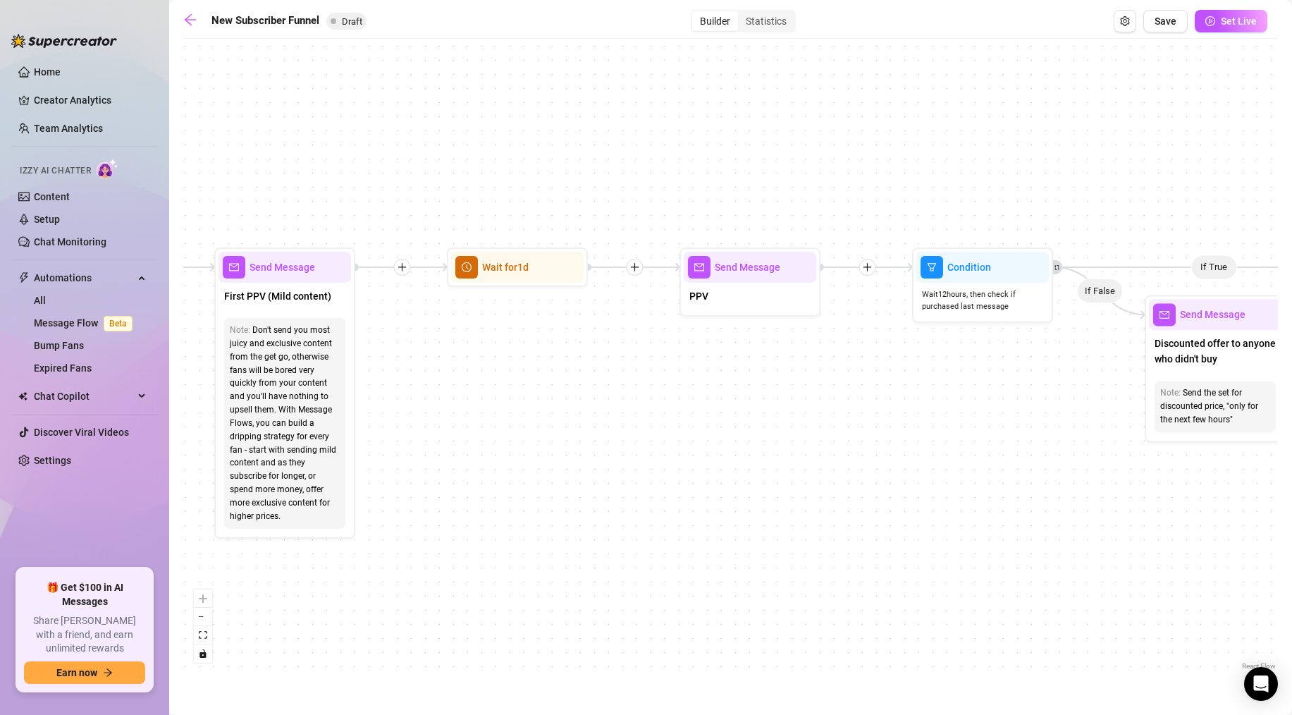
drag, startPoint x: 808, startPoint y: 448, endPoint x: 592, endPoint y: 437, distance: 215.9
click at [595, 438] on div "If True If True If True If False If False If False If True If False Merge Merge…" at bounding box center [730, 359] width 1095 height 627
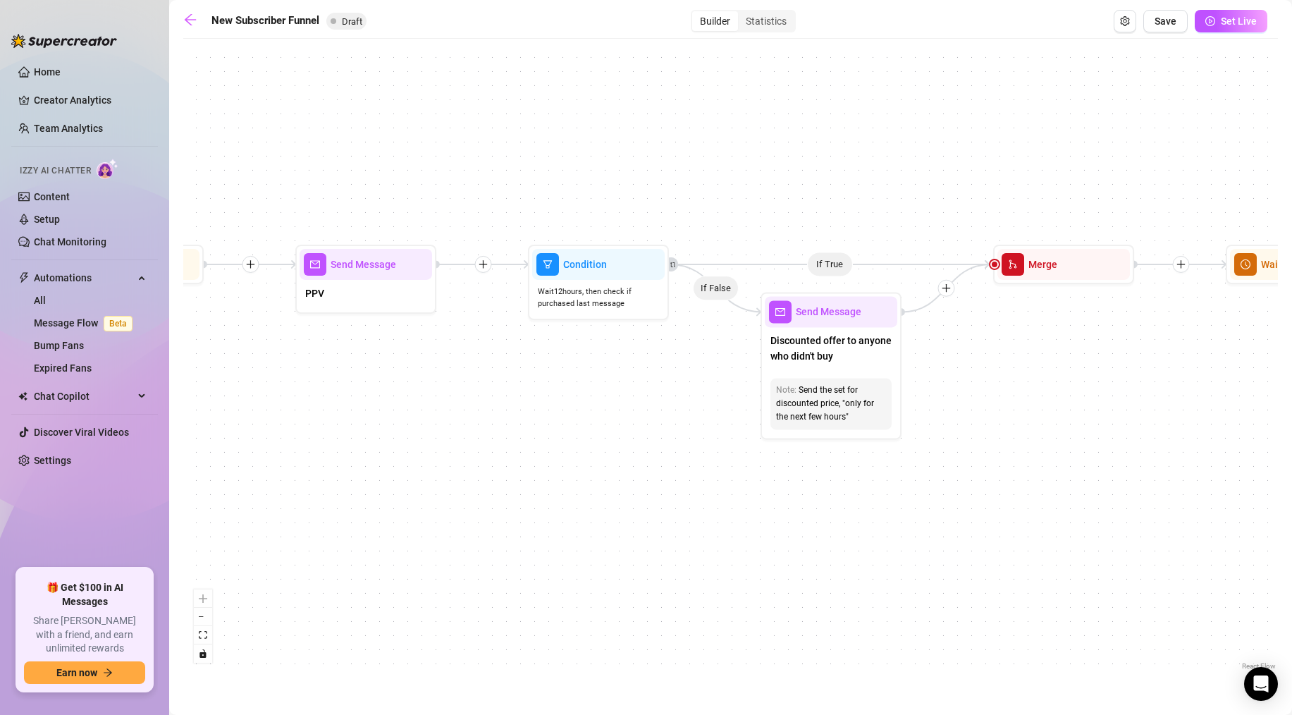
drag, startPoint x: 694, startPoint y: 438, endPoint x: 596, endPoint y: 420, distance: 100.4
click at [623, 423] on div "If True If True If True If False If False If False If True If False Merge Merge…" at bounding box center [730, 359] width 1095 height 627
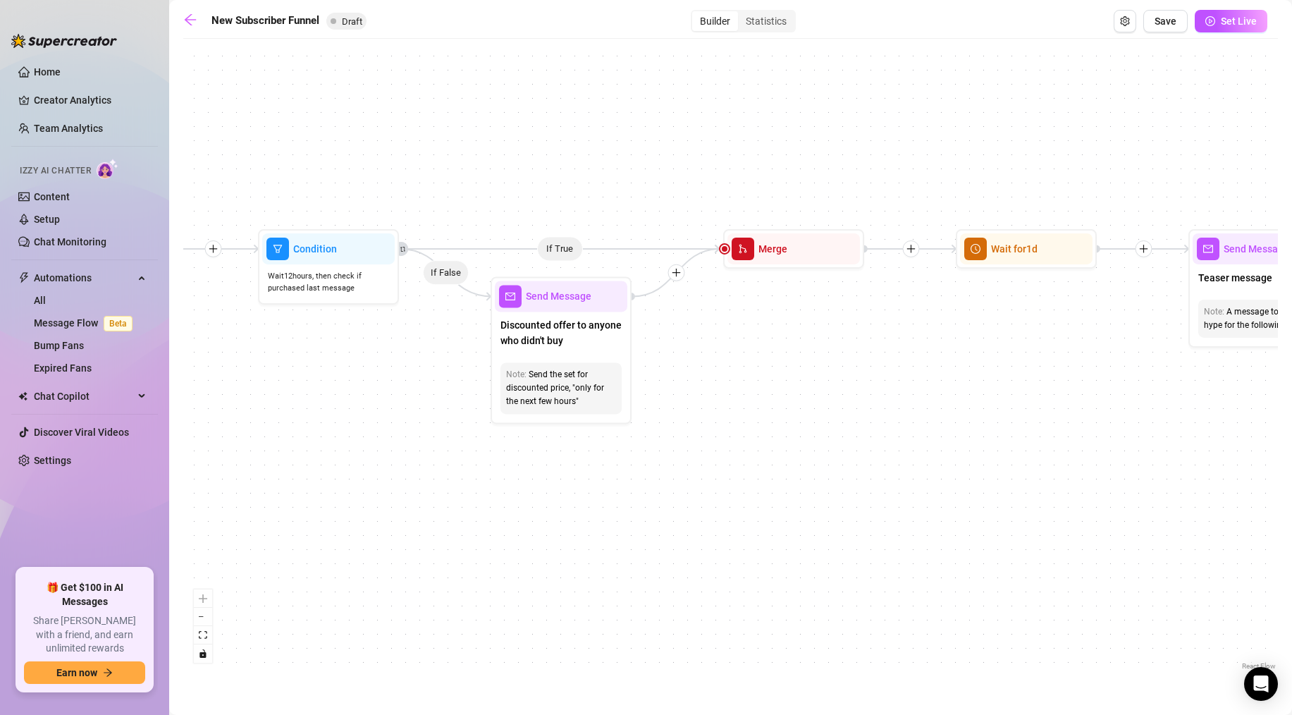
drag, startPoint x: 944, startPoint y: 410, endPoint x: 723, endPoint y: 405, distance: 221.4
click at [723, 405] on div "If True If True If True If False If False If False If True If False Merge Merge…" at bounding box center [730, 359] width 1095 height 627
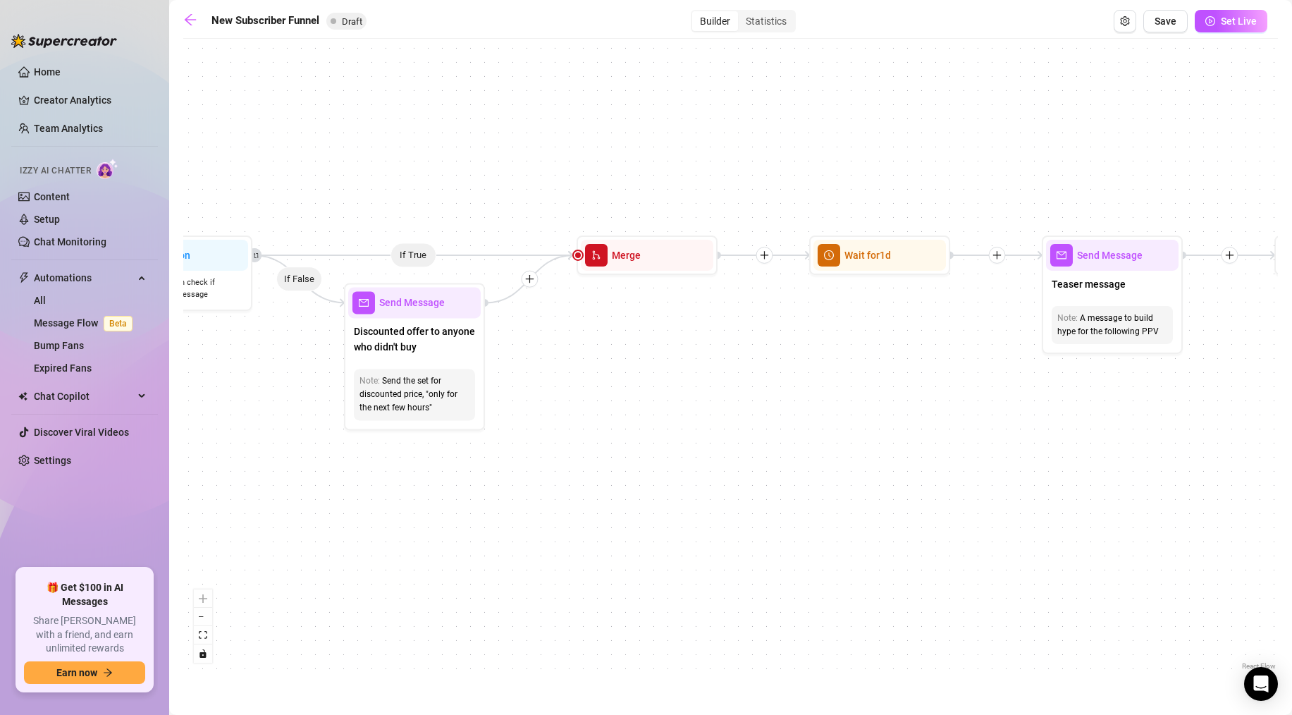
drag, startPoint x: 714, startPoint y: 405, endPoint x: 506, endPoint y: 422, distance: 208.6
click at [506, 422] on div "If True If True If True If False If False If False If True If False Merge Merge…" at bounding box center [730, 359] width 1095 height 627
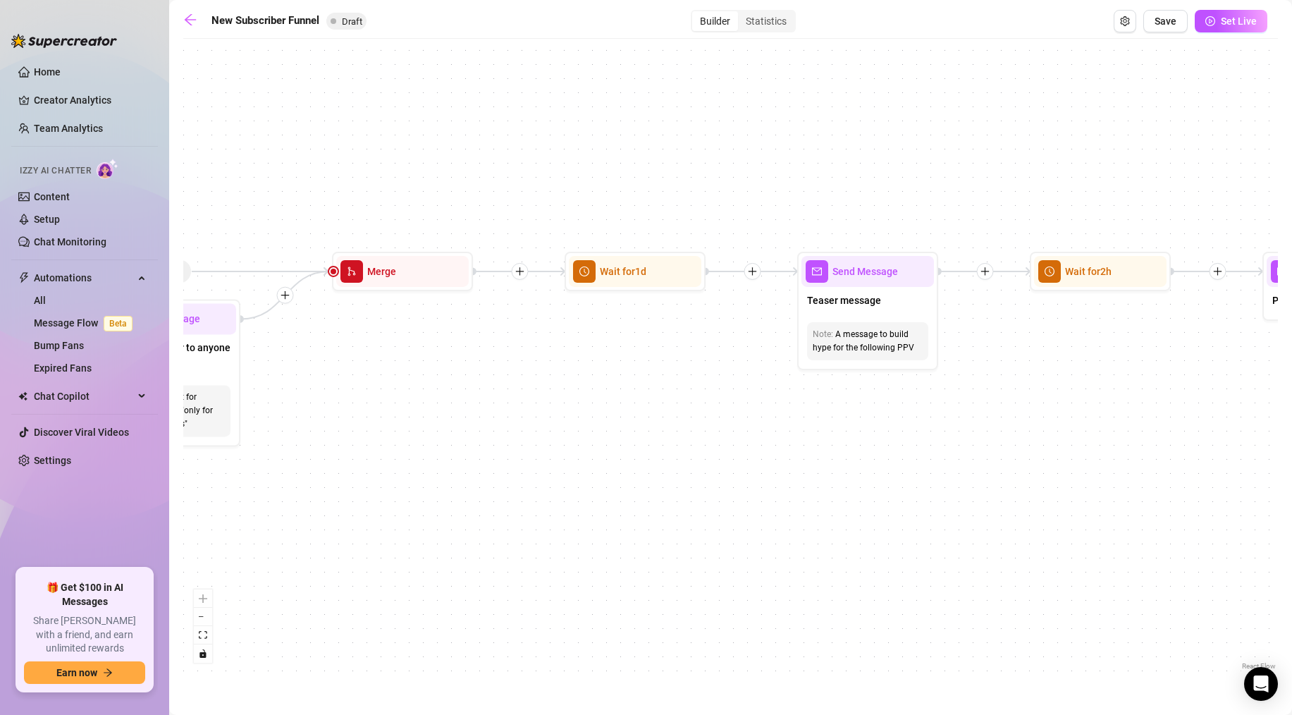
drag, startPoint x: 775, startPoint y: 399, endPoint x: 606, endPoint y: 410, distance: 169.5
click at [651, 409] on div "If True If True If True If False If False If False If True If False Merge Merge…" at bounding box center [730, 359] width 1095 height 627
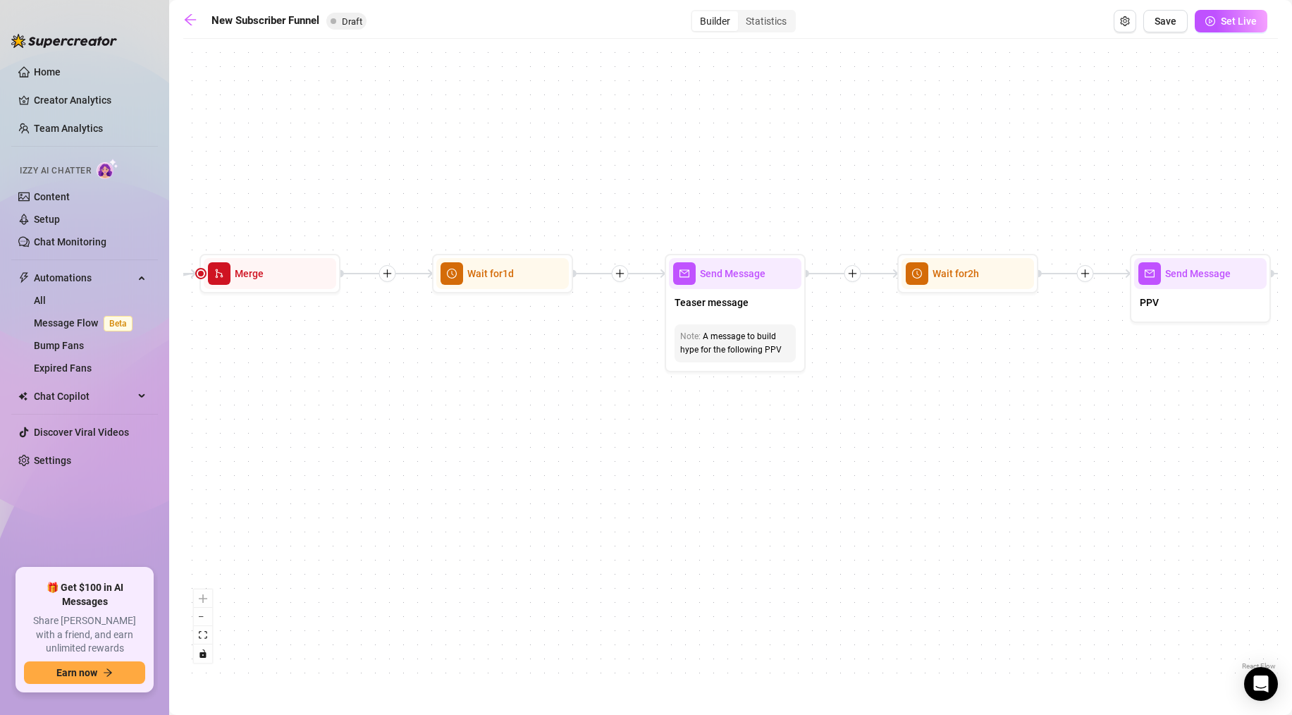
drag, startPoint x: 923, startPoint y: 431, endPoint x: 627, endPoint y: 384, distance: 299.1
click at [627, 384] on div "If True If True If True If False If False If False If True If False Merge Merge…" at bounding box center [730, 359] width 1095 height 627
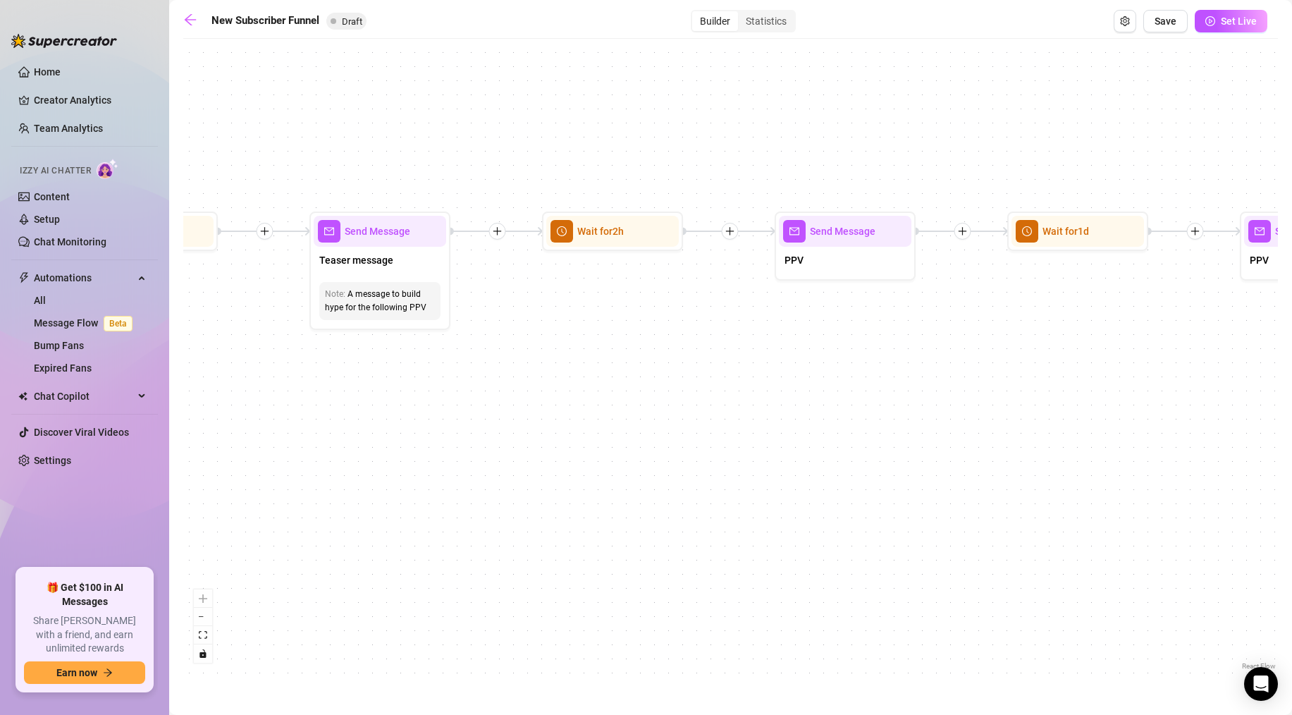
drag, startPoint x: 851, startPoint y: 414, endPoint x: 723, endPoint y: 390, distance: 130.5
click at [685, 398] on div "If True If True If True If False If False If False If True If False Merge Merge…" at bounding box center [730, 359] width 1095 height 627
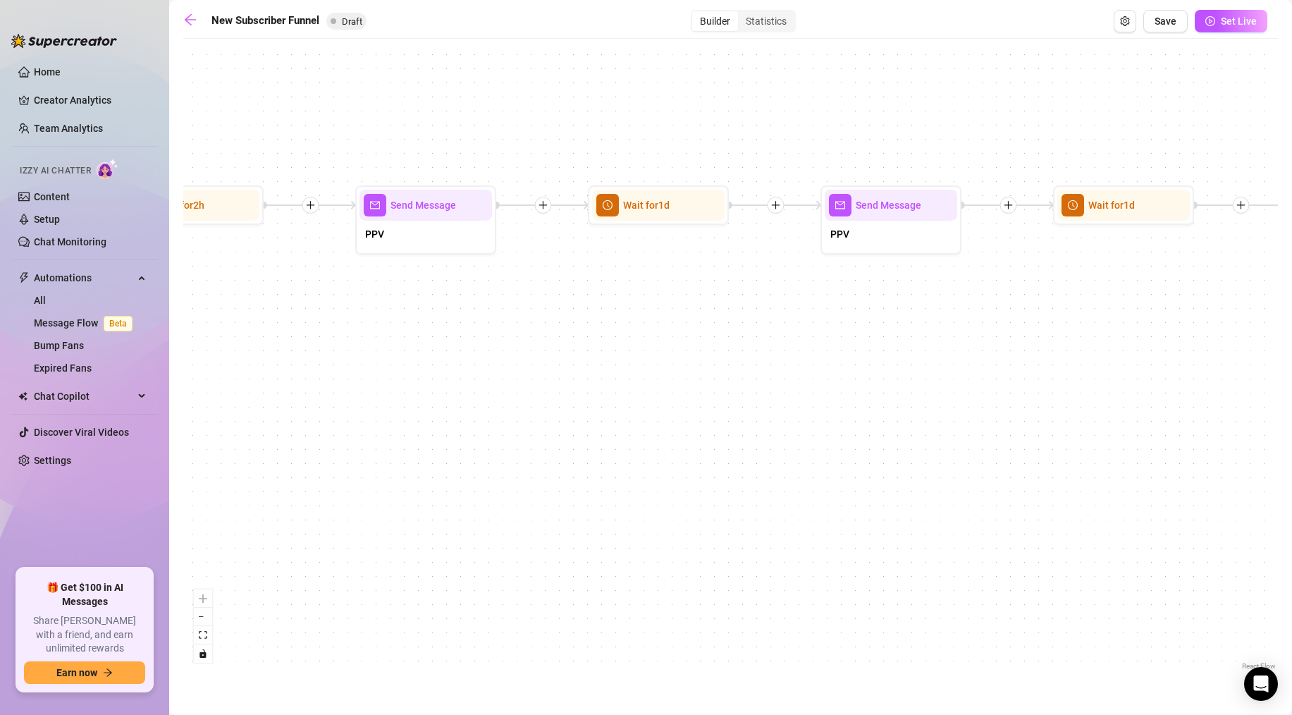
drag, startPoint x: 787, startPoint y: 374, endPoint x: 865, endPoint y: 367, distance: 79.3
click at [737, 374] on div "If True If True If True If False If False If False If True If False Merge Merge…" at bounding box center [730, 359] width 1095 height 627
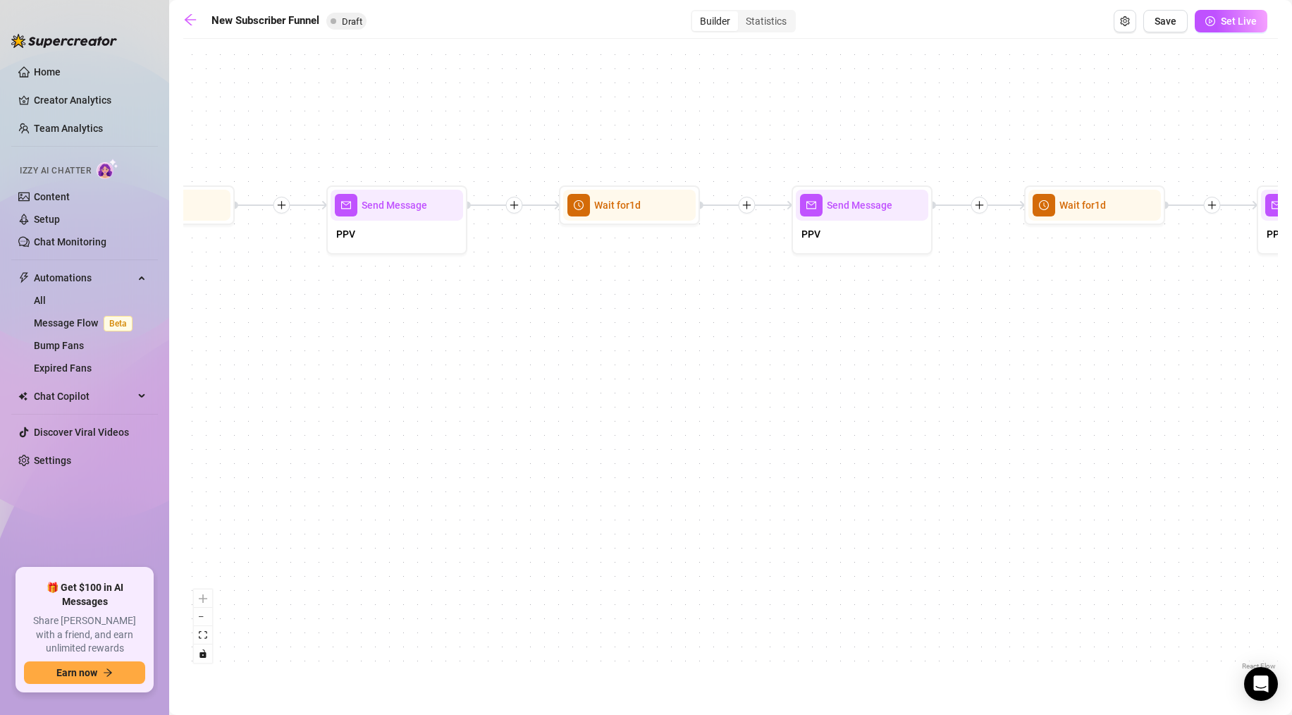
drag, startPoint x: 1064, startPoint y: 371, endPoint x: 696, endPoint y: 404, distance: 370.1
click at [648, 409] on div "If True If True If True If False If False If False If True If False Merge Merge…" at bounding box center [730, 359] width 1095 height 627
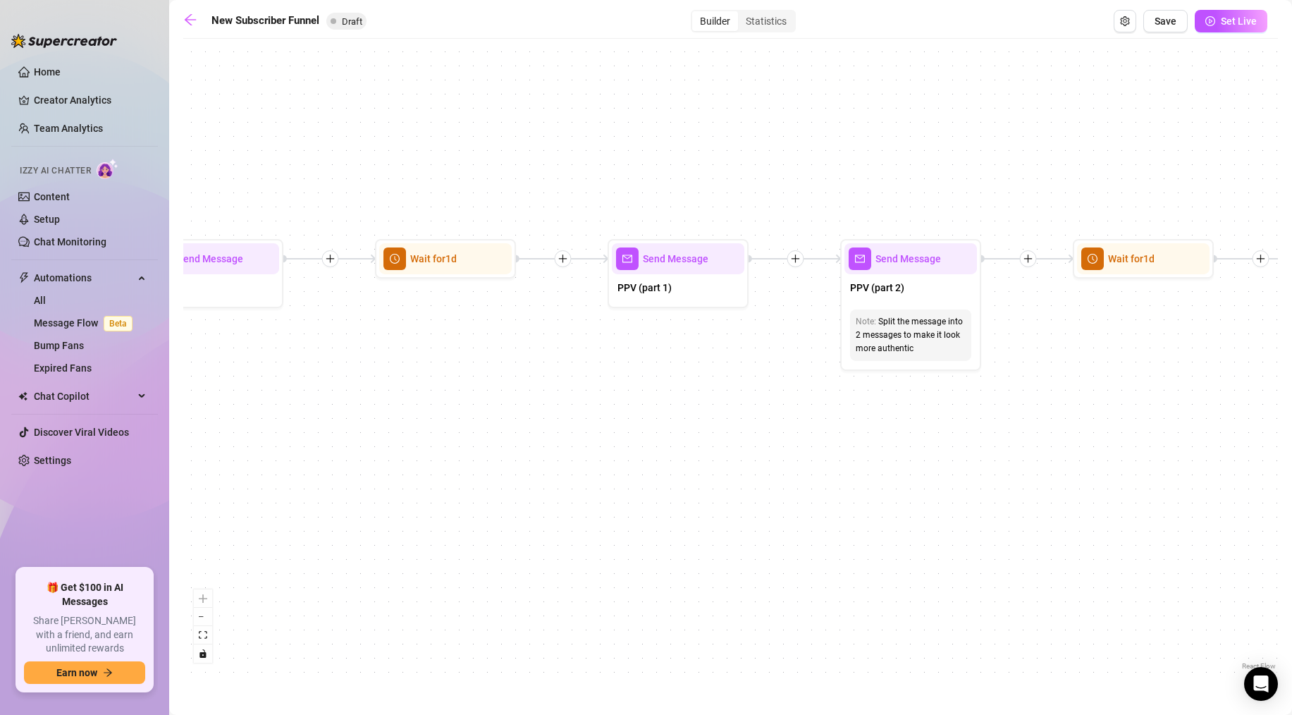
drag, startPoint x: 769, startPoint y: 392, endPoint x: 626, endPoint y: 392, distance: 143.1
click at [624, 392] on div "If True If True If True If False If False If False If True If False Merge Merge…" at bounding box center [730, 359] width 1095 height 627
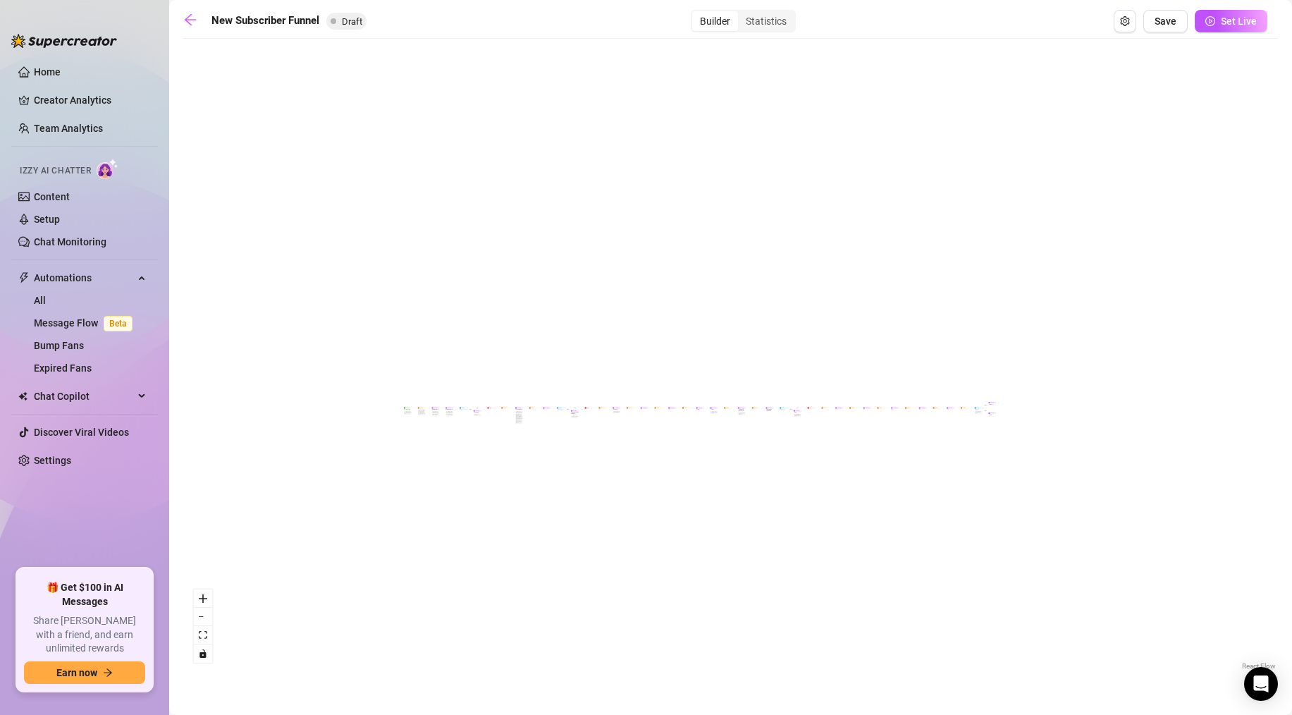
drag, startPoint x: 441, startPoint y: 516, endPoint x: 615, endPoint y: 505, distance: 174.4
click at [615, 505] on div "If True If True If True If False If False If False If True If False Merge Merge…" at bounding box center [730, 359] width 1095 height 627
click at [189, 19] on icon "arrow-left" at bounding box center [190, 19] width 11 height 11
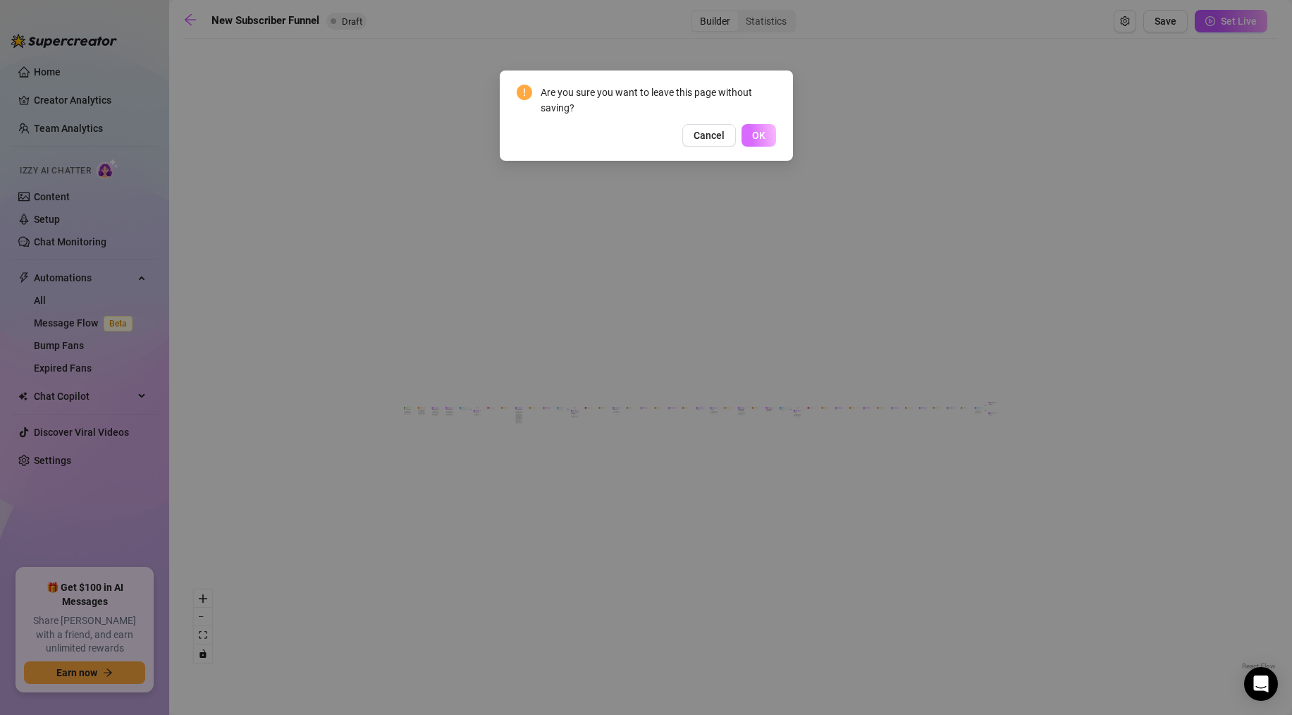
click at [766, 138] on button "OK" at bounding box center [758, 135] width 35 height 23
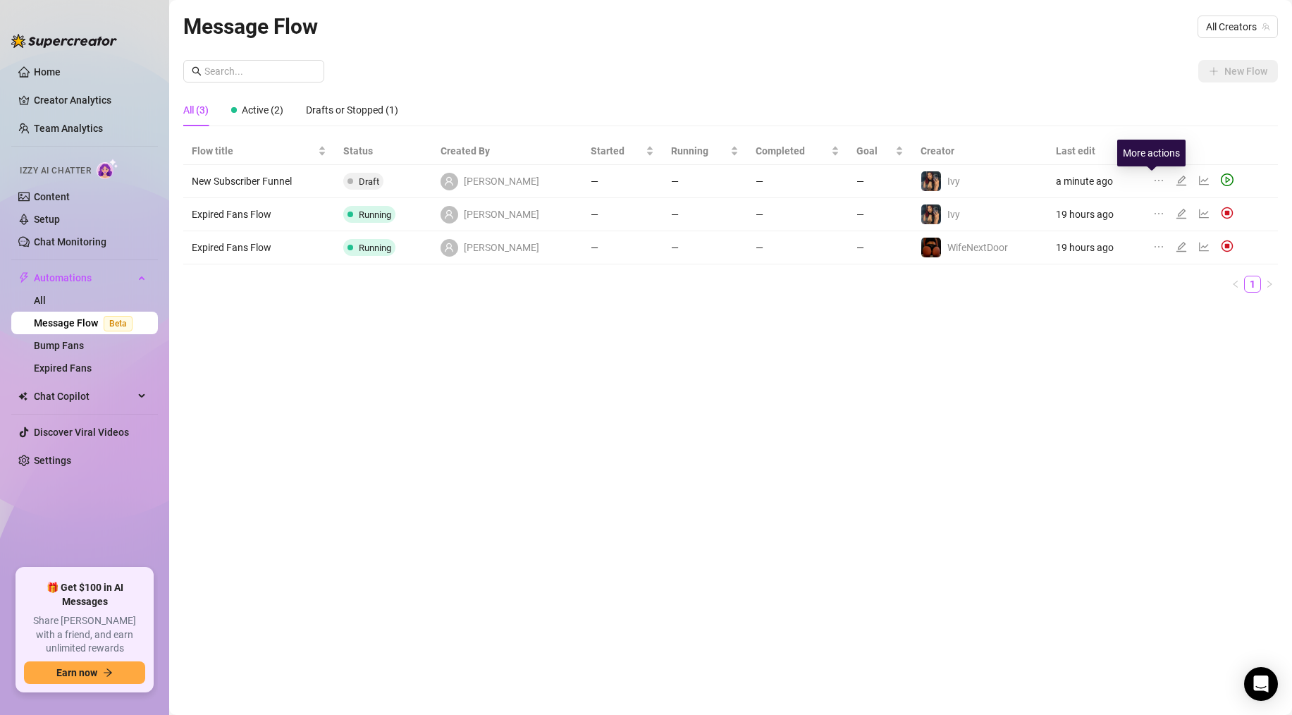
click at [1153, 176] on icon "ellipsis" at bounding box center [1158, 180] width 11 height 11
click at [1178, 249] on span "Delete" at bounding box center [1226, 248] width 107 height 16
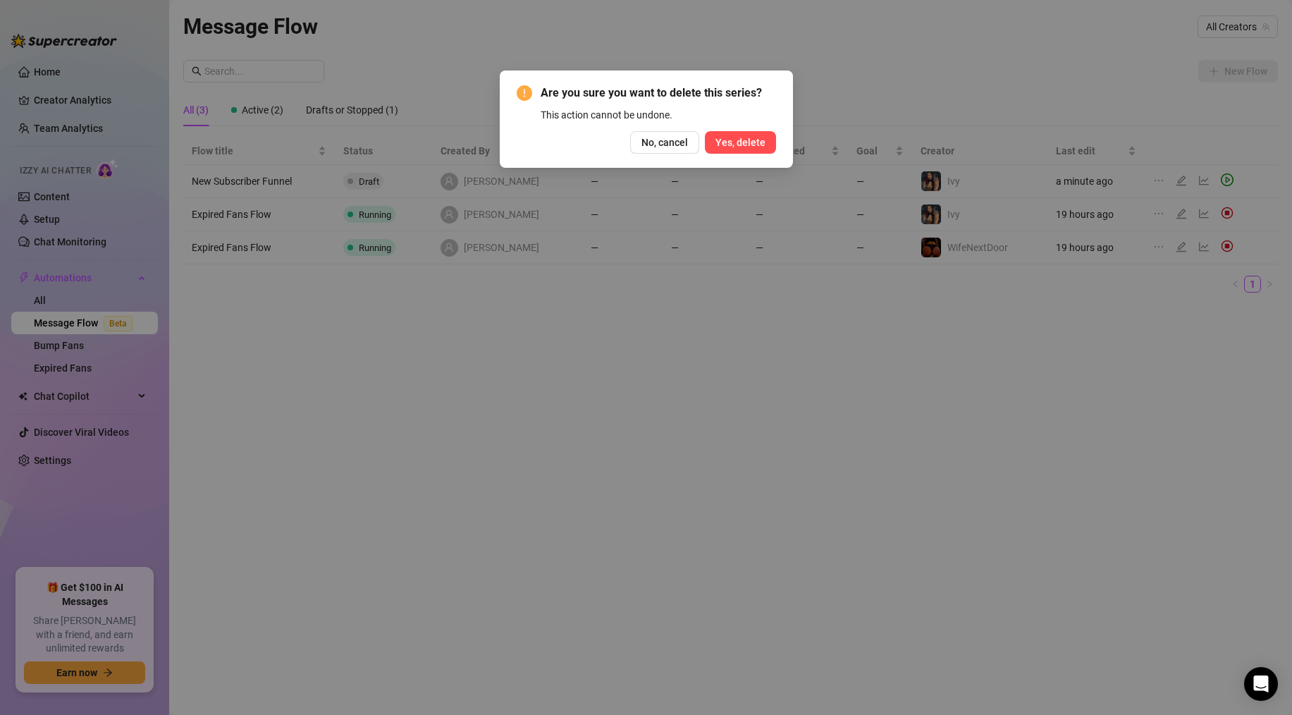
click at [755, 143] on span "Yes, delete" at bounding box center [740, 142] width 50 height 11
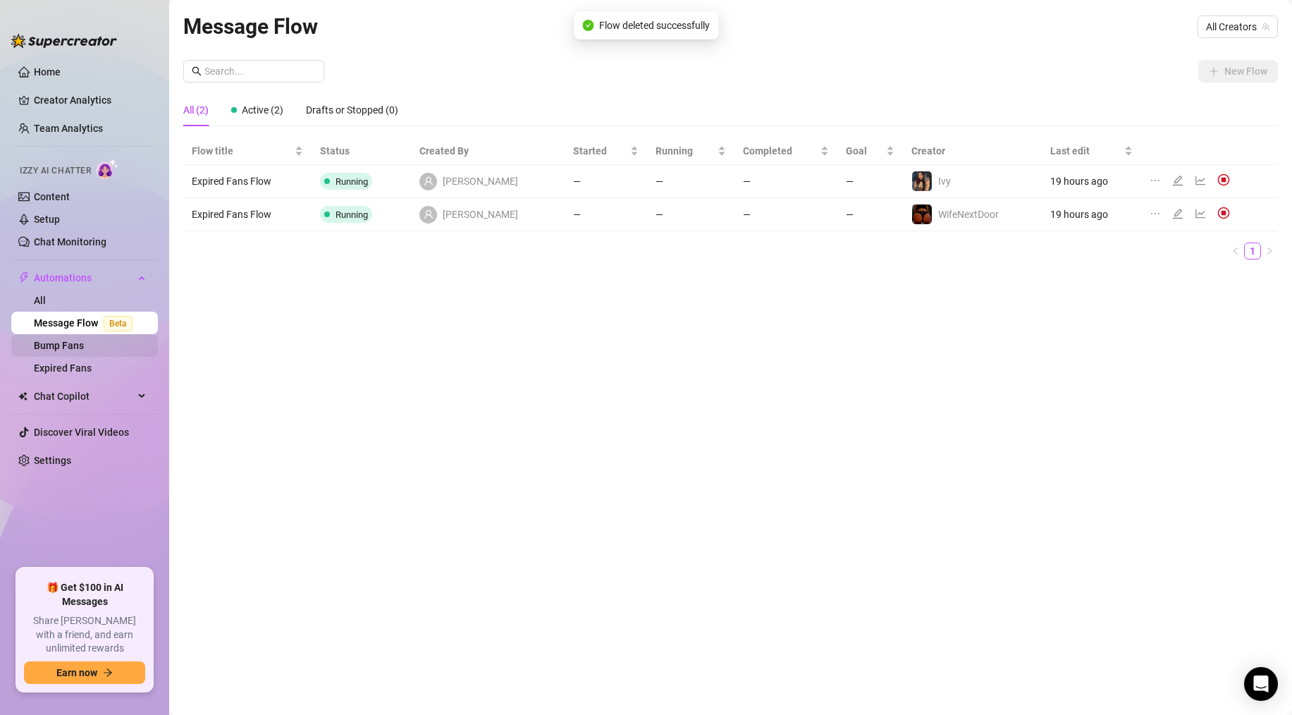
click at [58, 341] on link "Bump Fans" at bounding box center [59, 345] width 50 height 11
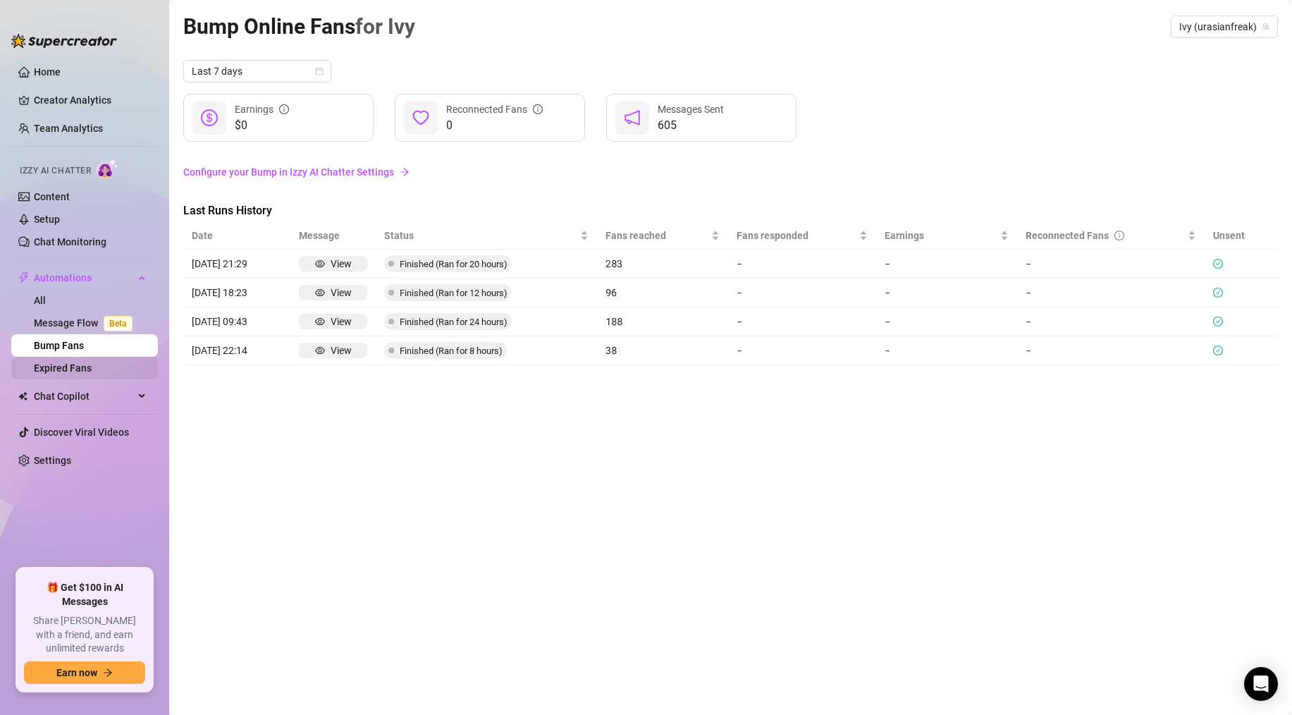
click at [59, 363] on link "Expired Fans" at bounding box center [63, 367] width 58 height 11
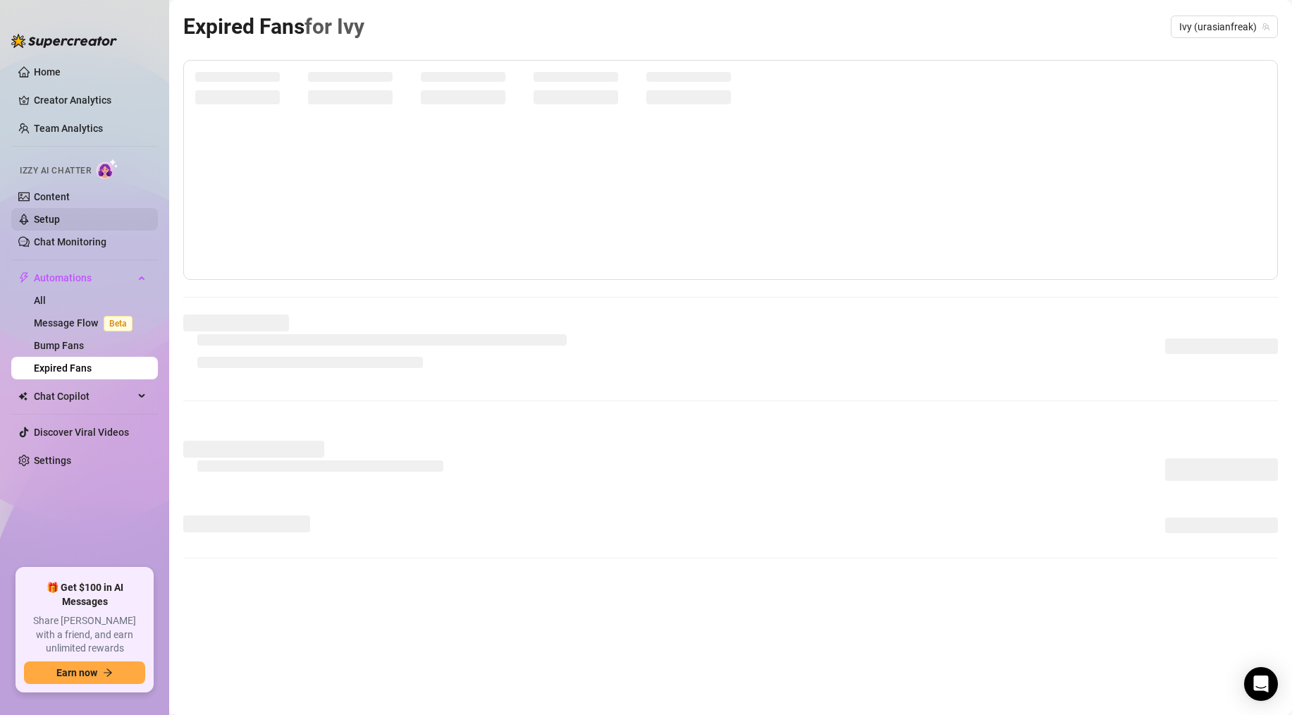
click at [47, 217] on link "Setup" at bounding box center [47, 219] width 26 height 11
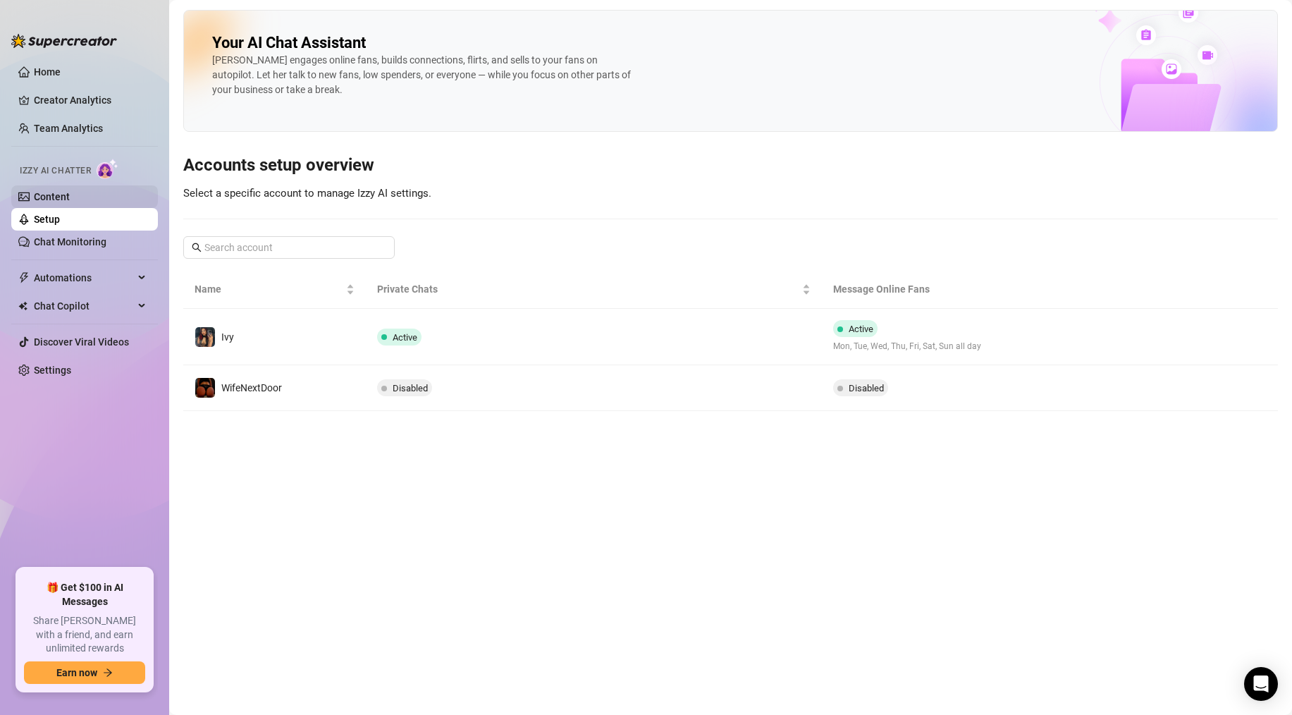
click at [53, 197] on link "Content" at bounding box center [52, 196] width 36 height 11
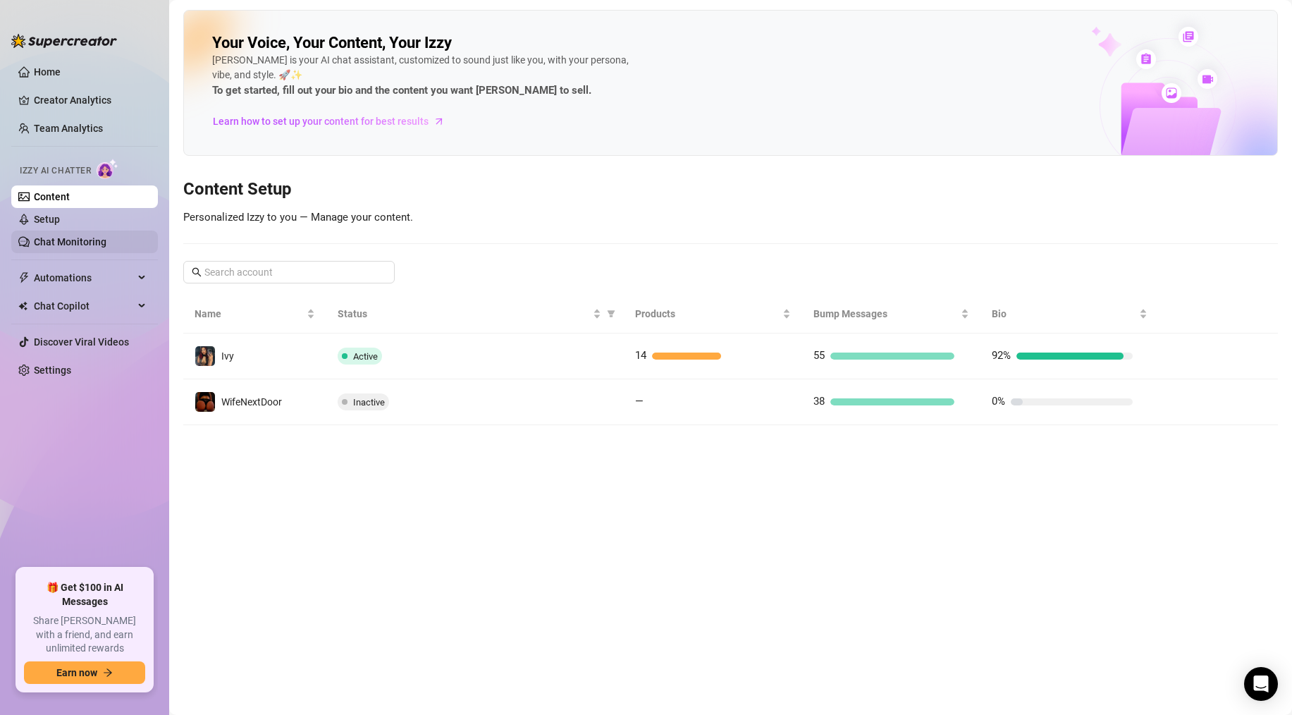
click at [55, 242] on link "Chat Monitoring" at bounding box center [70, 241] width 73 height 11
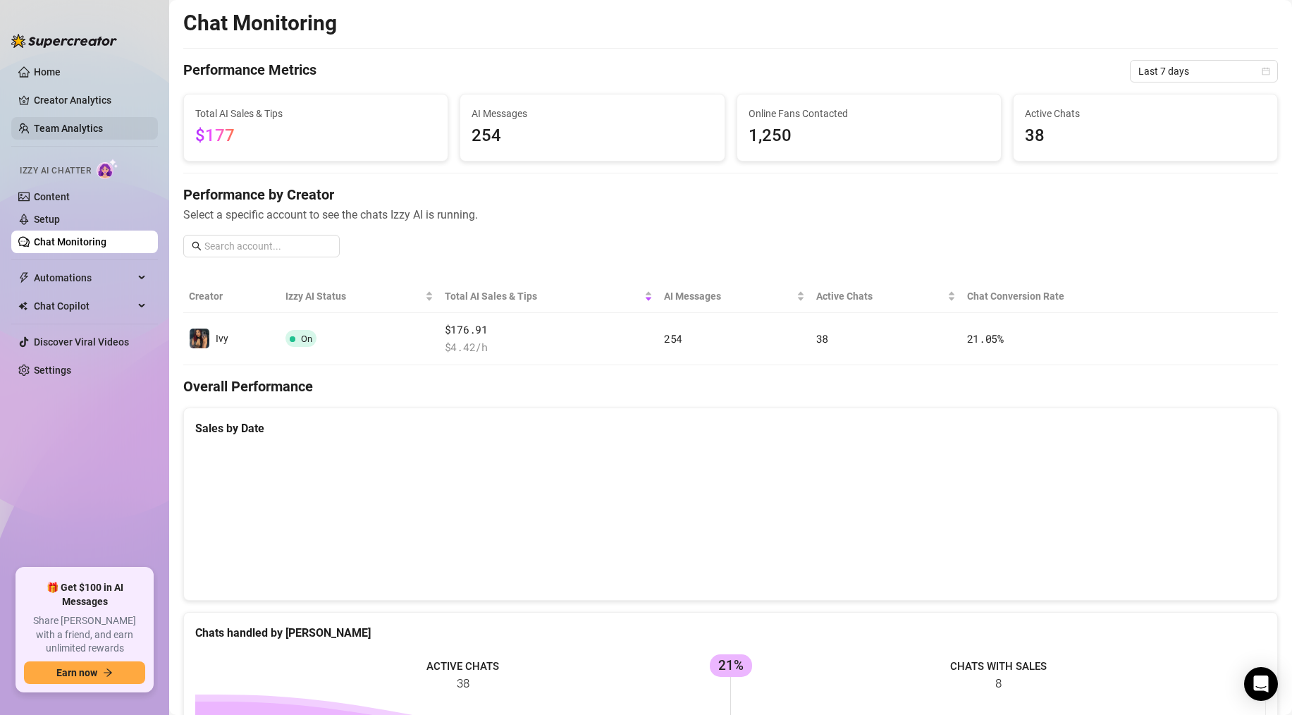
click at [55, 129] on link "Team Analytics" at bounding box center [68, 128] width 69 height 11
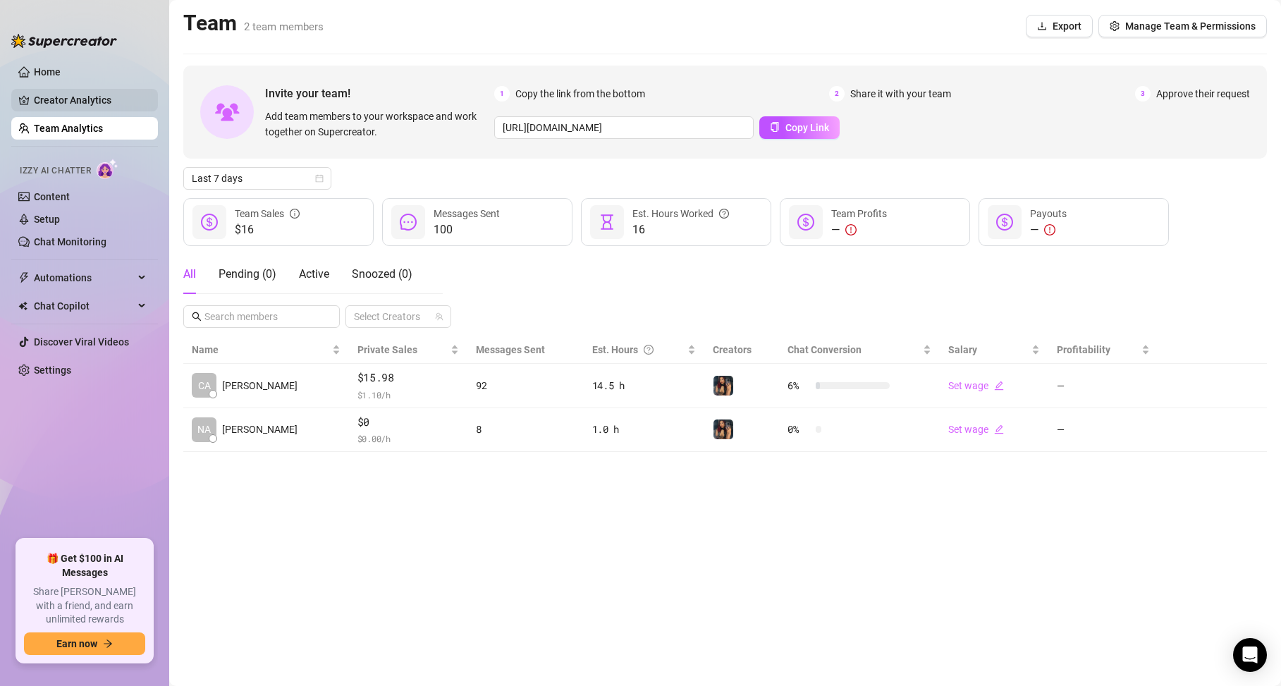
click at [61, 101] on link "Creator Analytics" at bounding box center [90, 100] width 113 height 23
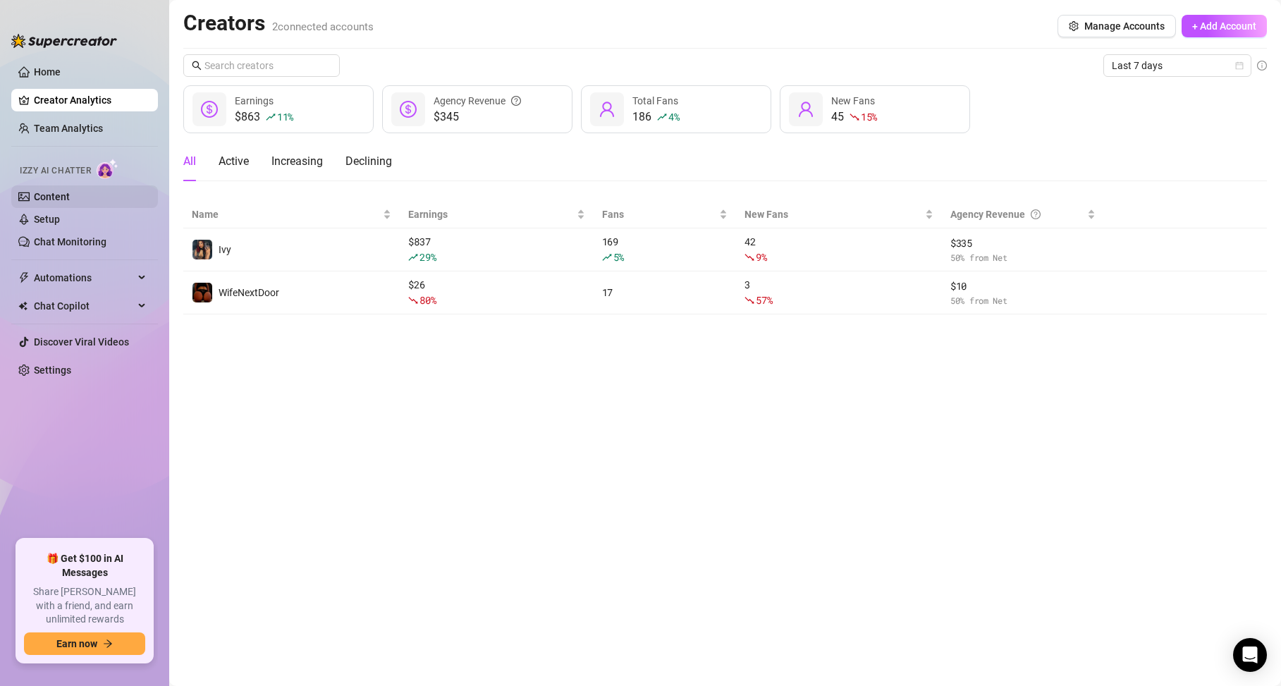
click at [51, 201] on link "Content" at bounding box center [52, 196] width 36 height 11
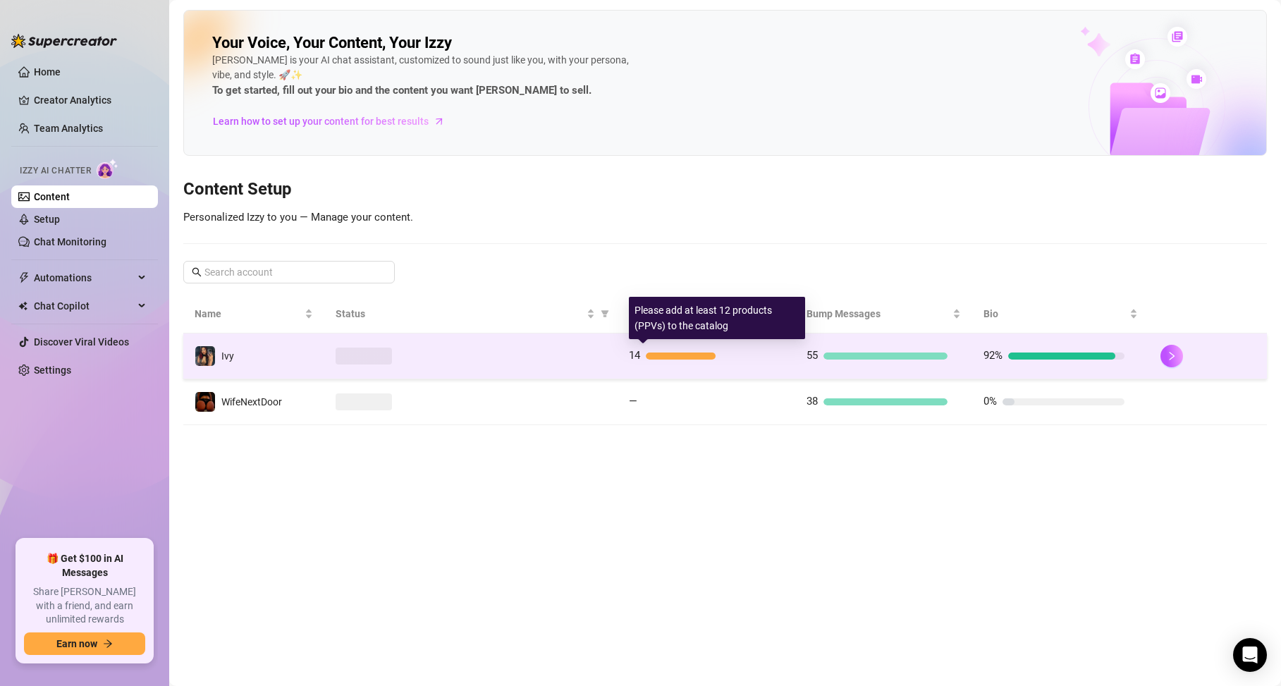
click at [653, 355] on div at bounding box center [681, 355] width 70 height 7
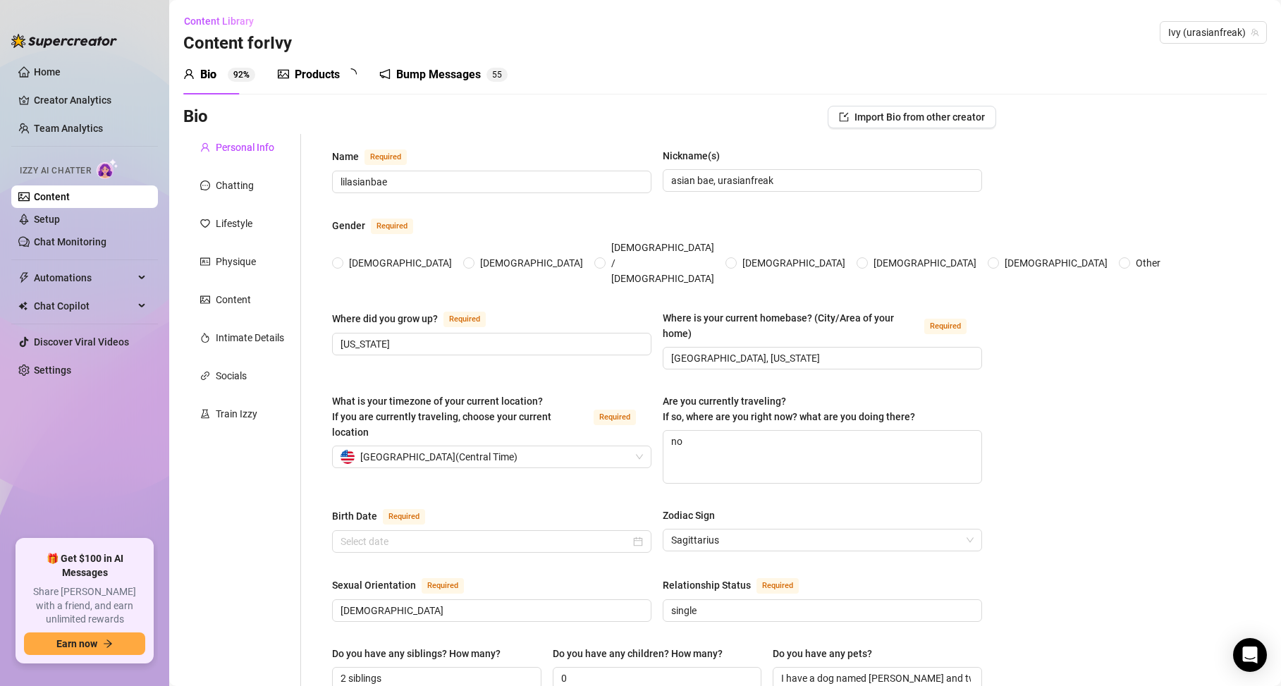
radio input "true"
type input "[DATE]"
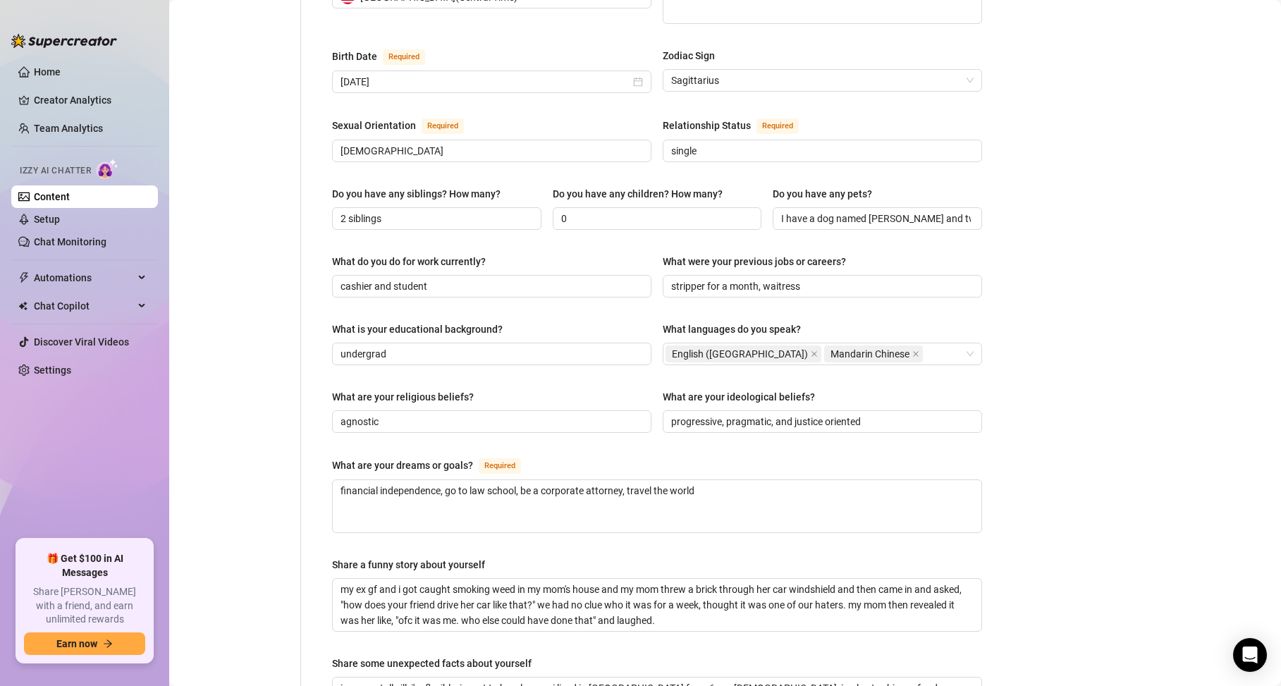
scroll to position [425, 0]
